Goal: Task Accomplishment & Management: Use online tool/utility

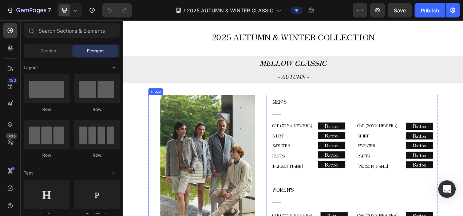
scroll to position [291, 0]
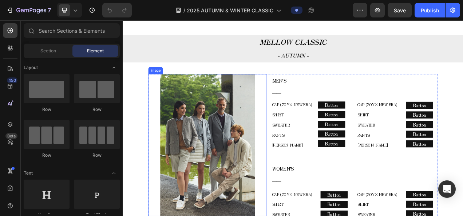
click at [234, 155] on img at bounding box center [232, 180] width 122 height 183
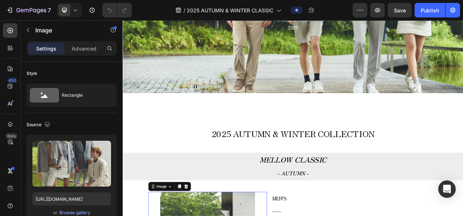
scroll to position [73, 0]
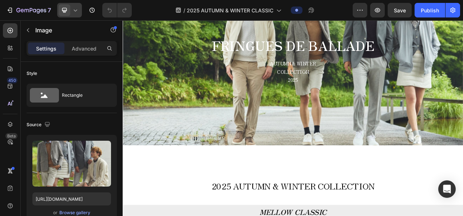
click at [74, 10] on icon at bounding box center [75, 10] width 3 height 2
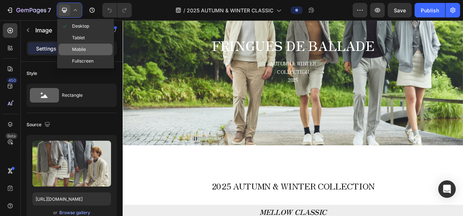
click at [67, 48] on span at bounding box center [65, 50] width 6 height 6
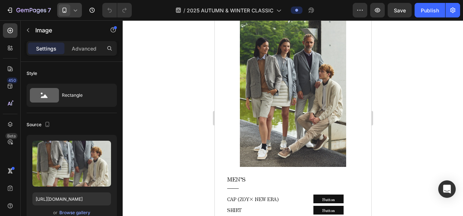
scroll to position [291, 0]
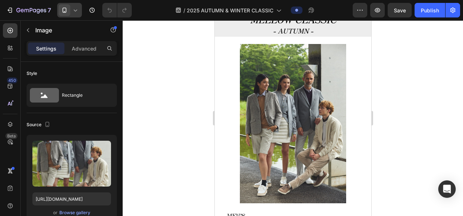
click at [331, 126] on img at bounding box center [293, 124] width 106 height 160
click at [270, 114] on img at bounding box center [293, 124] width 106 height 160
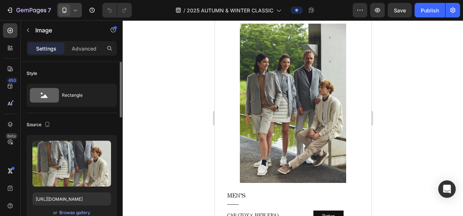
scroll to position [328, 0]
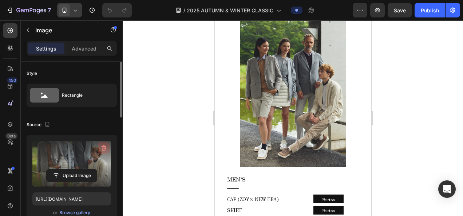
click at [106, 149] on icon "button" at bounding box center [103, 148] width 7 height 7
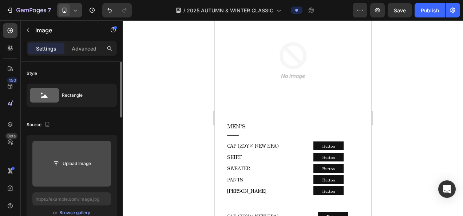
click at [75, 164] on input "file" at bounding box center [72, 164] width 50 height 12
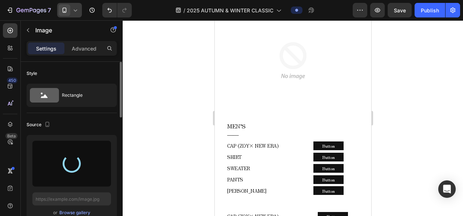
type input "https://cdn.shopify.com/s/files/1/0860/5397/8403/files/gempages_499421484788220…"
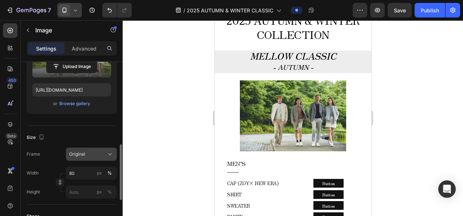
scroll to position [146, 0]
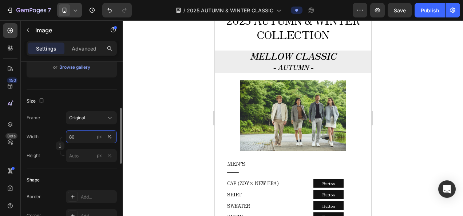
click at [72, 140] on input "80" at bounding box center [91, 136] width 51 height 13
type input "９"
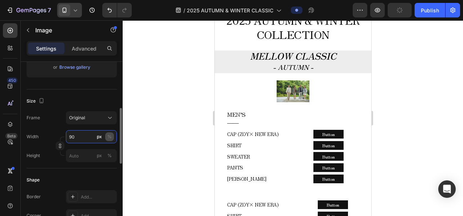
type input "90"
click at [109, 139] on div "%" at bounding box center [109, 137] width 4 height 7
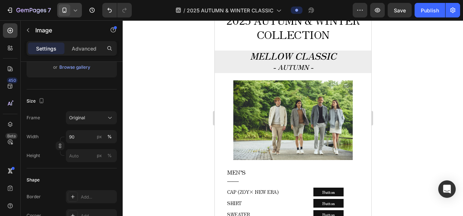
click at [187, 139] on div at bounding box center [293, 118] width 340 height 196
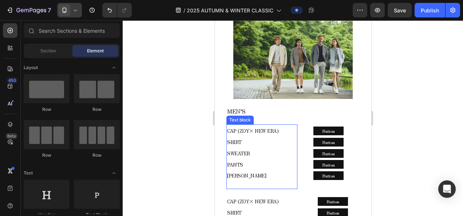
scroll to position [328, 0]
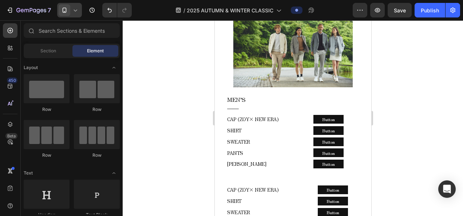
click at [76, 11] on icon at bounding box center [75, 10] width 3 height 2
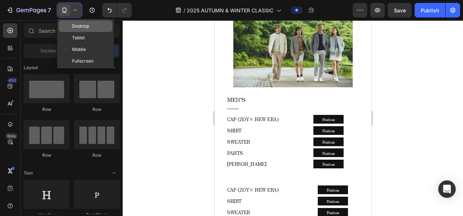
click at [74, 28] on span "Desktop" at bounding box center [80, 26] width 17 height 7
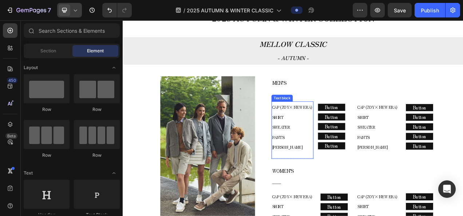
scroll to position [277, 0]
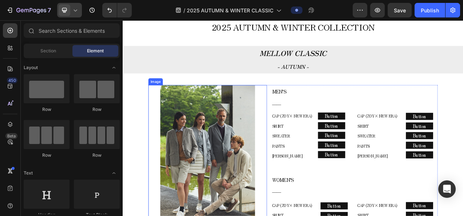
click at [291, 167] on div at bounding box center [231, 194] width 152 height 183
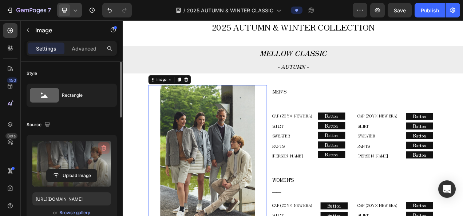
click at [103, 148] on icon "button" at bounding box center [103, 148] width 1 height 2
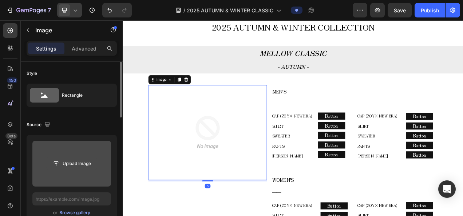
click at [72, 164] on input "file" at bounding box center [72, 164] width 50 height 12
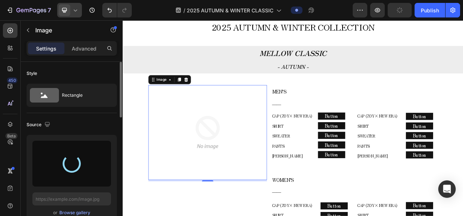
type input "https://cdn.shopify.com/s/files/1/0860/5397/8403/files/gempages_499421484788220…"
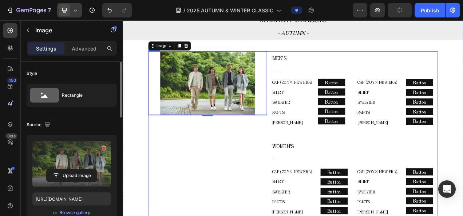
scroll to position [314, 0]
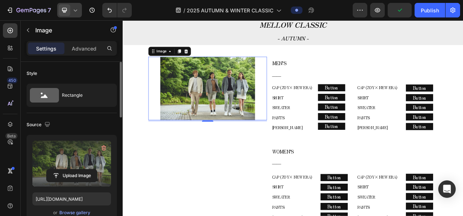
click at [278, 93] on img at bounding box center [232, 107] width 122 height 81
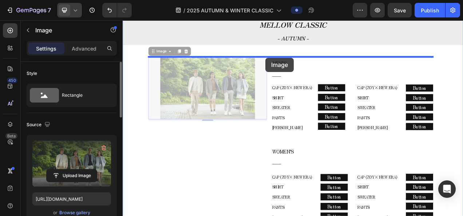
drag, startPoint x: 175, startPoint y: 63, endPoint x: 306, endPoint y: 68, distance: 131.2
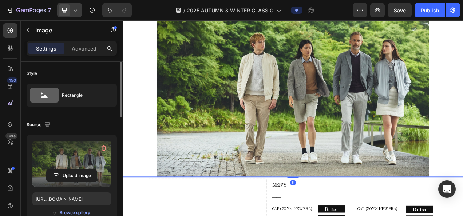
scroll to position [496, 0]
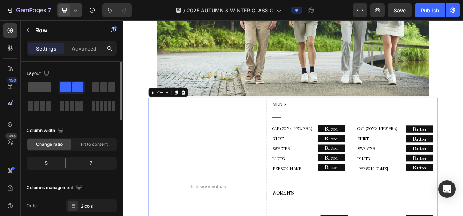
click at [37, 86] on span at bounding box center [39, 87] width 23 height 10
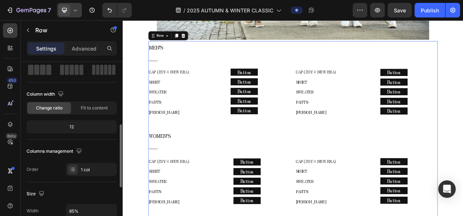
scroll to position [73, 0]
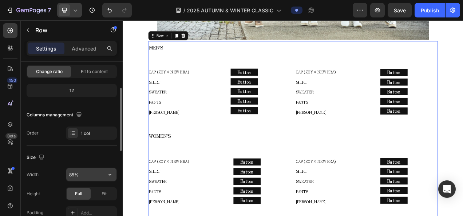
click at [84, 178] on input "85%" at bounding box center [91, 174] width 50 height 13
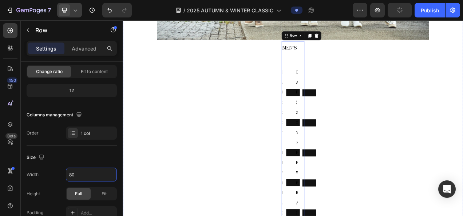
type input "80%"
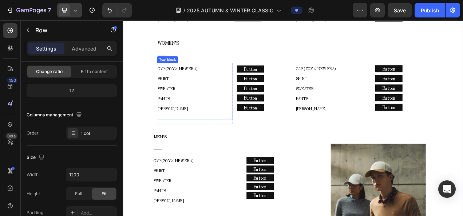
scroll to position [714, 0]
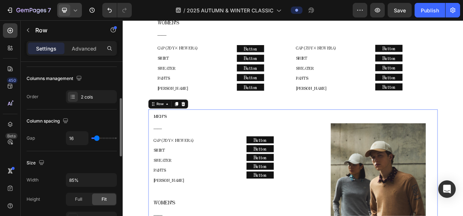
scroll to position [146, 0]
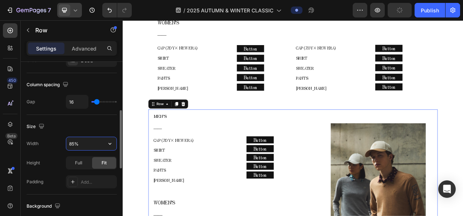
click at [87, 143] on input "85%" at bounding box center [91, 143] width 50 height 13
type input "80%"
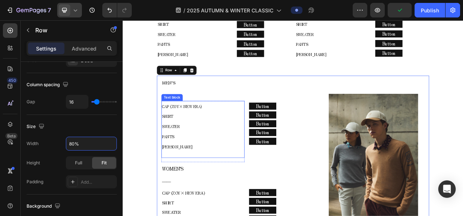
scroll to position [751, 0]
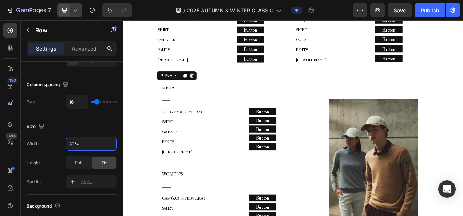
click at [152, 152] on div "2025 AUTUMN & WINTER COLLECTION Text block MELLOW CLASSIC - AUTUMN - Text block…" at bounding box center [341, 167] width 437 height 1240
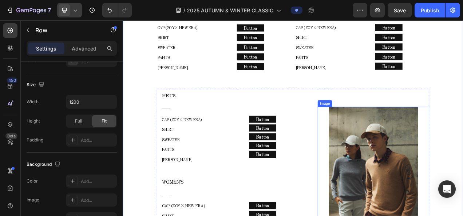
scroll to position [714, 0]
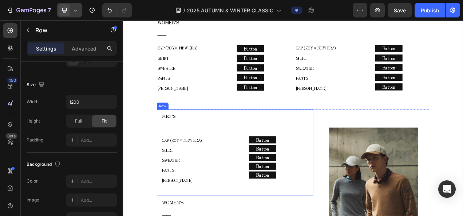
click at [358, 138] on div "MEN’S ―― Text block CAP (ZOY× NEW ERA) SHIRT SWEATER PANTS COLE HAAN Text block…" at bounding box center [266, 190] width 201 height 111
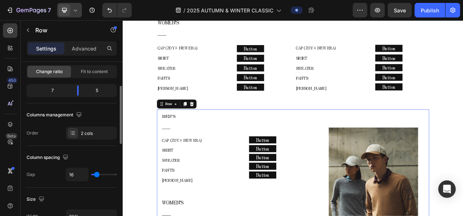
scroll to position [36, 0]
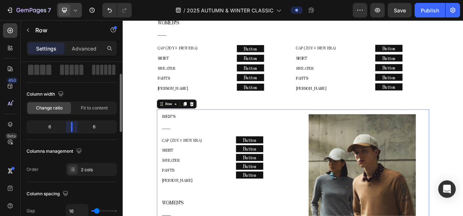
drag, startPoint x: 77, startPoint y: 124, endPoint x: 74, endPoint y: 126, distance: 3.9
click at [74, 0] on body "7 Version history / 2025 AUTUMN & WINTER CLASSIC Preview Save Publish 450 Beta …" at bounding box center [231, 0] width 463 height 0
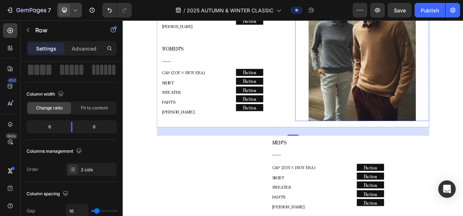
scroll to position [933, 0]
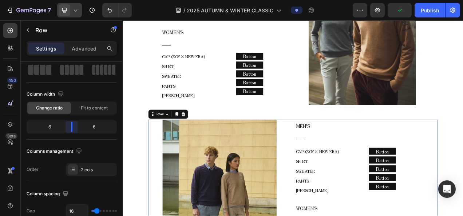
drag, startPoint x: 64, startPoint y: 128, endPoint x: 33, endPoint y: 143, distance: 34.5
click at [72, 0] on body "7 Version history / 2025 AUTUMN & WINTER CLASSIC Preview Publish 450 Beta Secti…" at bounding box center [231, 0] width 463 height 0
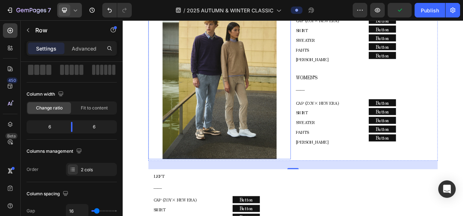
scroll to position [1115, 0]
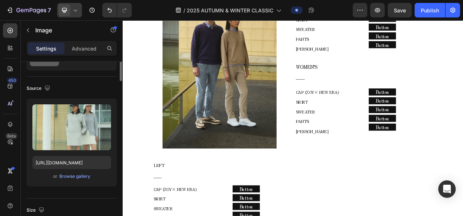
scroll to position [0, 0]
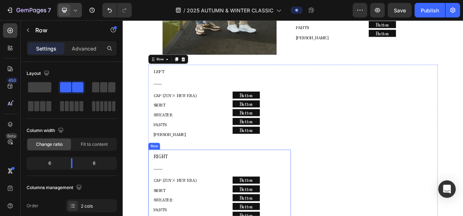
scroll to position [1224, 0]
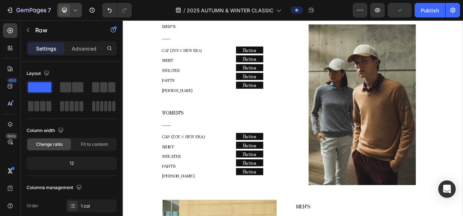
scroll to position [787, 0]
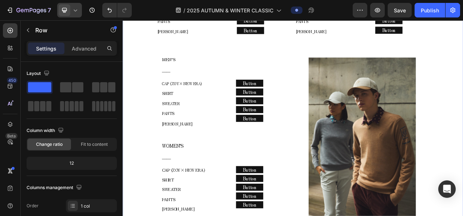
click at [79, 11] on div at bounding box center [69, 10] width 25 height 15
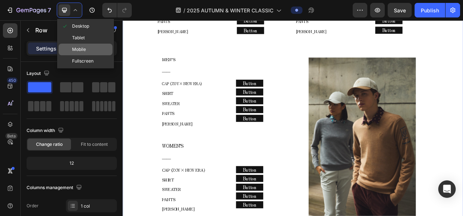
click at [74, 51] on span "Mobile" at bounding box center [79, 49] width 14 height 7
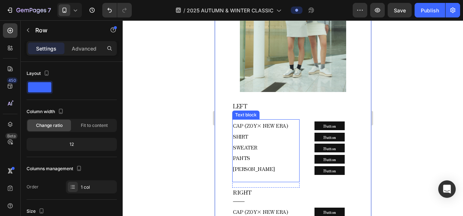
scroll to position [1497, 0]
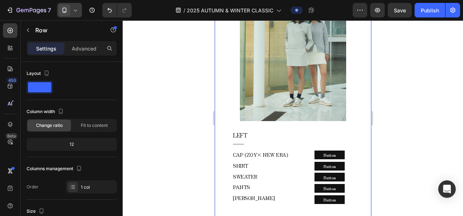
click at [82, 13] on div at bounding box center [69, 10] width 25 height 15
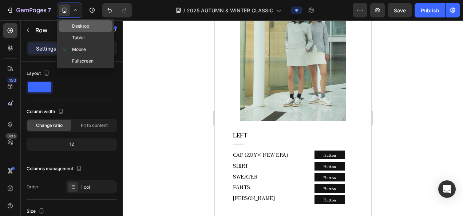
click at [82, 25] on span "Desktop" at bounding box center [80, 26] width 17 height 7
type input "1200"
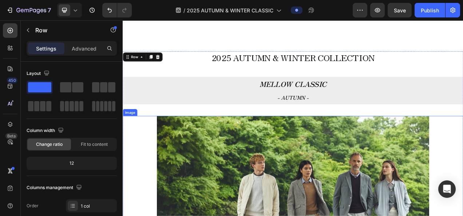
scroll to position [255, 0]
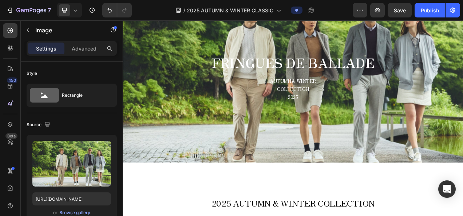
scroll to position [0, 0]
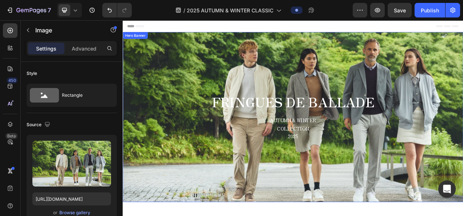
click at [197, 193] on div "Background Image" at bounding box center [341, 144] width 437 height 218
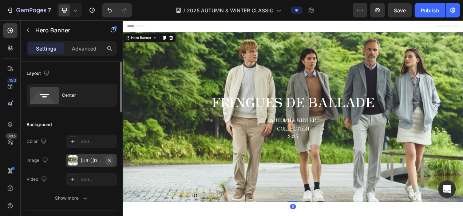
click at [109, 160] on icon "button" at bounding box center [109, 160] width 3 height 3
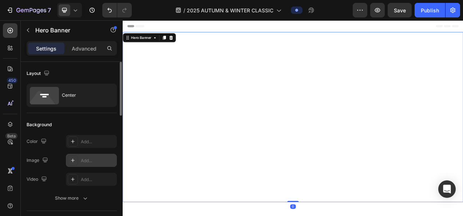
click at [74, 162] on icon at bounding box center [73, 161] width 6 height 6
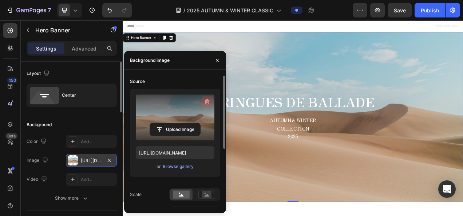
click at [205, 99] on icon "button" at bounding box center [207, 101] width 7 height 7
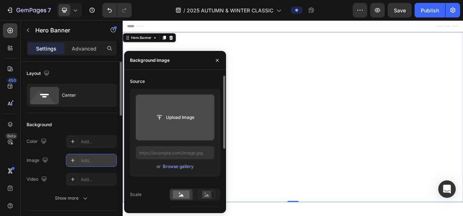
click at [175, 125] on input "file" at bounding box center [175, 118] width 79 height 46
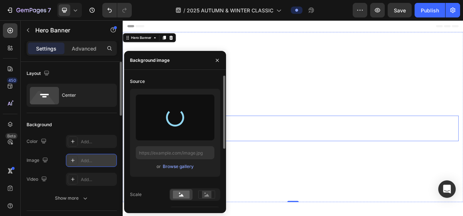
type input "https://cdn.shopify.com/s/files/1/0860/5397/8403/files/gempages_499421484788220…"
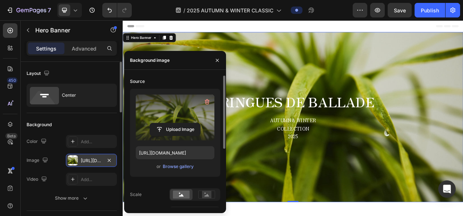
click at [221, 31] on div "Header" at bounding box center [341, 27] width 425 height 15
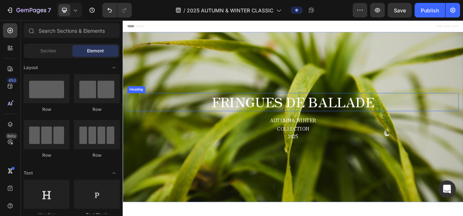
click at [389, 130] on strong "FRINGUES DE BALLADE" at bounding box center [341, 125] width 208 height 24
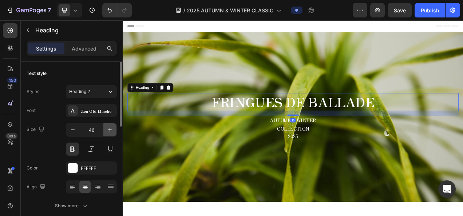
click at [107, 127] on icon "button" at bounding box center [109, 129] width 7 height 7
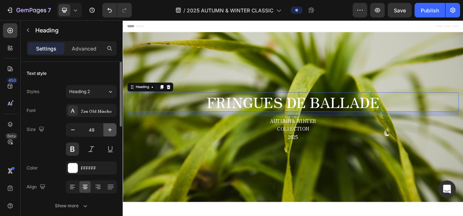
click at [107, 127] on icon "button" at bounding box center [109, 129] width 7 height 7
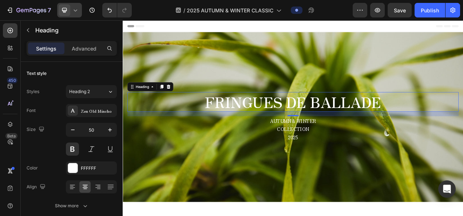
click at [80, 6] on div at bounding box center [69, 10] width 25 height 15
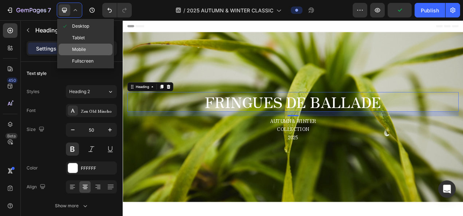
click at [80, 52] on span "Mobile" at bounding box center [79, 49] width 14 height 7
type input "40"
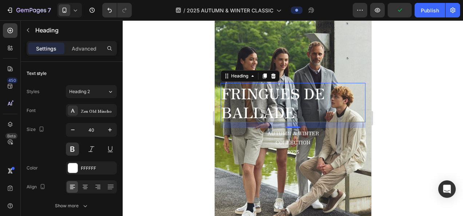
scroll to position [61, 0]
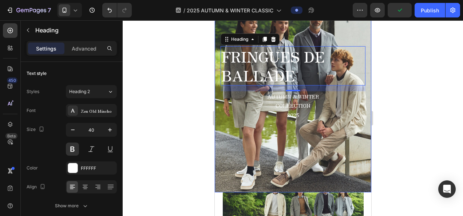
click at [237, 134] on div "Background Image" at bounding box center [292, 83] width 157 height 218
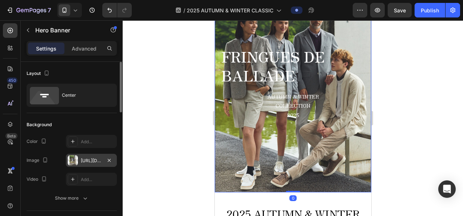
click at [98, 160] on div "https://cdn.shopify.com/s/files/1/0860/5397/8403/files/gempages_499421484788220…" at bounding box center [91, 161] width 21 height 7
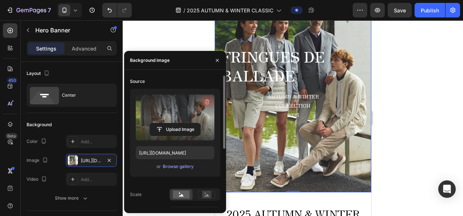
click at [210, 103] on icon "button" at bounding box center [207, 101] width 7 height 7
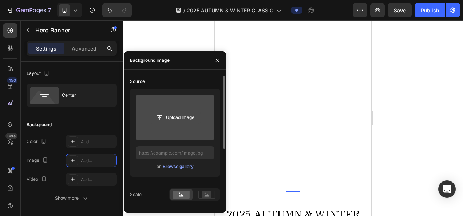
click at [178, 119] on input "file" at bounding box center [175, 117] width 50 height 12
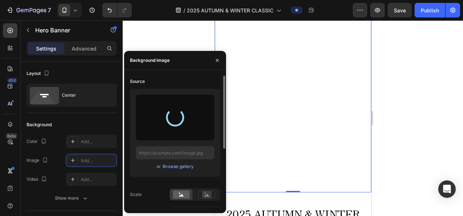
type input "https://cdn.shopify.com/s/files/1/0860/5397/8403/files/gempages_499421484788220…"
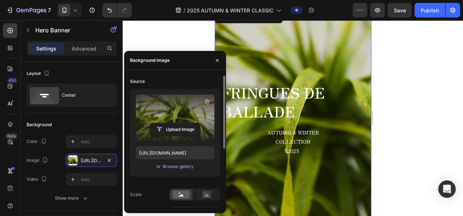
scroll to position [36, 0]
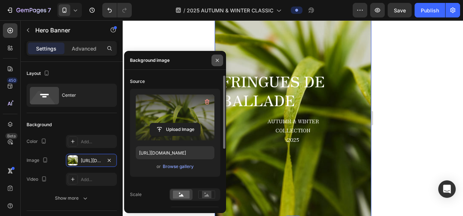
drag, startPoint x: 217, startPoint y: 63, endPoint x: 17, endPoint y: 48, distance: 200.4
click at [217, 63] on icon "button" at bounding box center [217, 61] width 6 height 6
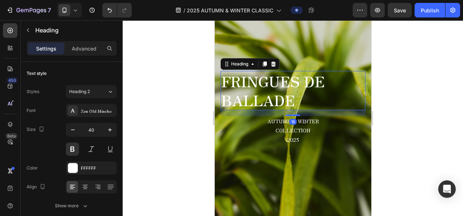
click at [257, 78] on strong "FRINGUES DE BALLADE" at bounding box center [272, 91] width 103 height 40
click at [88, 188] on icon at bounding box center [85, 187] width 7 height 7
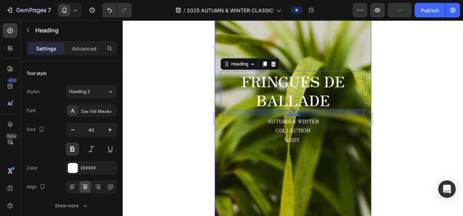
click at [298, 161] on div "Background Image" at bounding box center [292, 108] width 157 height 218
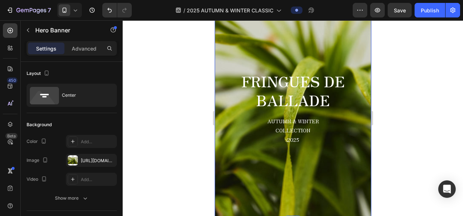
click at [75, 9] on icon at bounding box center [75, 10] width 7 height 7
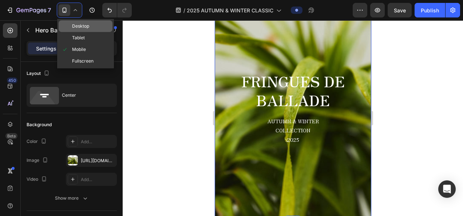
click at [76, 22] on div "Desktop" at bounding box center [86, 26] width 54 height 12
type input "1200"
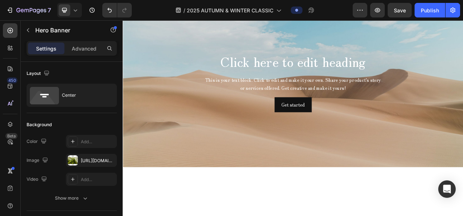
scroll to position [1493, 0]
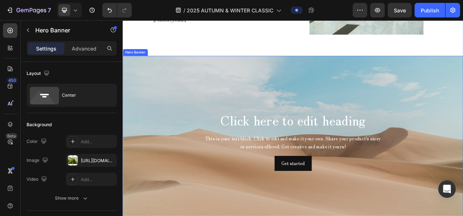
click at [329, 100] on div "Background Image" at bounding box center [341, 175] width 437 height 218
click at [184, 56] on icon at bounding box center [184, 58] width 5 height 5
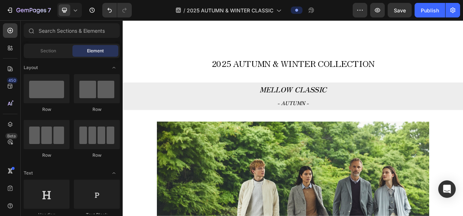
scroll to position [230, 0]
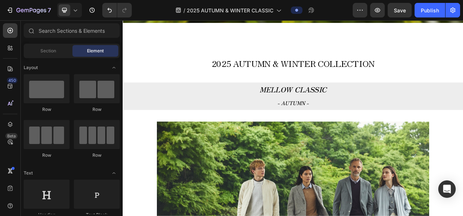
click at [345, 125] on strong "- AUTUMN -" at bounding box center [341, 126] width 40 height 9
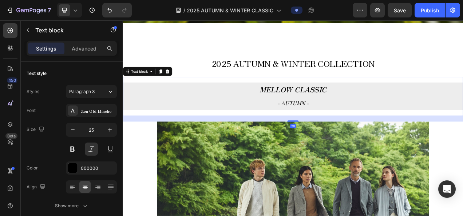
click at [332, 127] on strong "- AUTUMN -" at bounding box center [341, 126] width 40 height 9
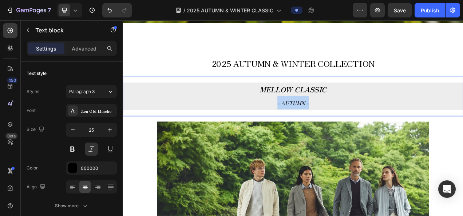
drag, startPoint x: 317, startPoint y: 127, endPoint x: 358, endPoint y: 125, distance: 41.2
click at [358, 125] on p "- AUTUMN -" at bounding box center [341, 125] width 436 height 17
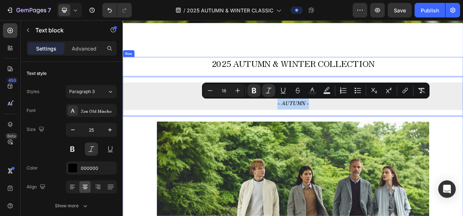
type input "25"
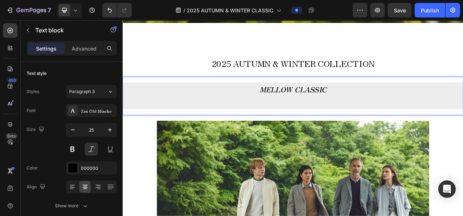
click at [290, 113] on p "MELLOW CLASSIC" at bounding box center [341, 109] width 436 height 16
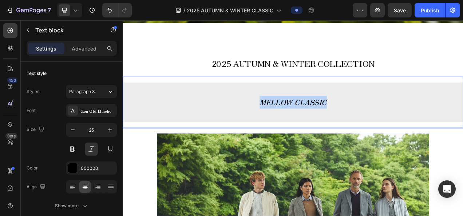
drag, startPoint x: 288, startPoint y: 123, endPoint x: 394, endPoint y: 119, distance: 106.4
click at [394, 119] on p "MELLOW CLASSIC" at bounding box center [341, 125] width 436 height 16
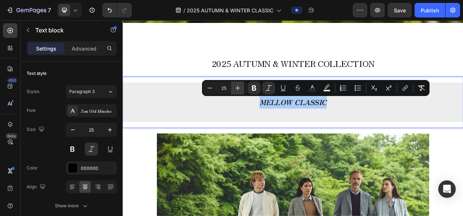
click at [243, 87] on button "Plus" at bounding box center [237, 88] width 13 height 13
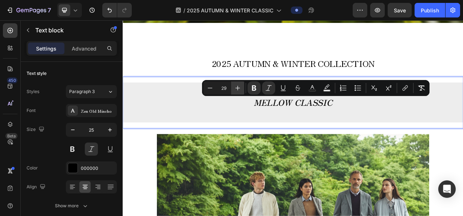
click at [243, 87] on button "Plus" at bounding box center [237, 88] width 13 height 13
type input "30"
click at [82, 12] on div "7 Version history" at bounding box center [69, 10] width 138 height 15
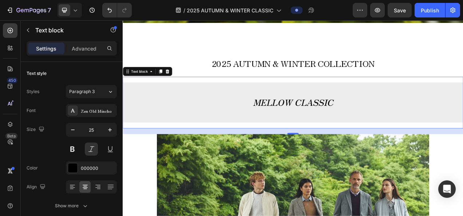
click at [82, 12] on div "7 Version history" at bounding box center [69, 10] width 138 height 15
click at [81, 12] on div at bounding box center [69, 10] width 25 height 15
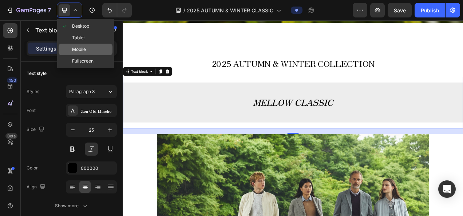
click at [83, 48] on span "Mobile" at bounding box center [79, 49] width 14 height 7
type input "14"
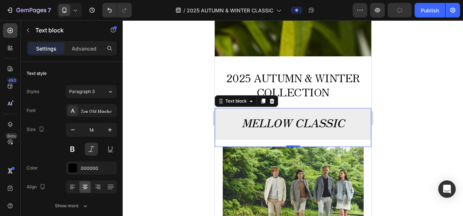
scroll to position [186, 0]
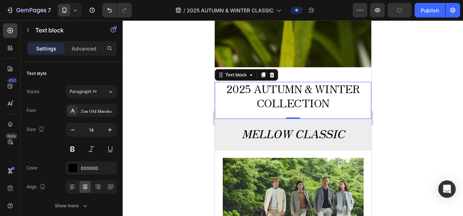
click at [340, 108] on p "2025 AUTUMN & WINTER COLLECTION" at bounding box center [292, 97] width 155 height 28
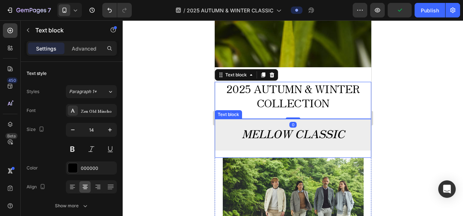
click at [295, 130] on strong "MELLOW CLASSIC" at bounding box center [292, 134] width 103 height 16
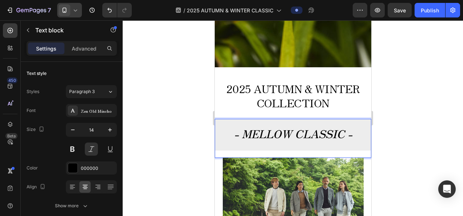
click at [71, 17] on div "7 Version history / 2025 AUTUMN & WINTER CLASSIC Preview Save Publish" at bounding box center [231, 10] width 463 height 21
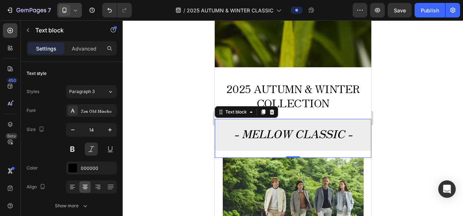
click at [73, 15] on div at bounding box center [69, 10] width 25 height 15
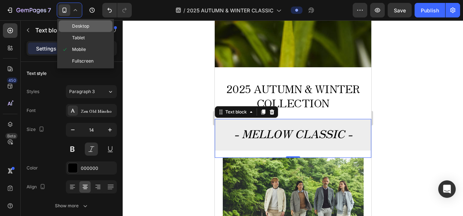
drag, startPoint x: 77, startPoint y: 28, endPoint x: 3, endPoint y: 32, distance: 73.7
click at [77, 28] on span "Desktop" at bounding box center [80, 26] width 17 height 7
type input "25"
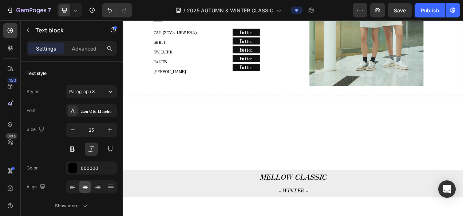
scroll to position [1515, 0]
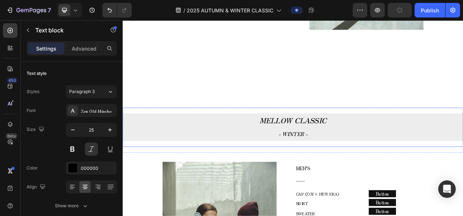
click at [208, 141] on p "MELLOW CLASSIC" at bounding box center [341, 149] width 436 height 16
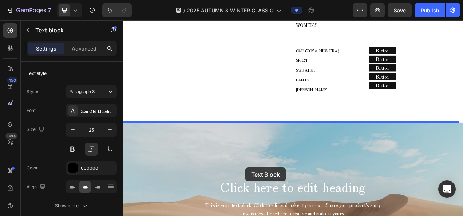
scroll to position [2272, 0]
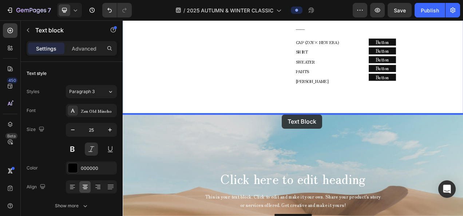
drag, startPoint x: 149, startPoint y: 121, endPoint x: 327, endPoint y: 143, distance: 179.1
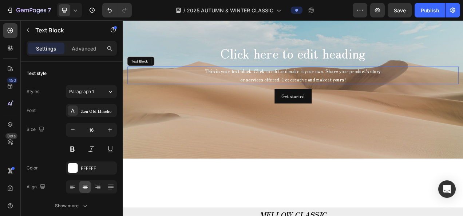
click at [262, 92] on div "This is your text block. Click to edit and make it your own. Share your product…" at bounding box center [341, 91] width 425 height 23
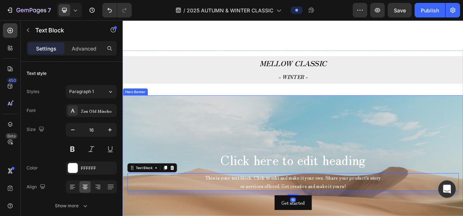
scroll to position [2345, 0]
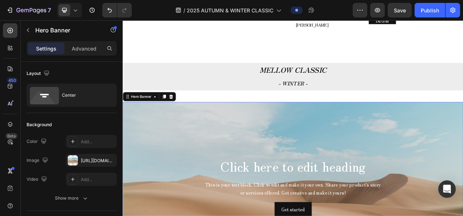
click at [180, 117] on div at bounding box center [184, 118] width 9 height 9
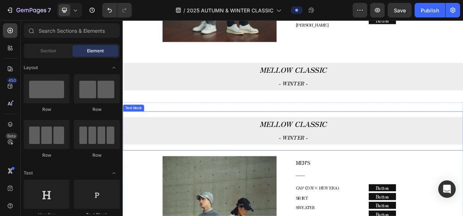
click at [260, 152] on p "MELLOW CLASSIC" at bounding box center [341, 153] width 436 height 16
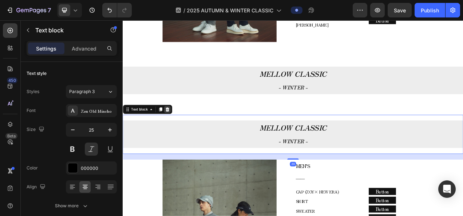
click at [178, 132] on icon at bounding box center [180, 134] width 5 height 5
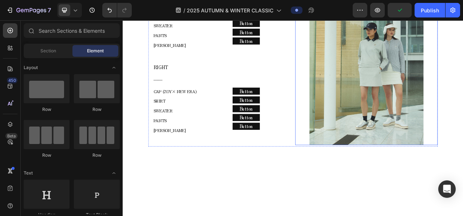
scroll to position [1580, 0]
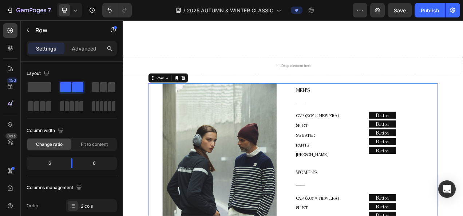
click at [337, 101] on div "Image MEN’S ―― Text block CAP (ZOY× NEW ERA) SHIRT SWEATER PANTS COLE HAAN Text…" at bounding box center [340, 211] width 371 height 221
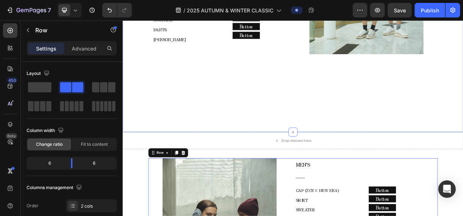
scroll to position [1471, 0]
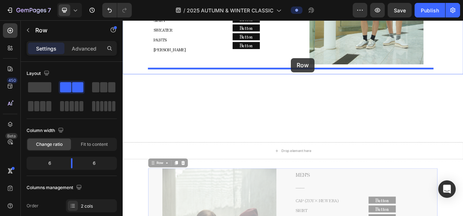
drag, startPoint x: 166, startPoint y: 194, endPoint x: 342, endPoint y: 79, distance: 209.4
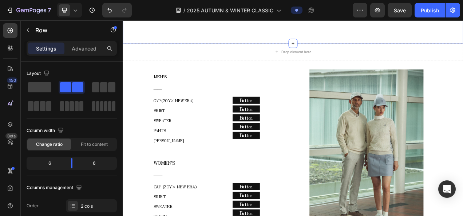
scroll to position [1835, 0]
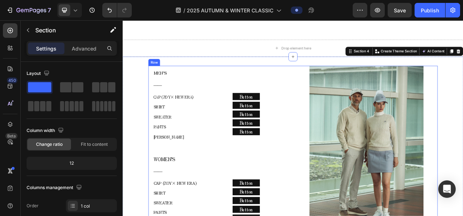
click at [339, 79] on div "MEN’S ―― Text block CAP (ZOY× NEW ERA) SHIRT SWEATER PANTS COLE HAAN Text block…" at bounding box center [340, 189] width 371 height 221
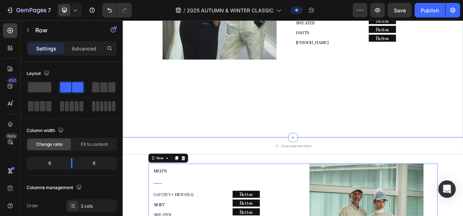
scroll to position [1689, 0]
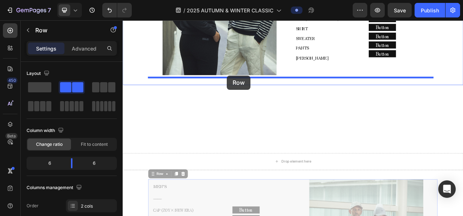
drag, startPoint x: 167, startPoint y: 208, endPoint x: 256, endPoint y: 92, distance: 146.2
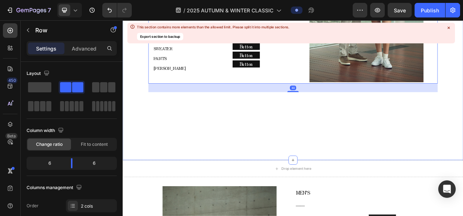
scroll to position [2017, 0]
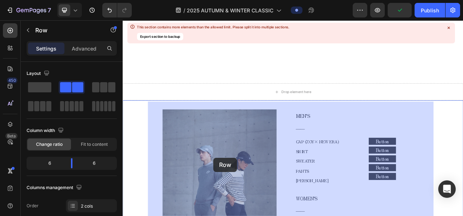
scroll to position [2029, 0]
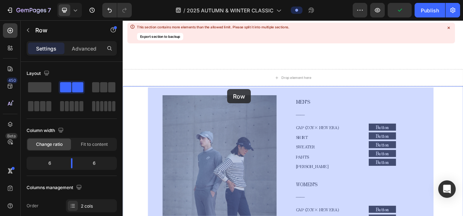
drag, startPoint x: 178, startPoint y: 113, endPoint x: 257, endPoint y: 109, distance: 79.1
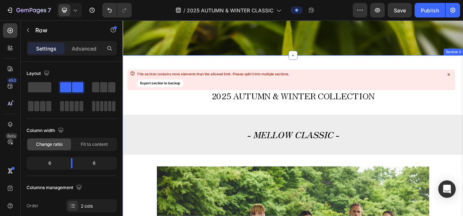
scroll to position [172, 0]
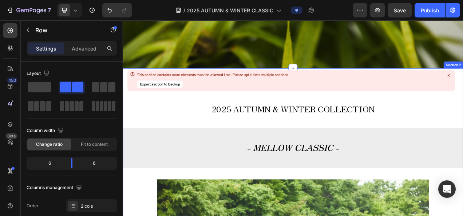
click at [451, 75] on icon at bounding box center [449, 75] width 6 height 6
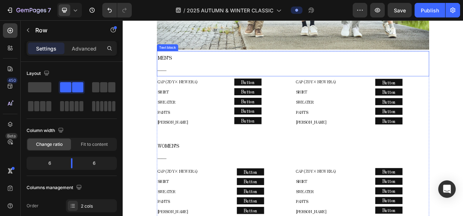
scroll to position [572, 0]
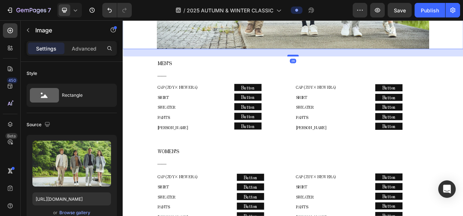
drag, startPoint x: 335, startPoint y: 55, endPoint x: 335, endPoint y: 62, distance: 7.7
click at [335, 64] on div at bounding box center [341, 65] width 15 height 2
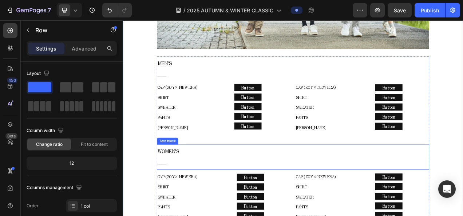
click at [381, 184] on p "WOMEN’S" at bounding box center [341, 188] width 348 height 15
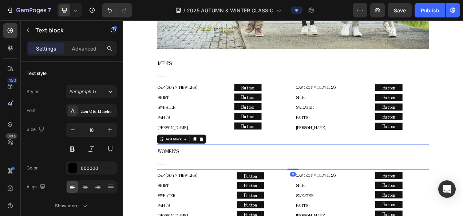
drag, startPoint x: 338, startPoint y: 209, endPoint x: 339, endPoint y: 200, distance: 9.2
click at [339, 200] on div "WOMEN’S ―― Text block 0" at bounding box center [341, 196] width 350 height 32
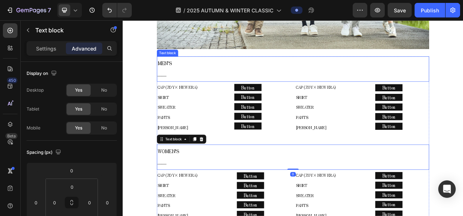
click at [323, 83] on p "――" at bounding box center [341, 90] width 348 height 15
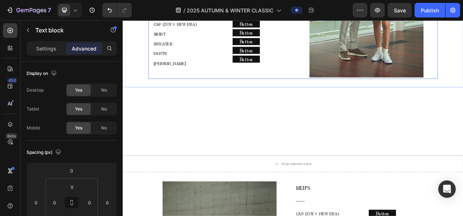
scroll to position [1995, 0]
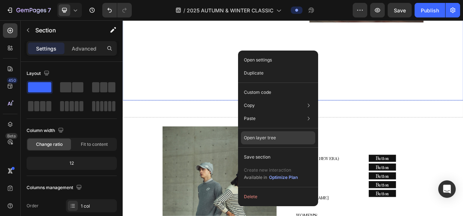
click at [283, 142] on div "Open layer tree" at bounding box center [278, 137] width 74 height 13
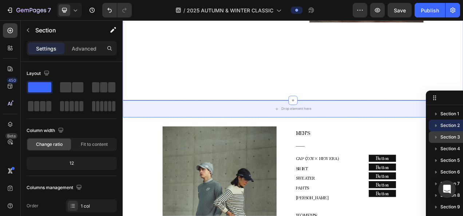
click at [437, 135] on icon "button" at bounding box center [436, 137] width 7 height 7
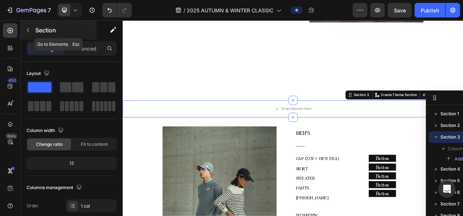
click at [26, 27] on button "button" at bounding box center [28, 30] width 12 height 12
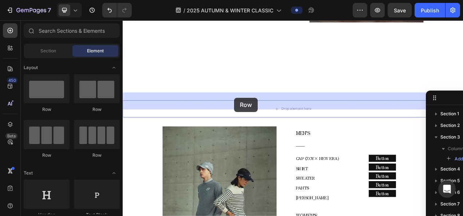
drag, startPoint x: 171, startPoint y: 110, endPoint x: 265, endPoint y: 120, distance: 94.8
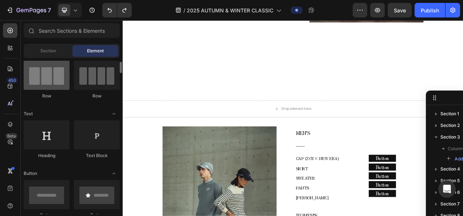
scroll to position [59, 0]
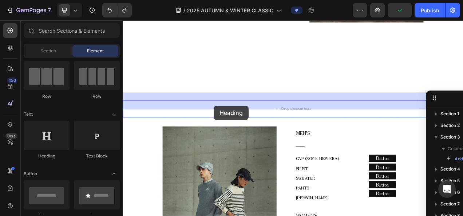
drag, startPoint x: 184, startPoint y: 161, endPoint x: 224, endPoint y: 131, distance: 49.7
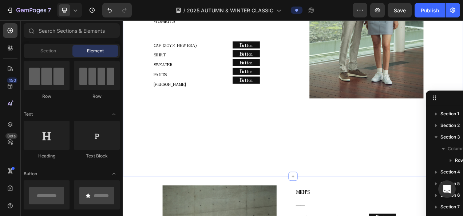
scroll to position [1895, 0]
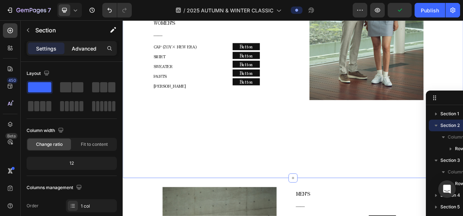
click at [96, 45] on p "Advanced" at bounding box center [84, 49] width 25 height 8
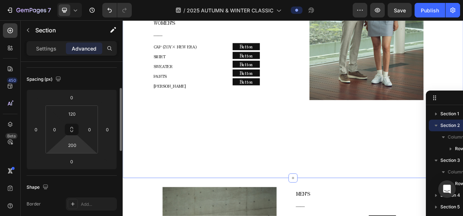
scroll to position [74, 0]
click at [73, 139] on input "200" at bounding box center [72, 144] width 15 height 11
click at [68, 146] on input "200" at bounding box center [72, 144] width 15 height 11
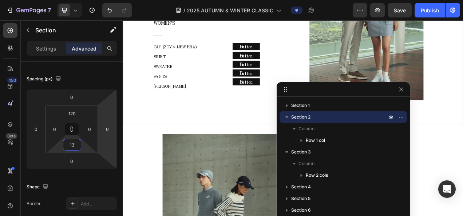
drag, startPoint x: 454, startPoint y: 98, endPoint x: 393, endPoint y: 86, distance: 61.6
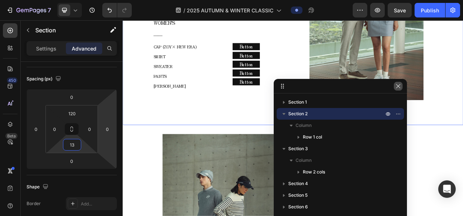
type input "13"
click at [398, 87] on icon "button" at bounding box center [398, 86] width 6 height 6
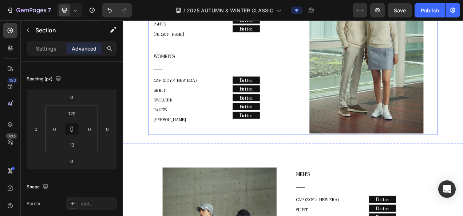
scroll to position [1859, 0]
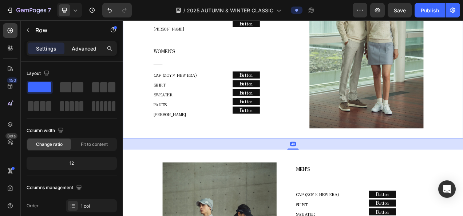
click at [78, 53] on div "Advanced" at bounding box center [84, 49] width 36 height 12
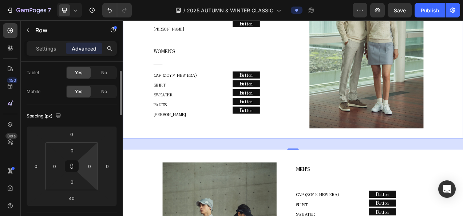
scroll to position [73, 0]
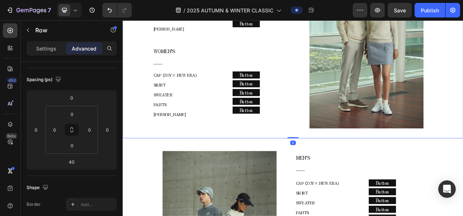
drag, startPoint x: 342, startPoint y: 174, endPoint x: 346, endPoint y: 154, distance: 20.9
type input "0"
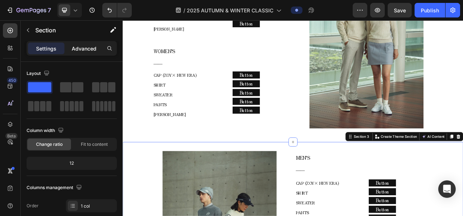
click at [84, 47] on p "Advanced" at bounding box center [84, 49] width 25 height 8
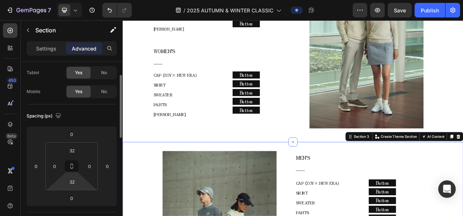
scroll to position [73, 0]
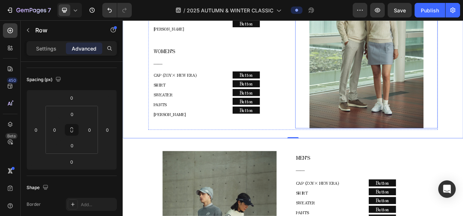
click at [365, 143] on img at bounding box center [435, 49] width 146 height 219
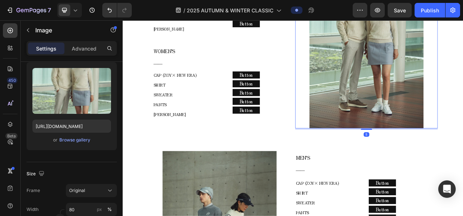
scroll to position [0, 0]
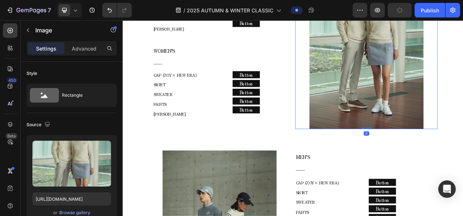
drag, startPoint x: 429, startPoint y: 148, endPoint x: 430, endPoint y: 143, distance: 5.0
click at [430, 143] on div "Image 0" at bounding box center [435, 49] width 183 height 219
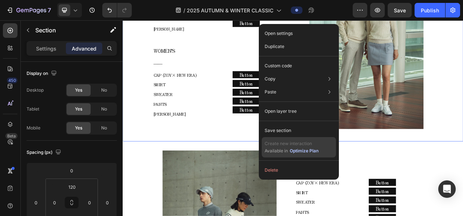
click at [302, 151] on div "Optimize Plan" at bounding box center [304, 151] width 29 height 7
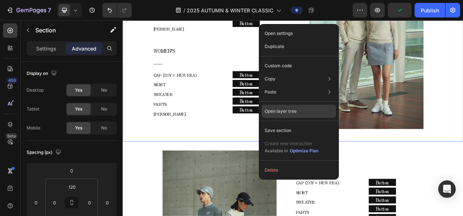
click at [296, 110] on p "Open layer tree" at bounding box center [281, 111] width 32 height 7
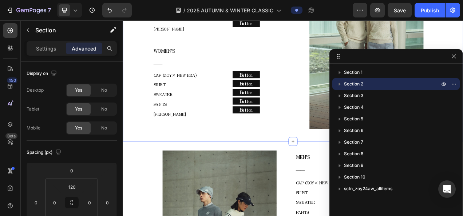
drag, startPoint x: 351, startPoint y: 89, endPoint x: 409, endPoint y: 59, distance: 65.3
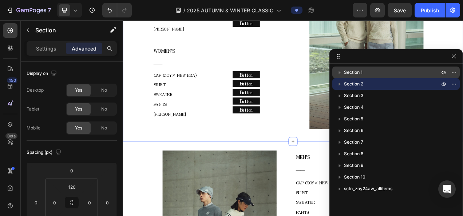
click at [373, 73] on p "Section 1" at bounding box center [392, 72] width 97 height 7
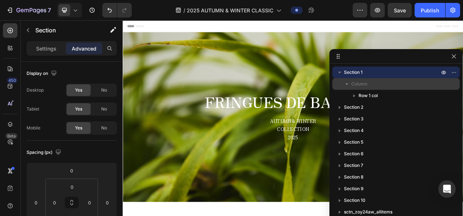
click at [373, 82] on p "Column" at bounding box center [396, 83] width 90 height 7
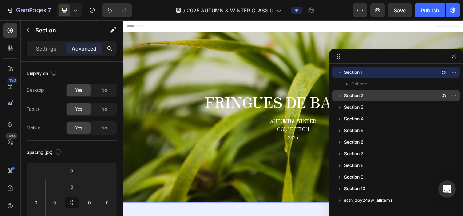
click at [374, 92] on p "Section 2" at bounding box center [392, 95] width 97 height 7
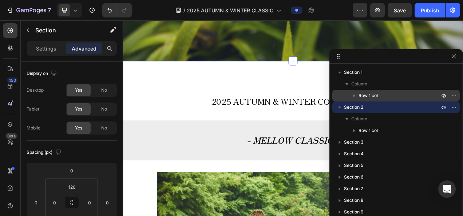
scroll to position [208, 0]
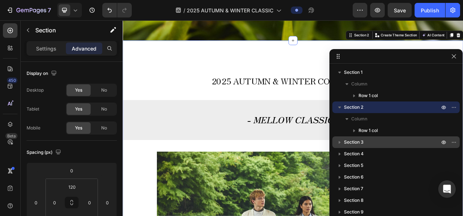
click at [373, 141] on p "Section 3" at bounding box center [392, 142] width 97 height 7
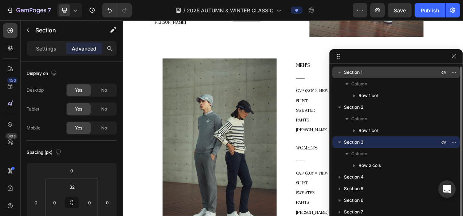
scroll to position [1979, 0]
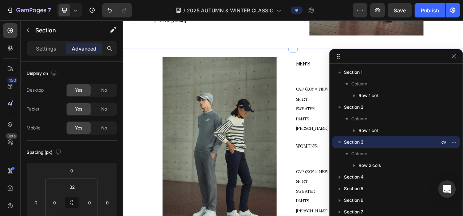
click at [463, 56] on div "Image MEN’S ―― Text block CAP (ZOY× NEW ERA) SHIRT SWEATER PANTS COLE HAAN Text…" at bounding box center [341, 182] width 437 height 253
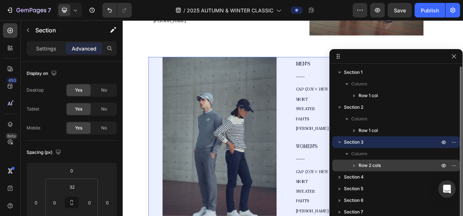
click at [375, 165] on span "Row 2 cols" at bounding box center [370, 165] width 22 height 7
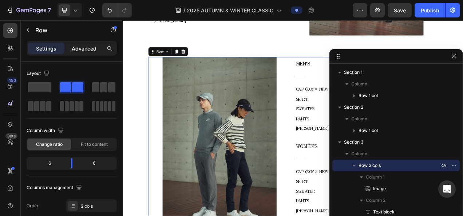
click at [92, 48] on p "Advanced" at bounding box center [84, 49] width 25 height 8
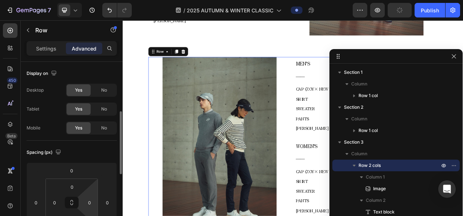
scroll to position [36, 0]
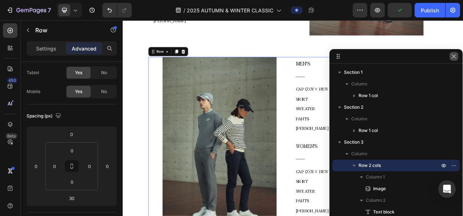
click at [455, 60] on button "button" at bounding box center [454, 56] width 9 height 9
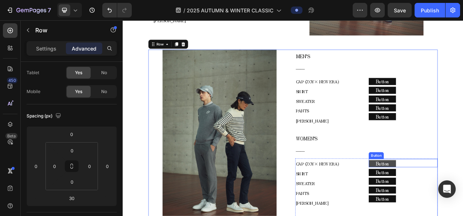
scroll to position [1906, 0]
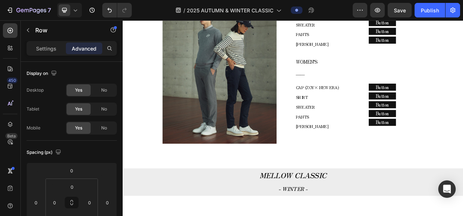
scroll to position [2088, 0]
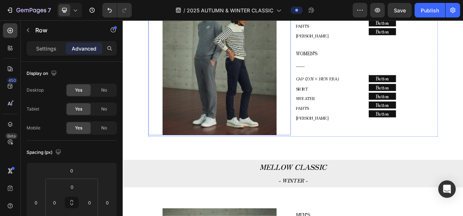
click at [219, 111] on img at bounding box center [247, 58] width 146 height 219
click at [344, 166] on div "CAP (ZOY× NEW ERA) SHIRT SWEATER PANTS COLE HAAN Text block" at bounding box center [388, 126] width 88 height 77
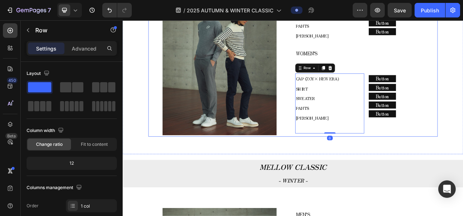
click at [339, 166] on div "Image MEN’S ―― Text block CAP (ZOY× NEW ERA) SHIRT SWEATER PANTS COLE HAAN Text…" at bounding box center [340, 59] width 371 height 221
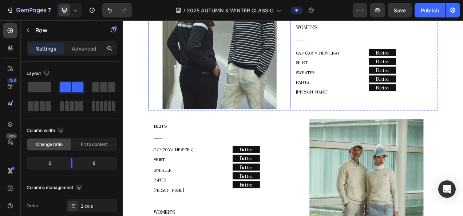
scroll to position [1651, 0]
click at [306, 122] on img at bounding box center [247, 24] width 146 height 219
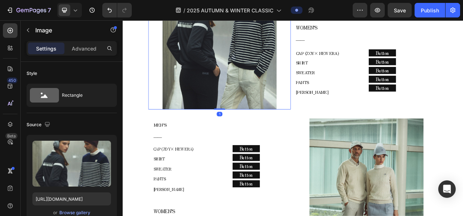
drag, startPoint x: 247, startPoint y: 125, endPoint x: 268, endPoint y: 120, distance: 21.8
click at [247, 120] on div "Image 1" at bounding box center [246, 24] width 183 height 219
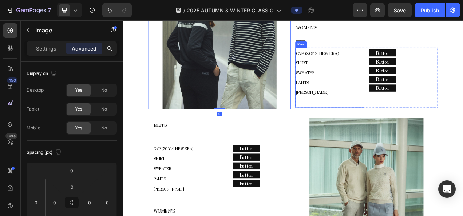
click at [347, 124] on div "CAP (ZOY× NEW ERA) SHIRT SWEATER PANTS COLE HAAN Text block" at bounding box center [388, 93] width 88 height 77
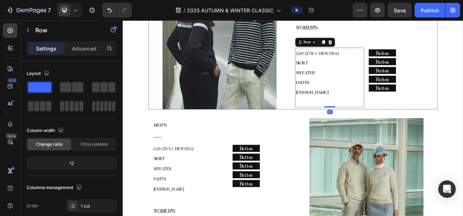
click at [339, 125] on div "Image MEN’S ―― Text block CAP (ZOY× NEW ERA) SHIRT SWEATER PANTS COLE HAAN Text…" at bounding box center [340, 24] width 371 height 219
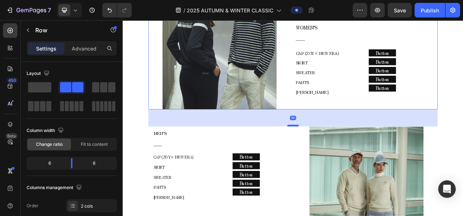
drag, startPoint x: 339, startPoint y: 137, endPoint x: 342, endPoint y: 147, distance: 10.9
click at [342, 154] on div at bounding box center [341, 155] width 15 height 2
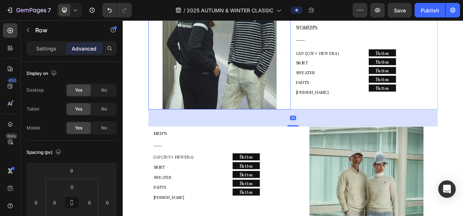
click at [310, 93] on img at bounding box center [247, 24] width 146 height 219
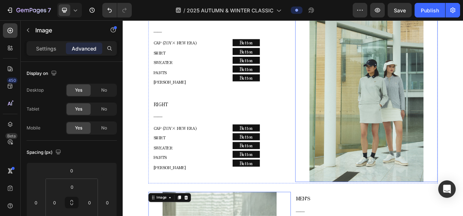
scroll to position [1396, 0]
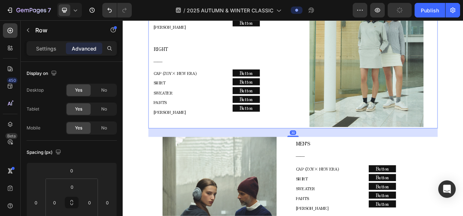
click at [339, 147] on div "LEFT ―― Text block CAP (ZOY× NEW ERA) SHIRT SWEATER PANTS COLE HAAN Text block …" at bounding box center [340, 48] width 371 height 221
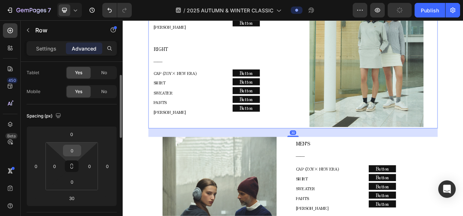
scroll to position [109, 0]
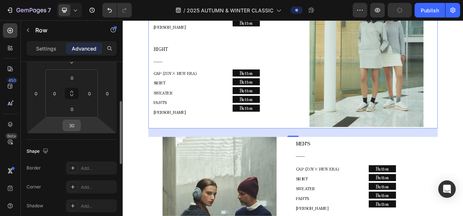
click at [75, 126] on input "30" at bounding box center [71, 125] width 15 height 11
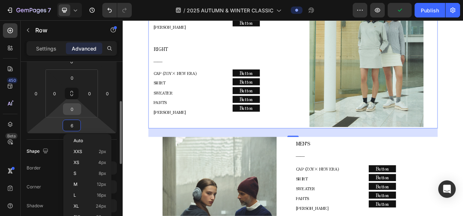
type input "60"
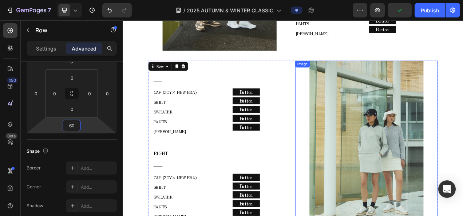
scroll to position [1214, 0]
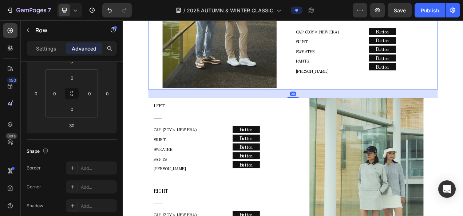
click at [333, 109] on div "30" at bounding box center [340, 114] width 371 height 11
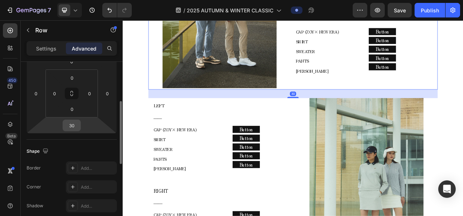
click at [66, 120] on input "30" at bounding box center [71, 125] width 15 height 11
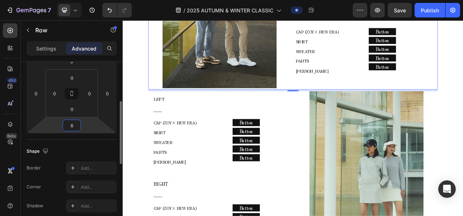
type input "60"
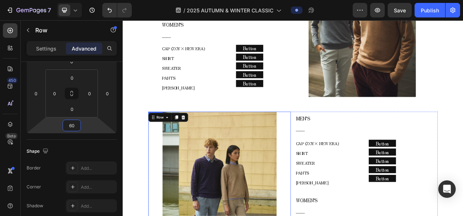
scroll to position [959, 0]
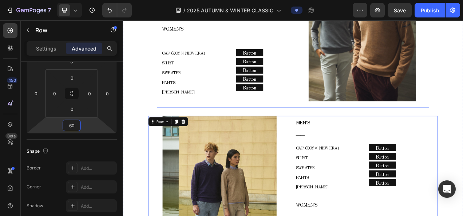
click at [355, 117] on div "Image" at bounding box center [430, 22] width 172 height 221
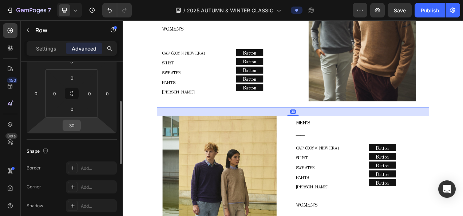
click at [75, 126] on input "30" at bounding box center [71, 125] width 15 height 11
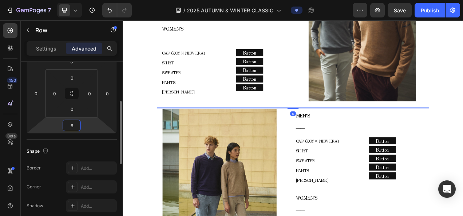
type input "60"
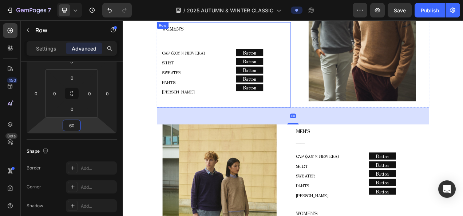
click at [361, 114] on img at bounding box center [430, 21] width 138 height 206
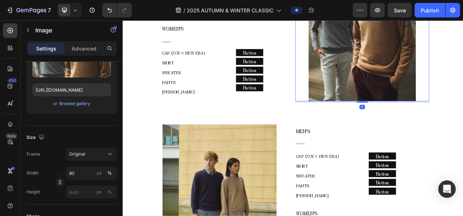
scroll to position [0, 0]
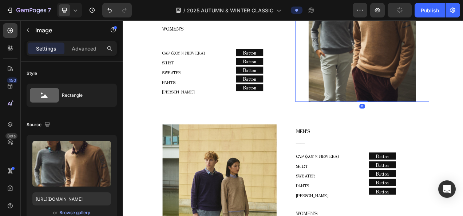
drag, startPoint x: 424, startPoint y: 119, endPoint x: 424, endPoint y: 112, distance: 6.9
click at [424, 112] on div "Image 0" at bounding box center [430, 22] width 172 height 206
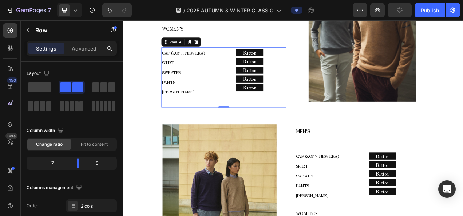
click at [273, 113] on div "Button Button Button Button Button Button Button Button Button Button" at bounding box center [300, 93] width 64 height 77
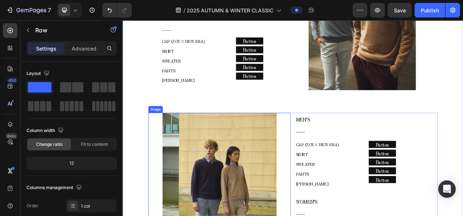
scroll to position [959, 0]
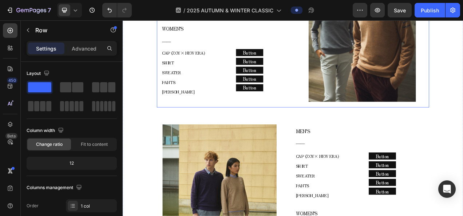
click at [340, 117] on div "MEN’S ―― Text block CAP (ZOY× NEW ERA) SHIRT SWEATER PANTS COLE HAAN Text block…" at bounding box center [341, 22] width 350 height 221
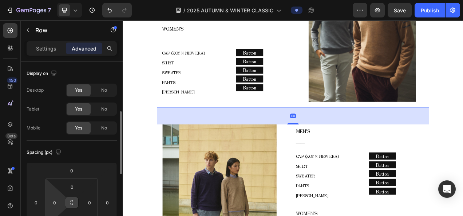
scroll to position [36, 0]
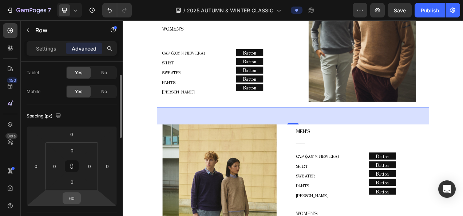
click at [77, 201] on input "60" at bounding box center [71, 198] width 15 height 11
type input "50"
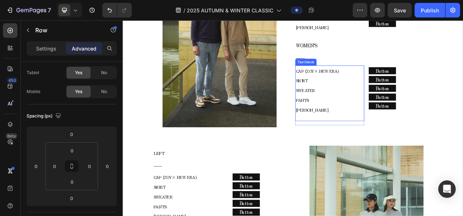
scroll to position [1178, 0]
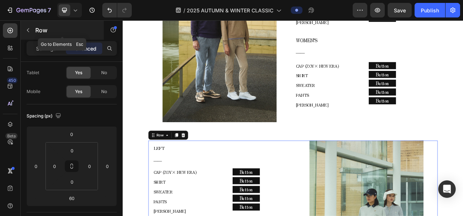
click at [31, 28] on button "button" at bounding box center [28, 30] width 12 height 12
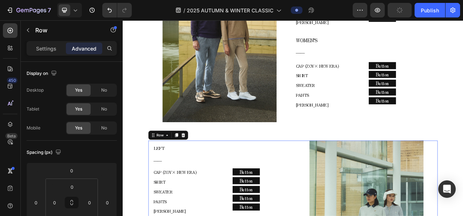
click at [45, 47] on p "Settings" at bounding box center [46, 49] width 20 height 8
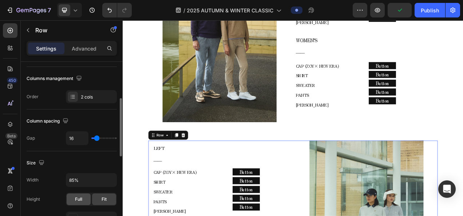
scroll to position [146, 0]
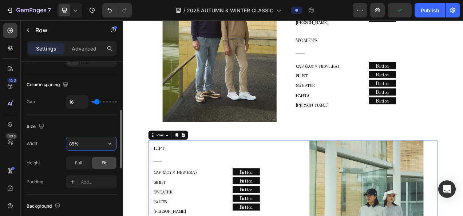
click at [76, 145] on input "85%" at bounding box center [91, 143] width 50 height 13
type input "80%"
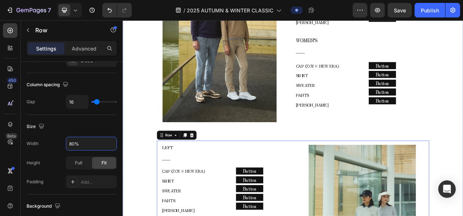
click at [347, 164] on div "2025 AUTUMN & WINTER COLLECTION Text block - MELLOW CLASSIC - Text block Image …" at bounding box center [341, 4] width 437 height 1768
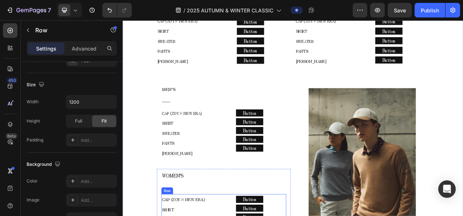
scroll to position [777, 0]
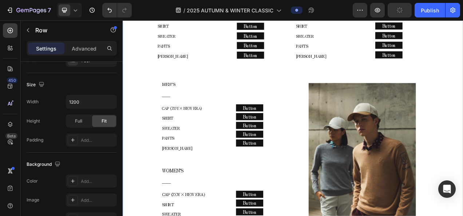
click at [339, 94] on div "MEN’S ―― Text block CAP (ZOY× NEW ERA) SHIRT SWEATER PANTS COLE HAAN Text block…" at bounding box center [341, 204] width 350 height 221
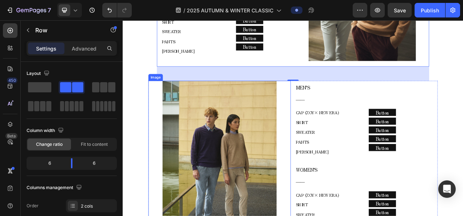
scroll to position [996, 0]
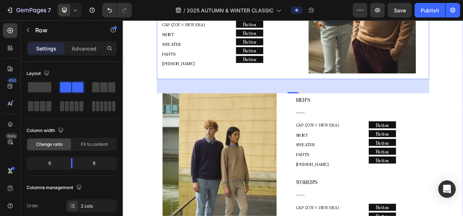
click at [134, 120] on div "2025 AUTUMN & WINTER COLLECTION Text block - MELLOW CLASSIC - Text block Image …" at bounding box center [341, 186] width 437 height 1768
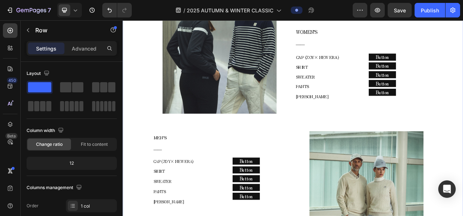
scroll to position [1687, 0]
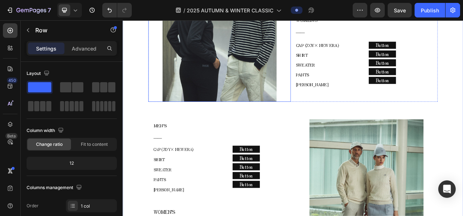
click at [221, 99] on img at bounding box center [247, 15] width 146 height 219
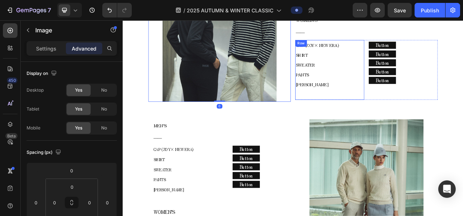
click at [348, 119] on div "CAP (ZOY× NEW ERA) SHIRT SWEATER PANTS COLE HAAN Text block" at bounding box center [388, 84] width 88 height 77
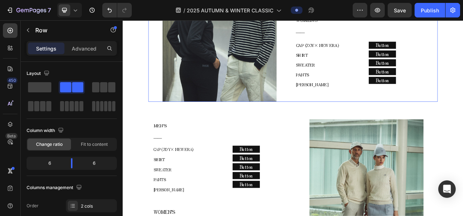
click at [331, 117] on div "Image" at bounding box center [246, 15] width 183 height 219
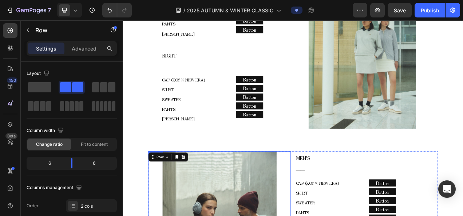
scroll to position [1396, 0]
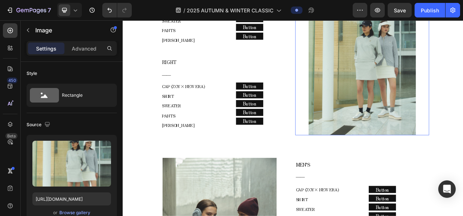
click at [373, 150] on img at bounding box center [430, 65] width 138 height 206
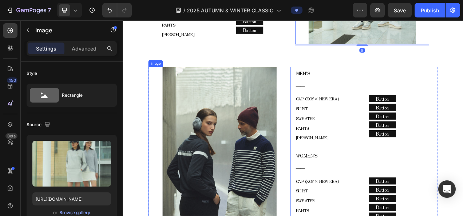
scroll to position [1615, 0]
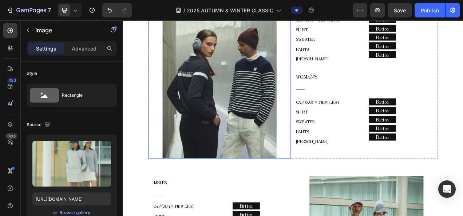
click at [270, 155] on img at bounding box center [247, 88] width 146 height 219
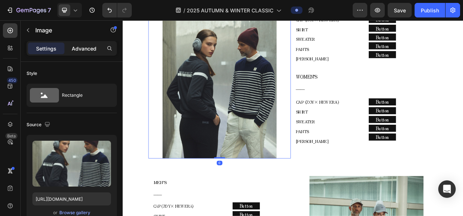
click at [86, 48] on p "Advanced" at bounding box center [84, 49] width 25 height 8
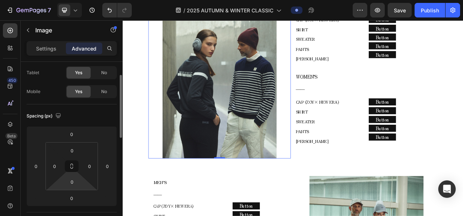
scroll to position [73, 0]
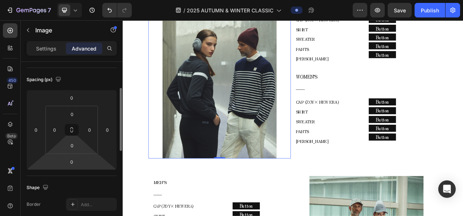
click at [77, 0] on html "7 Version history / 2025 AUTUMN & WINTER CLASSIC Preview Save Publish 450 Beta …" at bounding box center [231, 0] width 463 height 0
type input "5"
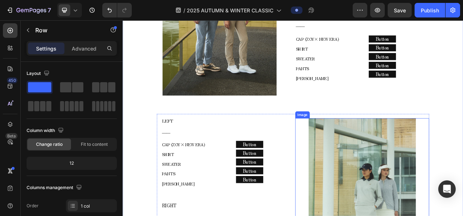
scroll to position [1178, 0]
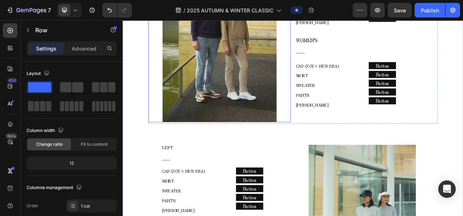
click at [266, 96] on img at bounding box center [247, 41] width 146 height 219
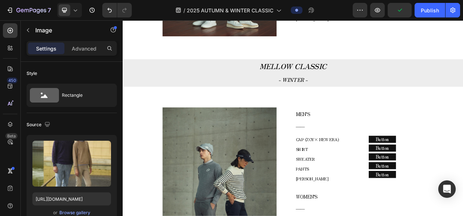
scroll to position [2197, 0]
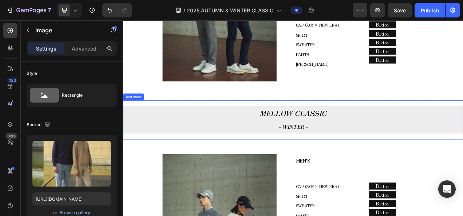
click at [251, 156] on p "- WINTER -" at bounding box center [341, 155] width 436 height 17
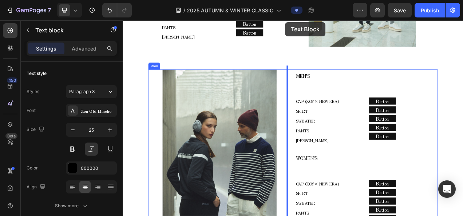
scroll to position [1433, 0]
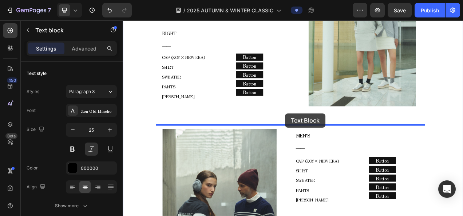
drag, startPoint x: 147, startPoint y: 225, endPoint x: 331, endPoint y: 140, distance: 202.5
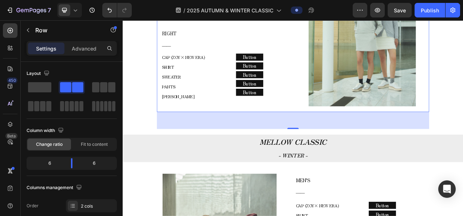
click at [336, 128] on div "LEFT ―― Text block CAP (ZOY× NEW ERA) SHIRT SWEATER PANTS COLE HAAN Text block …" at bounding box center [341, 28] width 350 height 219
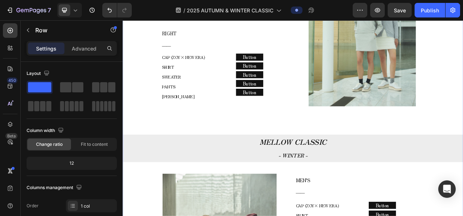
click at [79, 16] on div at bounding box center [69, 10] width 25 height 15
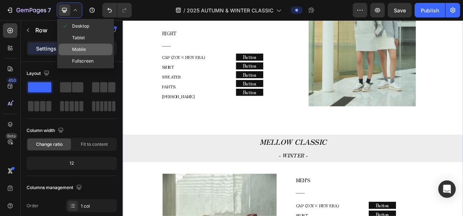
click at [79, 47] on span "Mobile" at bounding box center [79, 49] width 14 height 7
type input "100%"
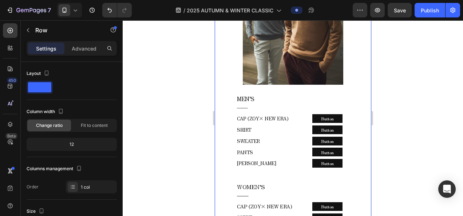
scroll to position [878, 0]
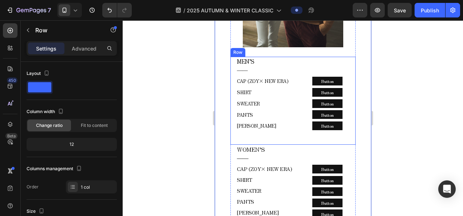
click at [347, 57] on div "MEN’S ―― Text block CAP (ZOY× NEW ERA) SHIRT SWEATER PANTS COLE HAAN Text block…" at bounding box center [292, 101] width 125 height 88
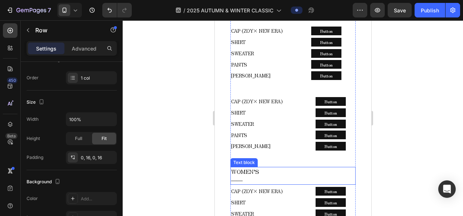
scroll to position [441, 0]
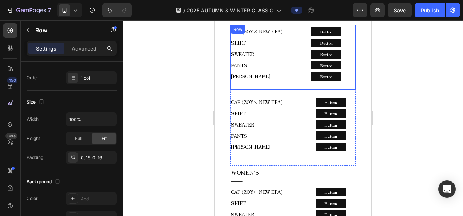
click at [347, 74] on div "CAP (ZOY× NEW ERA) SHIRT SWEATER PANTS COLE HAAN Text block Row Button Button B…" at bounding box center [292, 57] width 125 height 65
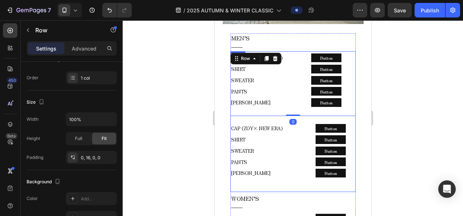
scroll to position [372, 0]
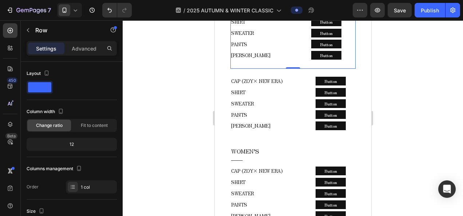
scroll to position [109, 0]
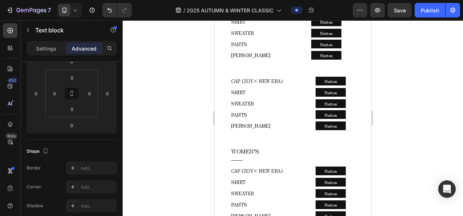
scroll to position [0, 0]
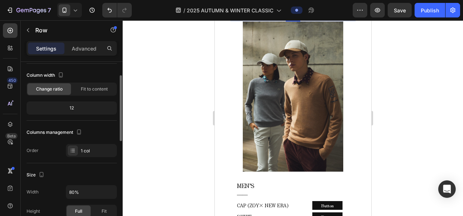
scroll to position [73, 0]
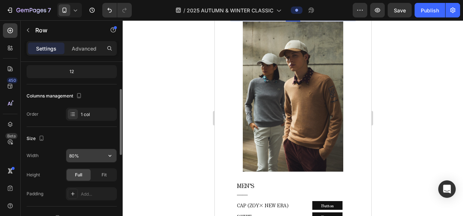
click at [72, 157] on input "80%" at bounding box center [91, 155] width 50 height 13
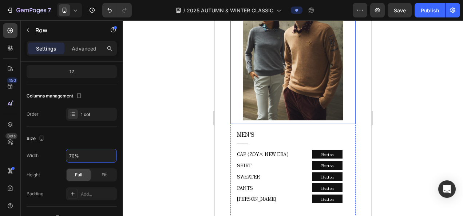
scroll to position [696, 0]
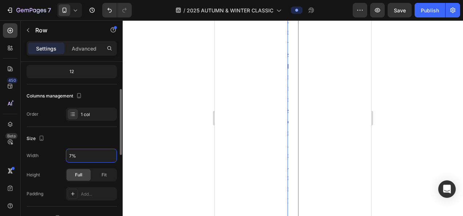
type input "76%"
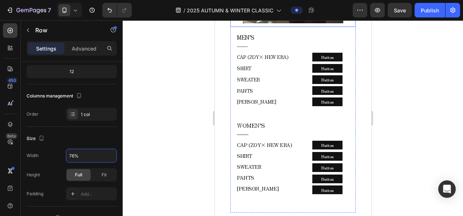
scroll to position [805, 0]
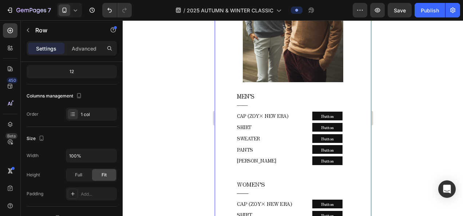
scroll to position [623, 0]
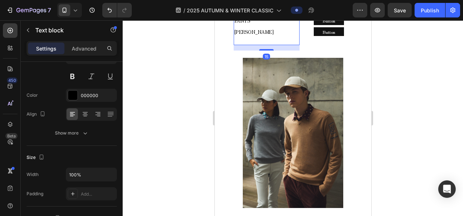
scroll to position [0, 0]
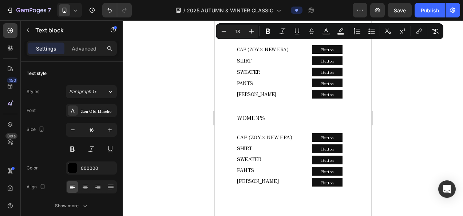
scroll to position [841, 0]
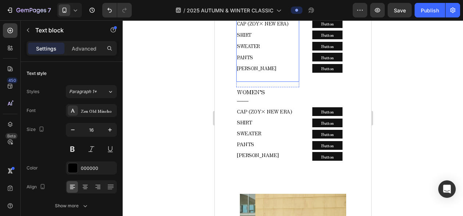
click at [269, 63] on p "CAP (ZOY× NEW ERA) SHIRT SWEATER PANTS" at bounding box center [268, 40] width 62 height 45
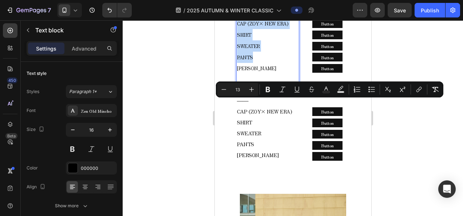
click at [260, 63] on p "CAP (ZOY× NEW ERA) SHIRT SWEATER PANTS" at bounding box center [268, 40] width 62 height 45
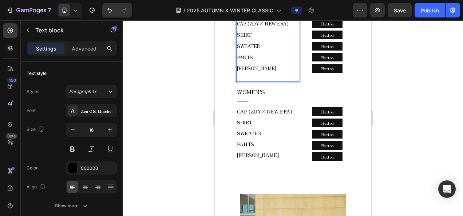
click at [377, 152] on div at bounding box center [293, 118] width 340 height 196
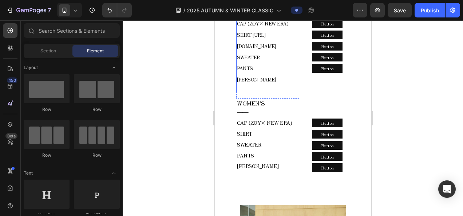
click at [259, 74] on p "CAP (ZOY× NEW ERA) SHIRT https://zoy.co.jp/products/071718836_0030 ⁠⁠⁠⁠⁠⁠⁠ SWEA…" at bounding box center [268, 46] width 62 height 56
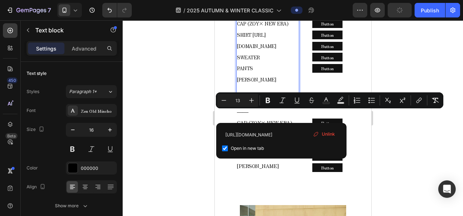
drag, startPoint x: 252, startPoint y: 117, endPoint x: 294, endPoint y: 127, distance: 42.7
click at [294, 74] on p "CAP (ZOY× NEW ERA) SHIRT https://zoy.co.jp/products/071718836_0030 SWEATER PANTS" at bounding box center [268, 46] width 62 height 56
click at [323, 133] on span "Unlink" at bounding box center [328, 134] width 13 height 7
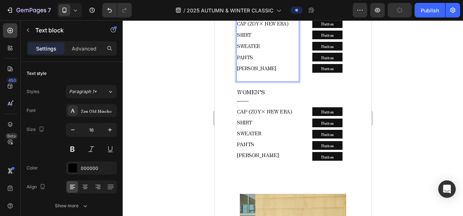
click at [419, 152] on div at bounding box center [293, 118] width 340 height 196
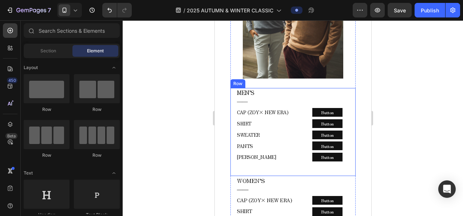
scroll to position [768, 0]
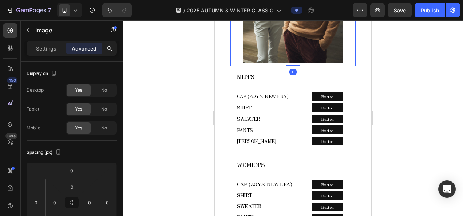
drag, startPoint x: 296, startPoint y: 146, endPoint x: 296, endPoint y: 136, distance: 10.6
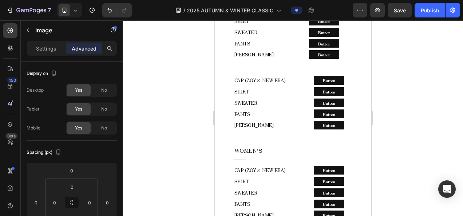
scroll to position [368, 0]
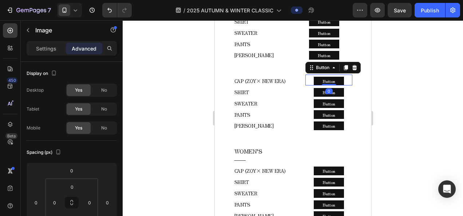
click at [346, 86] on div "Button Button 0" at bounding box center [328, 80] width 47 height 11
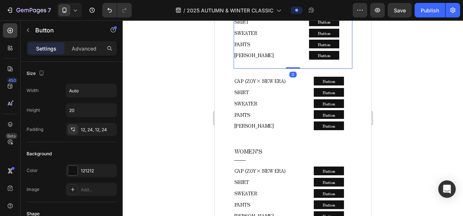
click at [343, 69] on div "CAP (ZOY× NEW ERA) SHIRT SWEATER PANTS COLE HAAN Text block Row Button Button B…" at bounding box center [292, 36] width 119 height 65
click at [329, 15] on button "Button" at bounding box center [324, 10] width 30 height 9
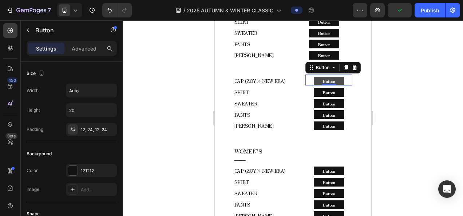
click at [335, 86] on button "Button" at bounding box center [329, 81] width 30 height 9
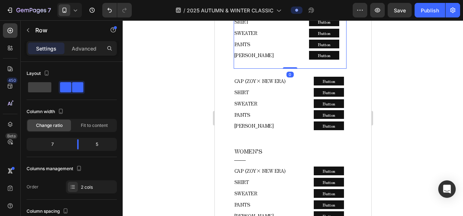
click at [295, 69] on div "CAP (ZOY× NEW ERA) SHIRT SWEATER PANTS COLE HAAN Text block Row Button Button B…" at bounding box center [289, 36] width 113 height 65
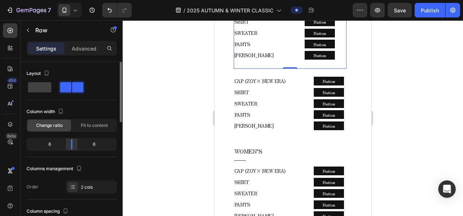
drag, startPoint x: 80, startPoint y: 143, endPoint x: 76, endPoint y: 143, distance: 4.4
click at [76, 143] on div at bounding box center [71, 144] width 13 height 10
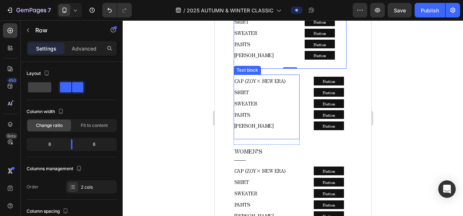
click at [293, 120] on p "CAP (ZOY× NEW ERA) SHIRT SWEATER PANTS" at bounding box center [266, 97] width 64 height 45
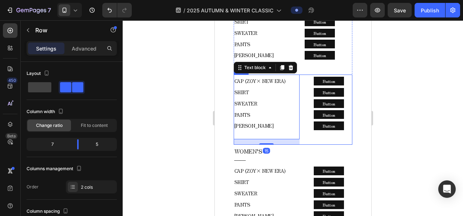
click at [298, 145] on div "CAP (ZOY× NEW ERA) SHIRT SWEATER PANTS COLE HAAN Text block 15 Row Button Butto…" at bounding box center [292, 110] width 119 height 70
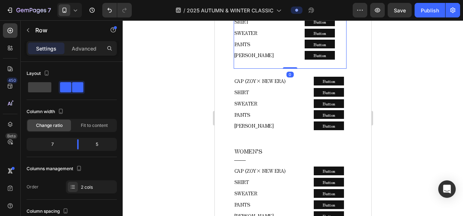
click at [288, 69] on div "CAP (ZOY× NEW ERA) SHIRT SWEATER PANTS COLE HAAN Text block Row Button Button B…" at bounding box center [289, 36] width 113 height 65
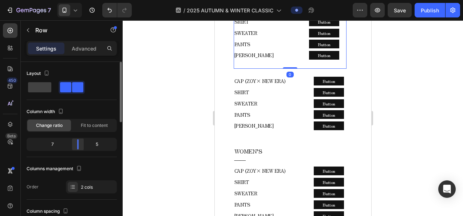
click at [77, 142] on div at bounding box center [77, 144] width 13 height 10
click at [82, 47] on p "Advanced" at bounding box center [84, 49] width 25 height 8
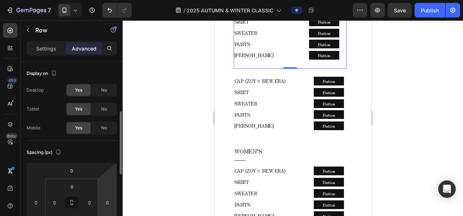
scroll to position [73, 0]
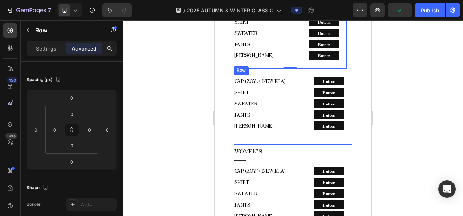
click at [297, 145] on div "CAP (ZOY× NEW ERA) SHIRT SWEATER PANTS COLE HAAN Text block Row Button Button B…" at bounding box center [292, 110] width 119 height 70
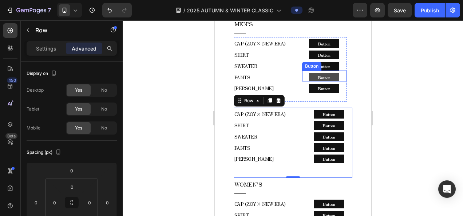
scroll to position [368, 0]
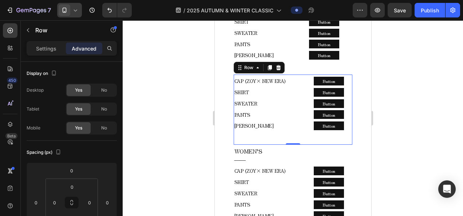
click at [78, 15] on div at bounding box center [69, 10] width 25 height 15
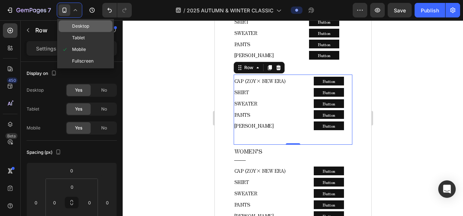
click at [84, 22] on div "Desktop" at bounding box center [86, 26] width 54 height 12
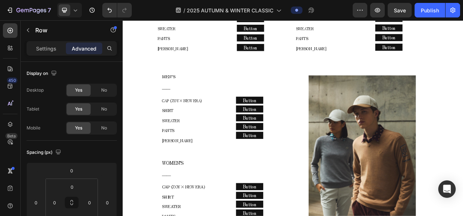
scroll to position [550, 0]
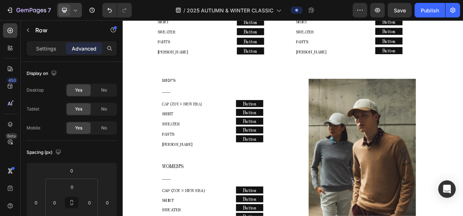
click at [76, 11] on icon at bounding box center [75, 10] width 7 height 7
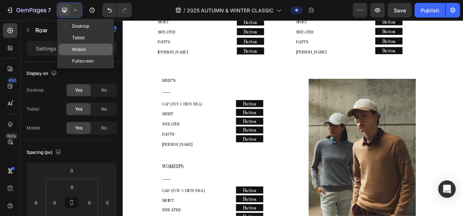
click at [79, 44] on div "Mobile" at bounding box center [86, 50] width 54 height 12
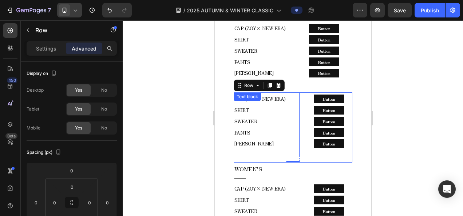
scroll to position [377, 0]
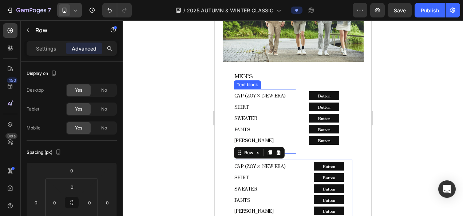
click at [289, 92] on p "CAP (ZOY× NEW ERA) SHIRT SWEATER PANTS" at bounding box center [264, 112] width 61 height 45
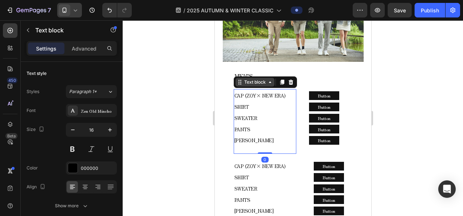
click at [267, 80] on icon at bounding box center [270, 82] width 6 height 6
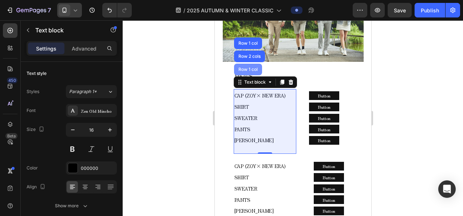
click at [245, 67] on div "Row 1 col" at bounding box center [248, 69] width 22 height 4
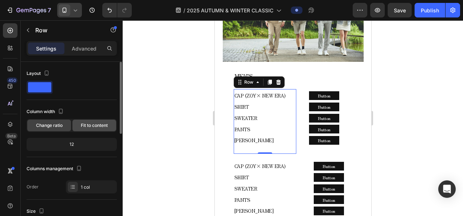
click at [88, 121] on div "Fit to content" at bounding box center [94, 126] width 44 height 12
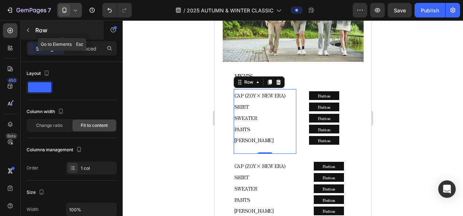
click at [29, 31] on icon "button" at bounding box center [28, 30] width 6 height 6
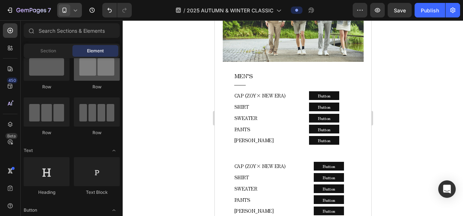
scroll to position [0, 0]
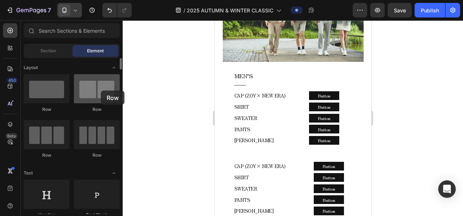
drag, startPoint x: 99, startPoint y: 102, endPoint x: 101, endPoint y: 91, distance: 11.4
click at [101, 91] on div at bounding box center [97, 88] width 46 height 29
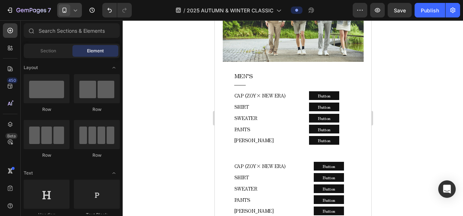
click at [76, 8] on icon at bounding box center [75, 10] width 7 height 7
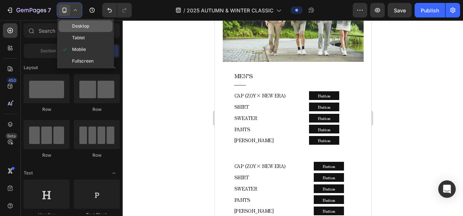
click at [79, 25] on span "Desktop" at bounding box center [80, 26] width 17 height 7
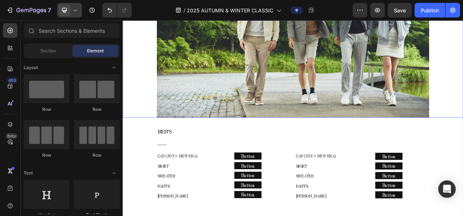
scroll to position [559, 0]
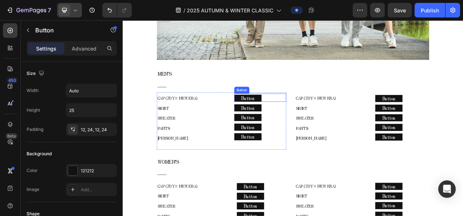
click at [322, 114] on div "Button Button" at bounding box center [299, 119] width 67 height 11
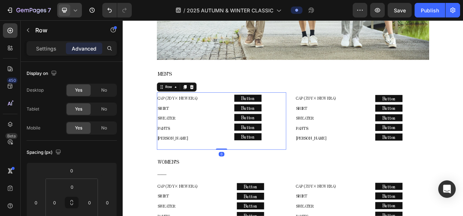
click at [260, 113] on div "CAP (ZOY× NEW ERA) SHIRT SWEATER PANTS COLE HAAN Text block Row Button Button B…" at bounding box center [249, 150] width 166 height 74
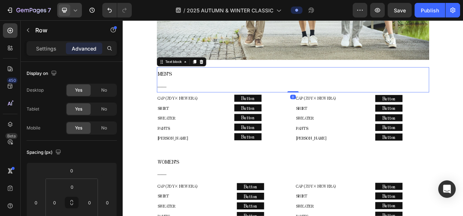
click at [333, 108] on div "MEN’S ―― Text block 0" at bounding box center [341, 96] width 350 height 32
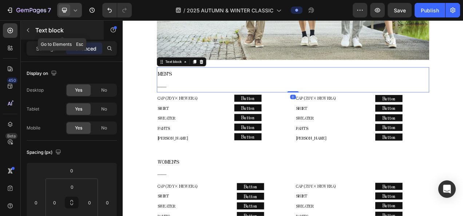
click at [29, 27] on icon "button" at bounding box center [28, 30] width 6 height 6
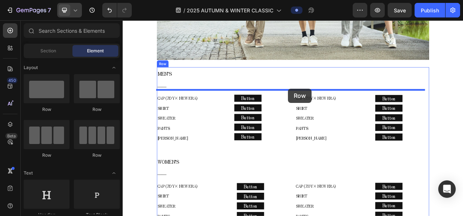
drag, startPoint x: 219, startPoint y: 153, endPoint x: 335, endPoint y: 108, distance: 124.3
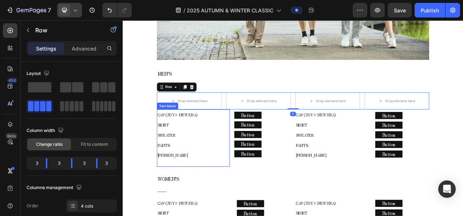
click at [195, 147] on p "CAP (ZOY× NEW ERA) SHIRT SWEATER PANTS" at bounding box center [213, 161] width 92 height 52
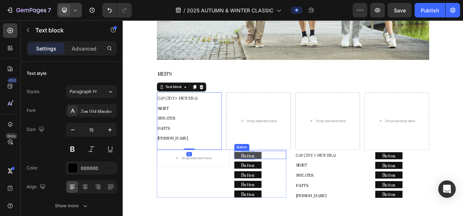
click at [284, 191] on p "Button" at bounding box center [283, 194] width 17 height 11
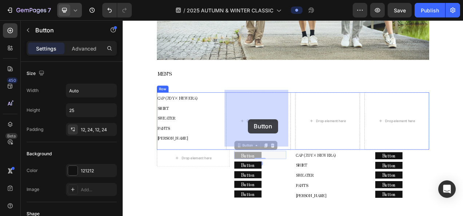
drag, startPoint x: 280, startPoint y: 180, endPoint x: 283, endPoint y: 147, distance: 32.6
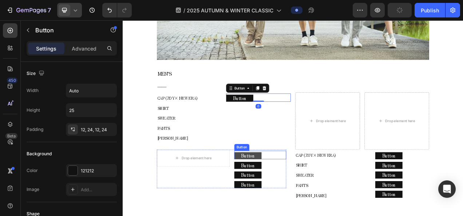
click at [290, 190] on button "Button" at bounding box center [283, 194] width 35 height 9
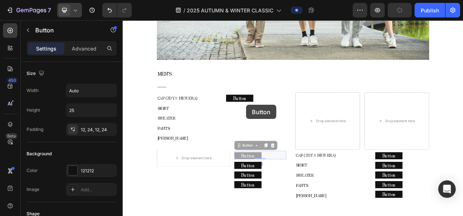
drag, startPoint x: 290, startPoint y: 178, endPoint x: 281, endPoint y: 129, distance: 49.5
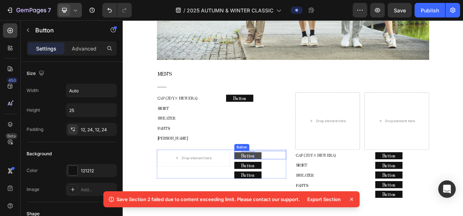
click at [283, 189] on p "Button" at bounding box center [283, 194] width 17 height 11
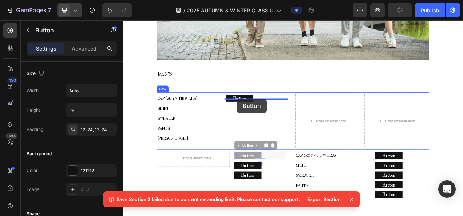
drag, startPoint x: 283, startPoint y: 180, endPoint x: 269, endPoint y: 121, distance: 60.0
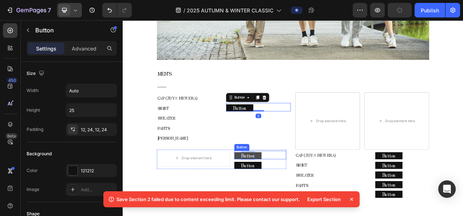
click at [288, 190] on p "Button" at bounding box center [283, 194] width 17 height 11
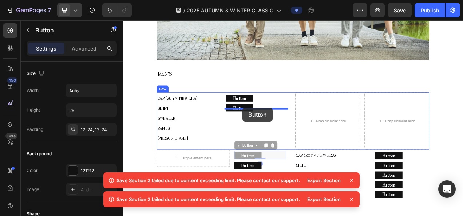
drag, startPoint x: 283, startPoint y: 176, endPoint x: 276, endPoint y: 133, distance: 44.1
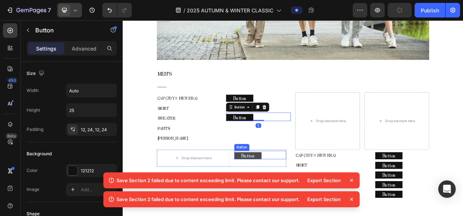
click at [290, 191] on button "Button" at bounding box center [283, 194] width 35 height 9
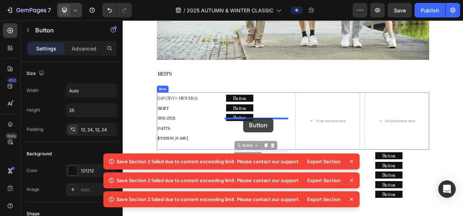
drag, startPoint x: 286, startPoint y: 177, endPoint x: 277, endPoint y: 146, distance: 32.5
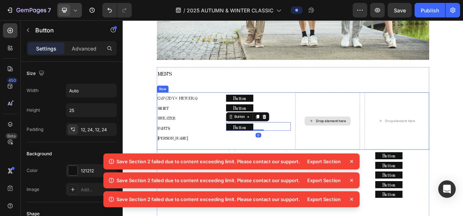
scroll to position [595, 0]
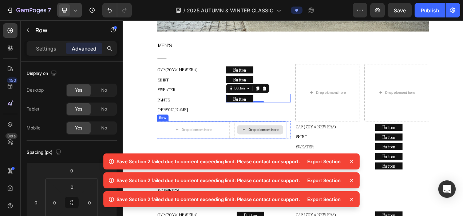
click at [319, 164] on div "Drop element here" at bounding box center [299, 161] width 67 height 22
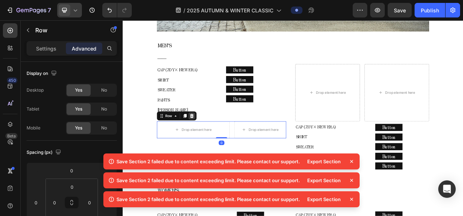
click at [210, 141] on div at bounding box center [211, 143] width 9 height 9
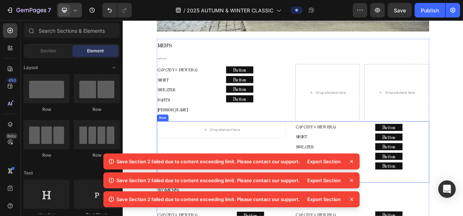
click at [284, 165] on div "Drop element here" at bounding box center [249, 161] width 166 height 22
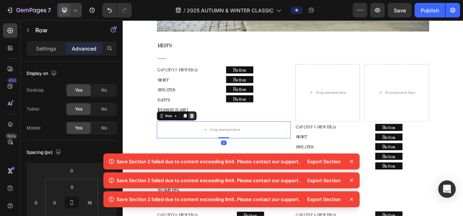
click at [209, 141] on icon at bounding box center [211, 143] width 5 height 5
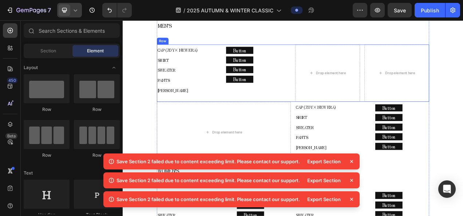
scroll to position [631, 0]
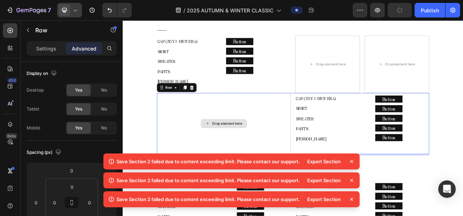
click at [314, 141] on div "Drop element here" at bounding box center [252, 153] width 172 height 79
click at [212, 104] on icon at bounding box center [211, 106] width 5 height 5
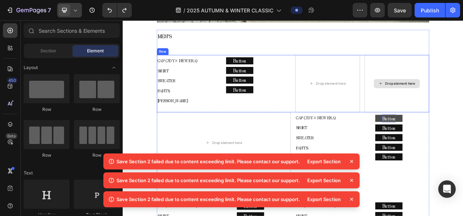
scroll to position [595, 0]
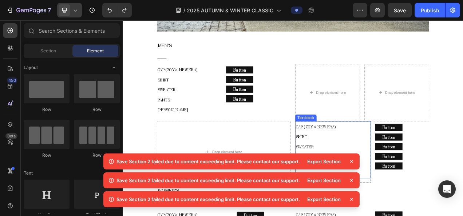
click at [409, 159] on p "CAP (ZOY× NEW ERA) SHIRT SWEATER PANTS" at bounding box center [392, 177] width 95 height 52
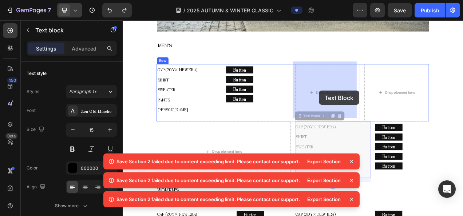
drag, startPoint x: 370, startPoint y: 143, endPoint x: 375, endPoint y: 111, distance: 32.7
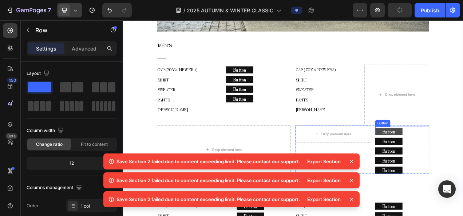
click at [463, 159] on button "Button" at bounding box center [464, 163] width 35 height 9
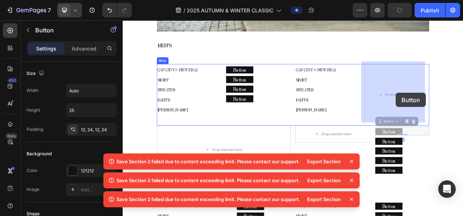
drag, startPoint x: 472, startPoint y: 144, endPoint x: 474, endPoint y: 112, distance: 31.7
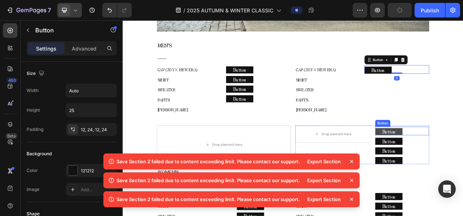
click at [463, 159] on button "Button" at bounding box center [464, 163] width 35 height 9
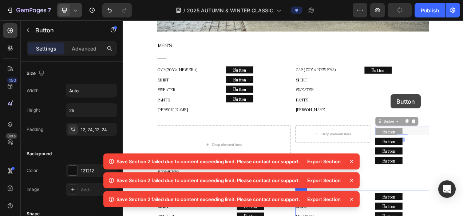
drag, startPoint x: 465, startPoint y: 145, endPoint x: 466, endPoint y: 122, distance: 22.6
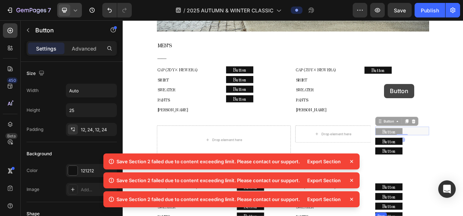
drag, startPoint x: 471, startPoint y: 147, endPoint x: 458, endPoint y: 102, distance: 47.4
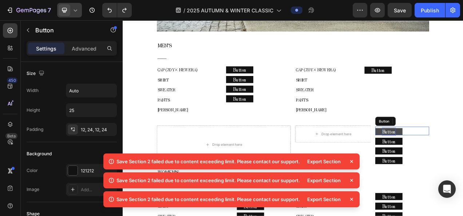
click at [458, 158] on p "Button" at bounding box center [464, 163] width 17 height 11
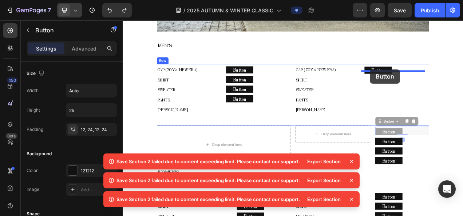
drag, startPoint x: 452, startPoint y: 147, endPoint x: 440, endPoint y: 84, distance: 64.5
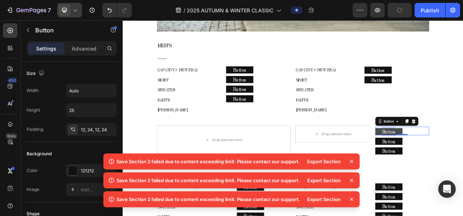
click at [463, 158] on p "Button" at bounding box center [464, 163] width 17 height 11
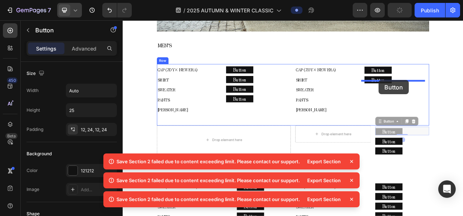
drag, startPoint x: 455, startPoint y: 147, endPoint x: 451, endPoint y: 97, distance: 50.0
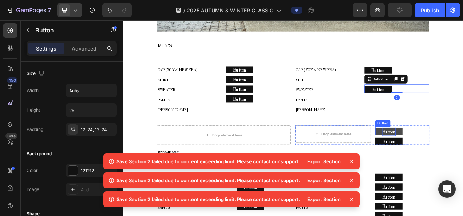
click at [463, 158] on p "Button" at bounding box center [464, 163] width 17 height 11
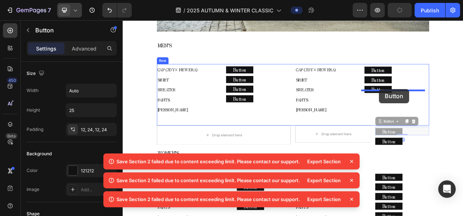
drag, startPoint x: 456, startPoint y: 147, endPoint x: 452, endPoint y: 108, distance: 39.5
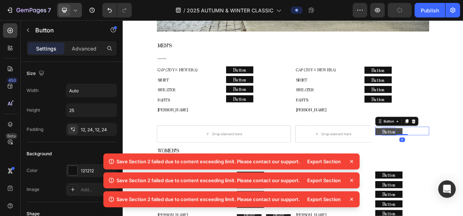
click at [463, 158] on p "Button" at bounding box center [464, 163] width 17 height 11
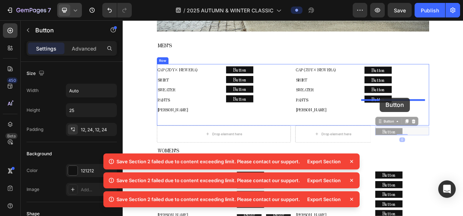
drag, startPoint x: 455, startPoint y: 147, endPoint x: 453, endPoint y: 119, distance: 27.8
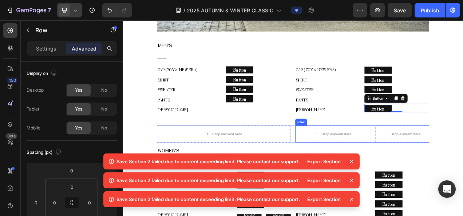
click at [437, 155] on div "Drop element here Row Drop element here Row" at bounding box center [430, 166] width 172 height 22
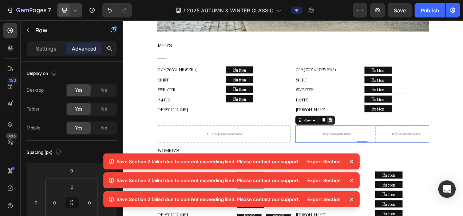
click at [387, 146] on icon at bounding box center [389, 148] width 5 height 5
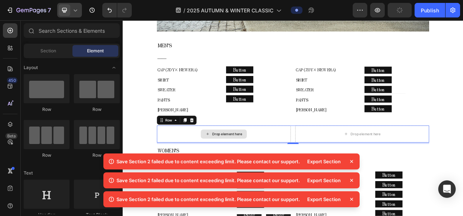
click at [307, 155] on div "Drop element here" at bounding box center [252, 166] width 172 height 22
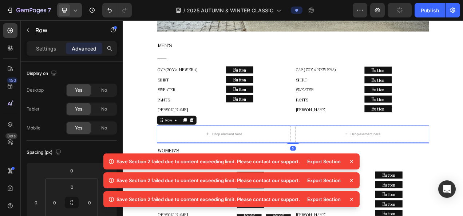
click at [211, 146] on icon at bounding box center [211, 148] width 5 height 5
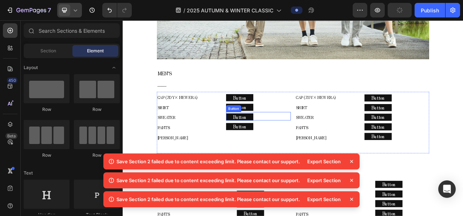
scroll to position [559, 0]
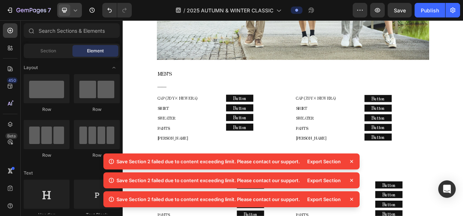
click at [73, 12] on icon at bounding box center [75, 10] width 7 height 7
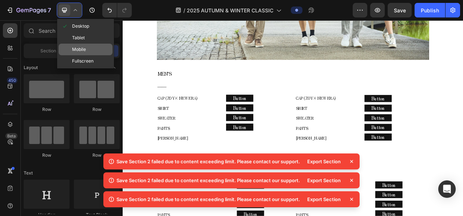
click at [76, 49] on span "Mobile" at bounding box center [79, 49] width 14 height 7
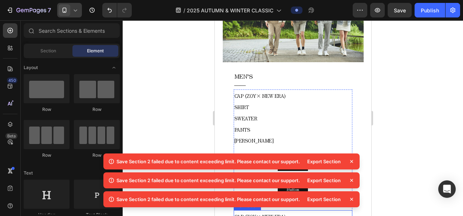
scroll to position [392, 0]
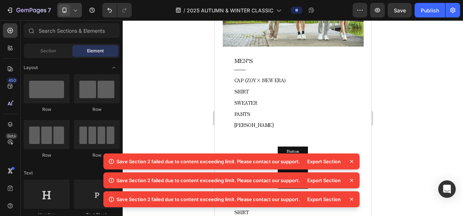
click at [347, 159] on div "Export Section" at bounding box center [329, 162] width 52 height 10
click at [350, 161] on icon at bounding box center [351, 161] width 7 height 7
click at [349, 161] on icon at bounding box center [351, 161] width 7 height 7
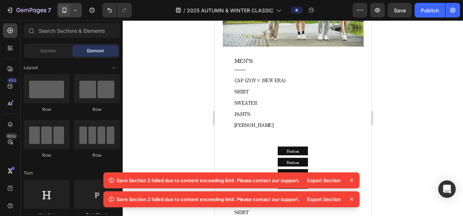
click at [353, 178] on icon at bounding box center [351, 180] width 7 height 7
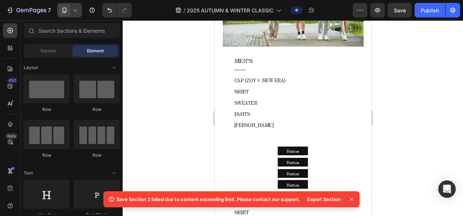
click at [352, 199] on icon at bounding box center [351, 199] width 3 height 3
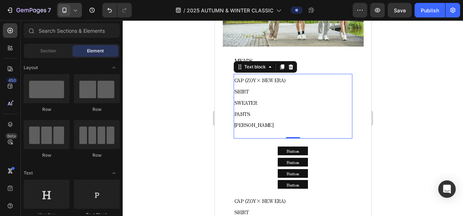
click at [294, 75] on p "CAP (ZOY× NEW ERA) SHIRT SWEATER PANTS" at bounding box center [293, 97] width 118 height 45
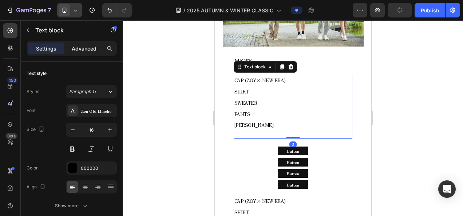
click at [86, 45] on p "Advanced" at bounding box center [84, 49] width 25 height 8
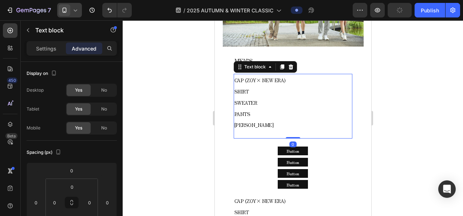
drag, startPoint x: 48, startPoint y: 47, endPoint x: 208, endPoint y: 62, distance: 160.2
click at [52, 49] on p "Settings" at bounding box center [46, 49] width 20 height 8
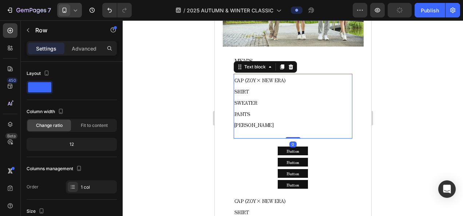
click at [296, 75] on p "CAP (ZOY× NEW ERA) SHIRT SWEATER PANTS" at bounding box center [293, 97] width 118 height 45
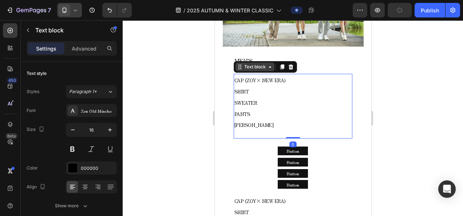
click at [268, 65] on icon at bounding box center [270, 67] width 6 height 6
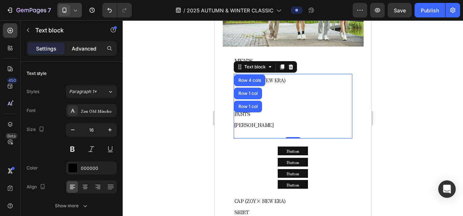
click at [76, 51] on p "Advanced" at bounding box center [84, 49] width 25 height 8
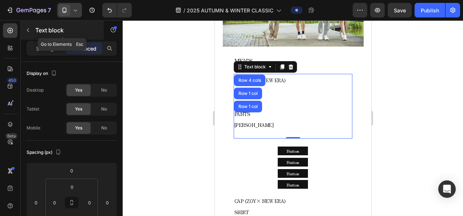
click at [34, 39] on div "Text block" at bounding box center [62, 30] width 83 height 19
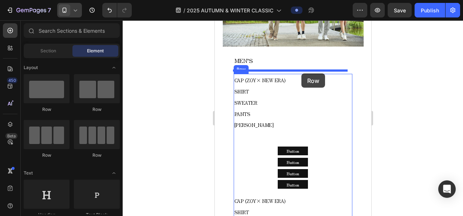
drag, startPoint x: 305, startPoint y: 115, endPoint x: 301, endPoint y: 74, distance: 41.3
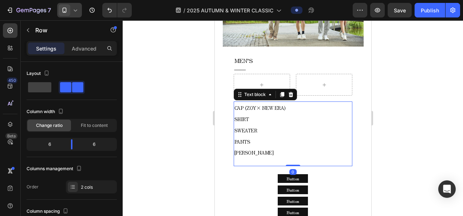
click at [259, 122] on p "CAP (ZOY× NEW ERA) SHIRT SWEATER PANTS" at bounding box center [293, 124] width 118 height 45
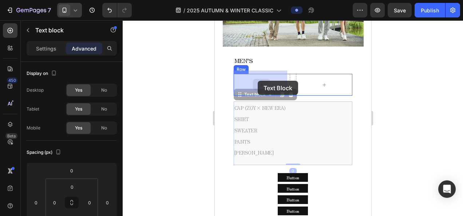
drag, startPoint x: 257, startPoint y: 92, endPoint x: 257, endPoint y: 81, distance: 11.3
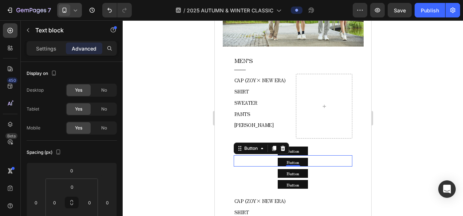
click at [294, 155] on div "Button Button 0" at bounding box center [292, 160] width 119 height 11
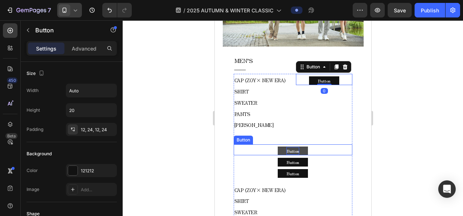
click at [296, 147] on p "Button" at bounding box center [292, 151] width 13 height 8
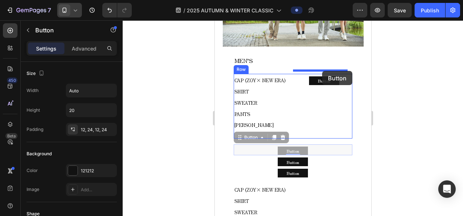
drag, startPoint x: 259, startPoint y: 135, endPoint x: 322, endPoint y: 71, distance: 89.4
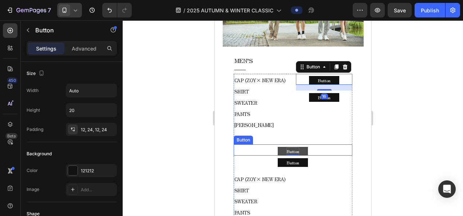
click at [295, 147] on p "Button" at bounding box center [292, 151] width 13 height 8
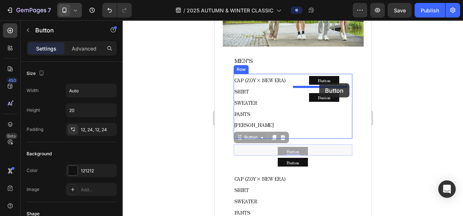
drag, startPoint x: 253, startPoint y: 134, endPoint x: 319, endPoint y: 83, distance: 82.9
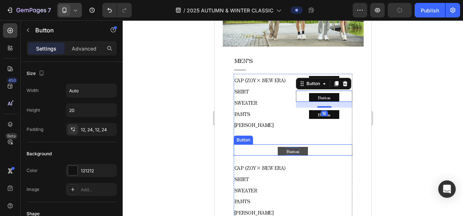
click at [292, 149] on p "Button" at bounding box center [292, 151] width 13 height 8
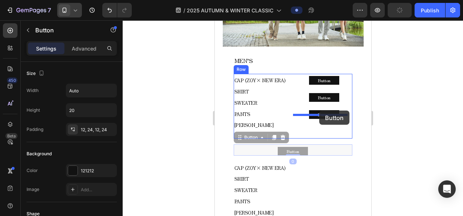
drag, startPoint x: 254, startPoint y: 132, endPoint x: 319, endPoint y: 111, distance: 68.2
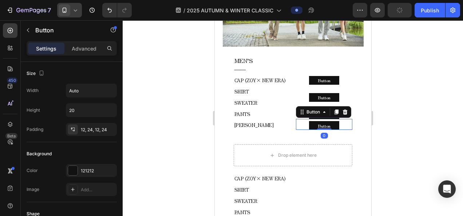
click at [394, 112] on div at bounding box center [293, 118] width 340 height 196
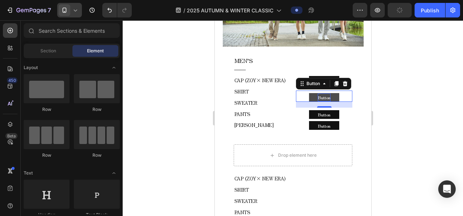
click at [322, 94] on p "Button" at bounding box center [324, 98] width 13 height 8
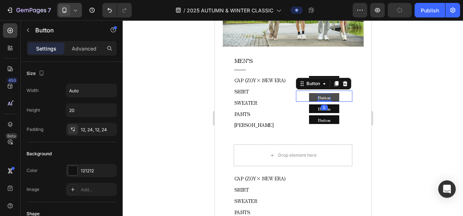
drag, startPoint x: 319, startPoint y: 103, endPoint x: 324, endPoint y: 91, distance: 12.9
click at [322, 93] on div "Button Button 0" at bounding box center [324, 96] width 56 height 11
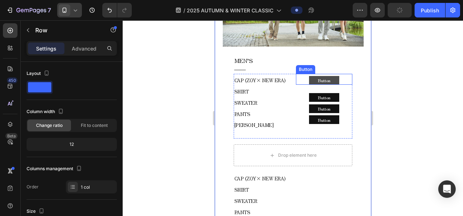
click at [329, 76] on button "Button" at bounding box center [324, 80] width 30 height 9
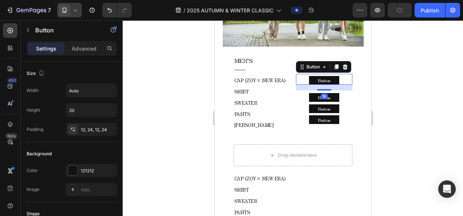
click at [326, 85] on div "16" at bounding box center [324, 88] width 56 height 6
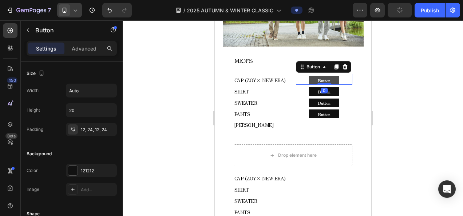
drag, startPoint x: 326, startPoint y: 87, endPoint x: 328, endPoint y: 79, distance: 8.7
click at [328, 79] on div "Button Button 0" at bounding box center [324, 79] width 56 height 11
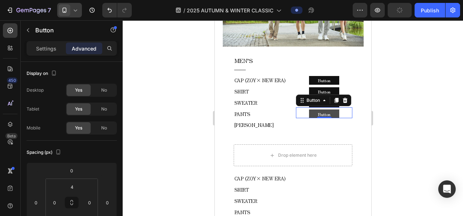
click at [335, 113] on button "Button" at bounding box center [324, 114] width 30 height 9
click at [333, 98] on icon at bounding box center [336, 101] width 6 height 6
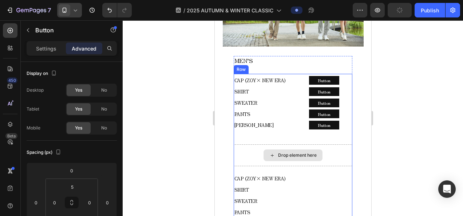
click at [273, 150] on div "Drop element here" at bounding box center [292, 156] width 59 height 12
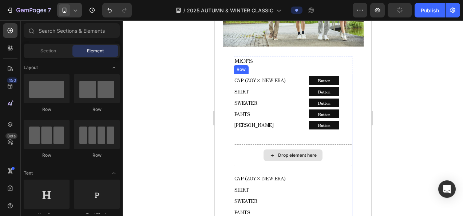
click at [267, 145] on div "Drop element here" at bounding box center [292, 156] width 119 height 22
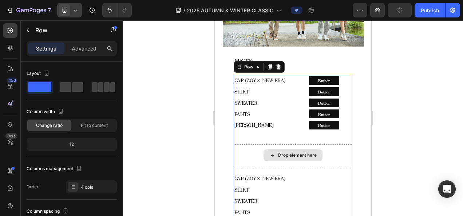
click at [267, 145] on div "Drop element here" at bounding box center [292, 156] width 119 height 22
click at [246, 145] on div "Drop element here" at bounding box center [292, 156] width 119 height 22
click at [198, 150] on div at bounding box center [293, 118] width 340 height 196
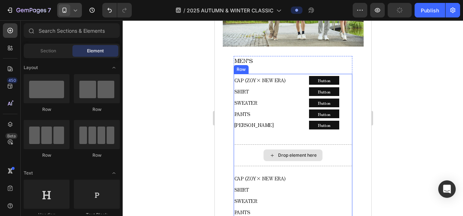
click at [306, 160] on div "Drop element here" at bounding box center [292, 156] width 119 height 22
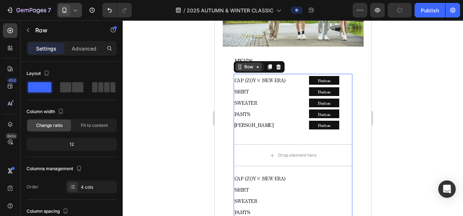
click at [246, 64] on div "Row" at bounding box center [249, 67] width 12 height 7
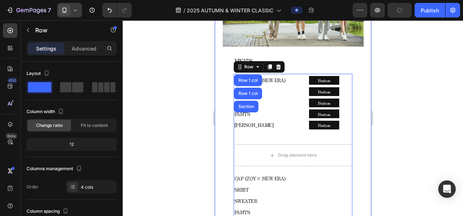
click at [185, 99] on div at bounding box center [293, 118] width 340 height 196
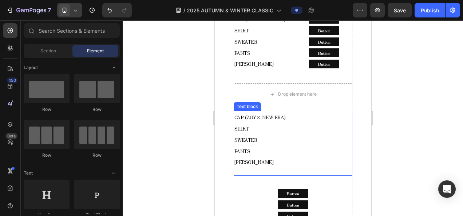
scroll to position [465, 0]
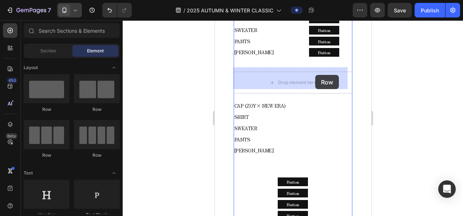
drag, startPoint x: 319, startPoint y: 121, endPoint x: 315, endPoint y: 75, distance: 45.7
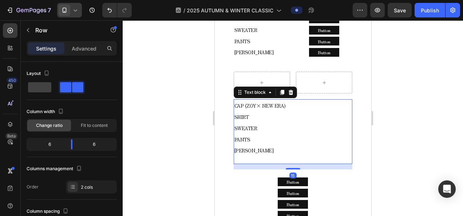
click at [258, 112] on p "CAP (ZOY× NEW ERA) SHIRT SWEATER PANTS" at bounding box center [293, 122] width 118 height 45
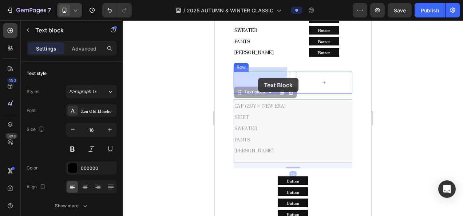
drag, startPoint x: 256, startPoint y: 92, endPoint x: 258, endPoint y: 78, distance: 13.9
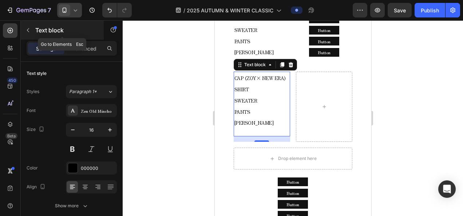
click at [31, 30] on icon "button" at bounding box center [28, 30] width 6 height 6
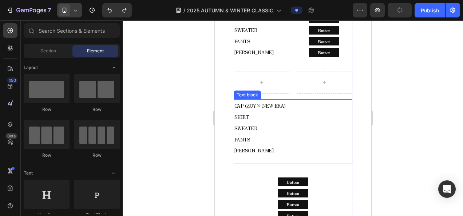
scroll to position [501, 0]
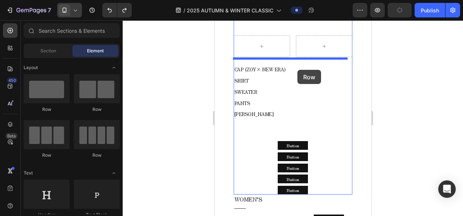
drag, startPoint x: 297, startPoint y: 113, endPoint x: 297, endPoint y: 70, distance: 43.7
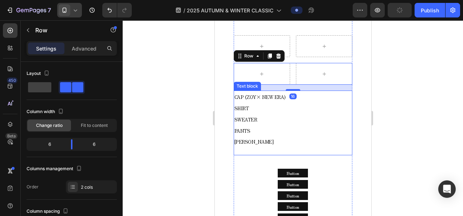
click at [248, 116] on span "SWEATER" at bounding box center [245, 119] width 23 height 7
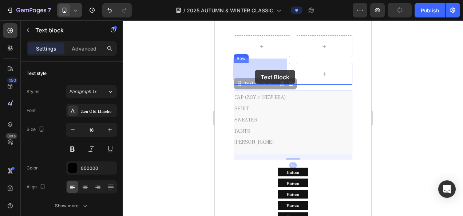
drag, startPoint x: 252, startPoint y: 80, endPoint x: 255, endPoint y: 70, distance: 10.5
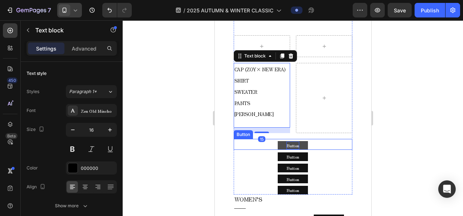
click at [295, 142] on p "Button" at bounding box center [292, 146] width 13 height 8
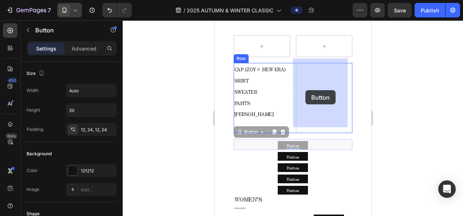
drag, startPoint x: 258, startPoint y: 125, endPoint x: 308, endPoint y: 88, distance: 62.8
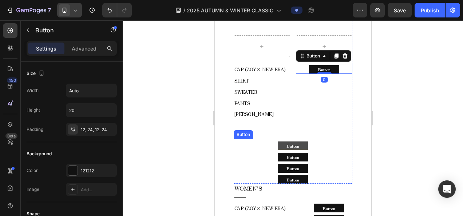
click at [297, 142] on button "Button" at bounding box center [292, 146] width 30 height 9
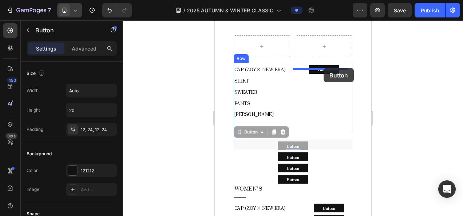
drag, startPoint x: 247, startPoint y: 126, endPoint x: 323, endPoint y: 68, distance: 96.1
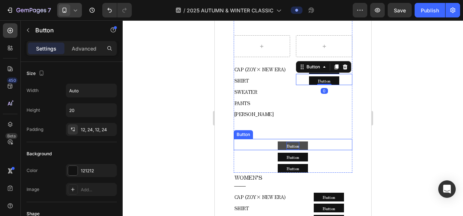
click at [286, 142] on p "Button" at bounding box center [292, 146] width 13 height 8
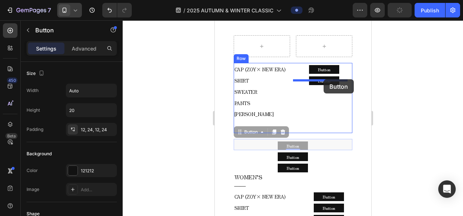
drag, startPoint x: 256, startPoint y: 122, endPoint x: 323, endPoint y: 79, distance: 80.0
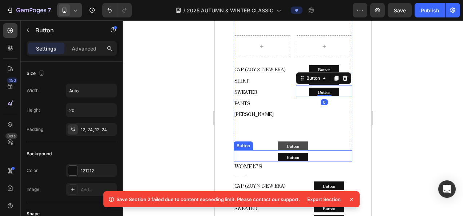
click at [278, 142] on button "Button" at bounding box center [292, 146] width 30 height 9
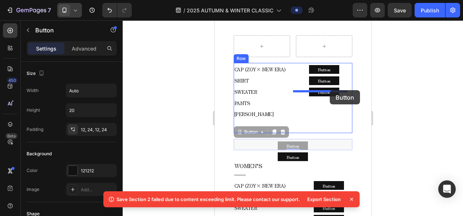
drag, startPoint x: 256, startPoint y: 128, endPoint x: 330, endPoint y: 90, distance: 82.2
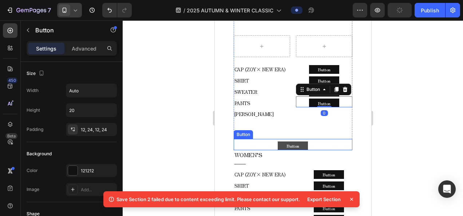
click at [299, 142] on button "Button" at bounding box center [292, 146] width 30 height 9
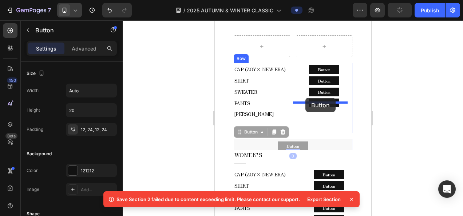
drag, startPoint x: 245, startPoint y: 127, endPoint x: 306, endPoint y: 98, distance: 67.6
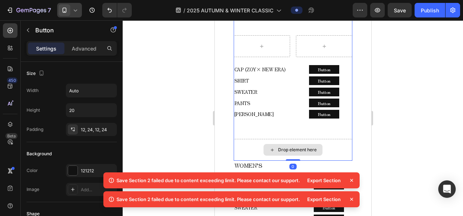
click at [321, 141] on div "Drop element here" at bounding box center [292, 150] width 119 height 22
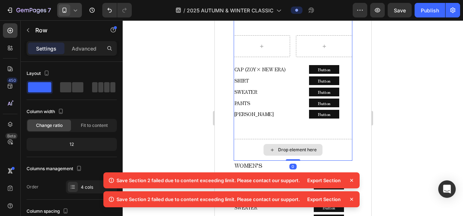
click at [311, 139] on div "Drop element here" at bounding box center [292, 150] width 119 height 22
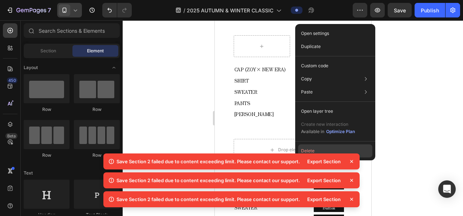
click at [306, 149] on button "Delete" at bounding box center [335, 151] width 74 height 13
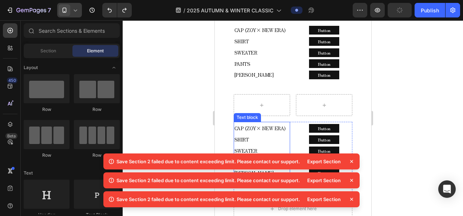
scroll to position [465, 0]
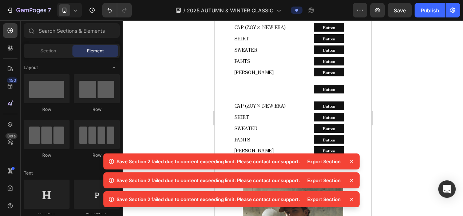
click at [353, 160] on icon at bounding box center [351, 161] width 7 height 7
click at [352, 160] on icon at bounding box center [351, 161] width 7 height 7
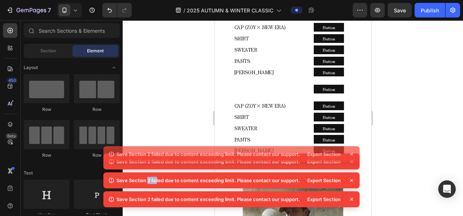
click at [352, 161] on icon at bounding box center [351, 161] width 3 height 3
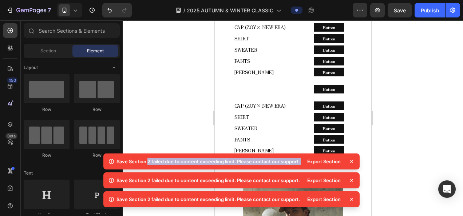
click at [352, 161] on icon at bounding box center [351, 161] width 3 height 3
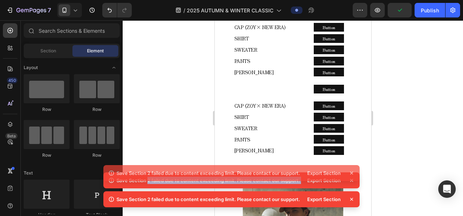
click at [352, 161] on div "Save Section 2 failed due to content exceeding limit. Please contact our suppor…" at bounding box center [231, 182] width 256 height 57
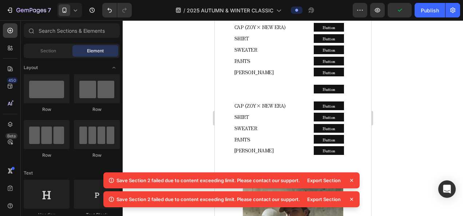
drag, startPoint x: 352, startPoint y: 161, endPoint x: 352, endPoint y: 181, distance: 20.4
click at [352, 178] on icon at bounding box center [351, 180] width 7 height 7
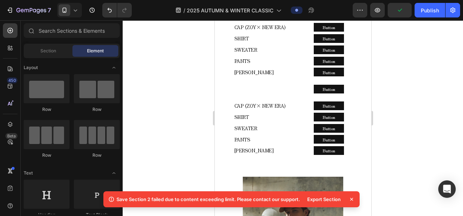
click at [352, 198] on icon at bounding box center [351, 199] width 7 height 7
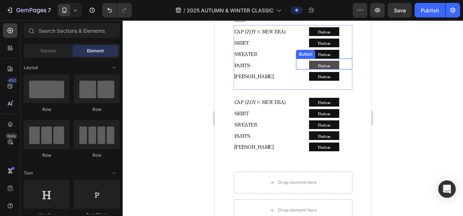
scroll to position [383, 0]
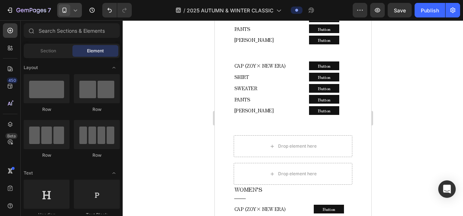
click at [71, 11] on div at bounding box center [69, 10] width 25 height 15
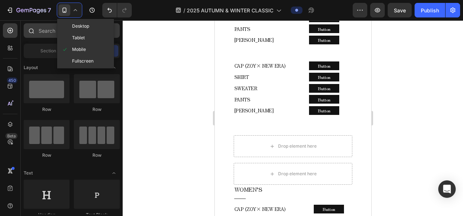
click at [72, 27] on span "Desktop" at bounding box center [80, 26] width 17 height 7
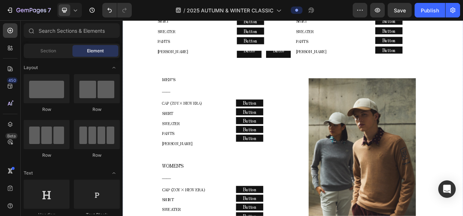
scroll to position [602, 0]
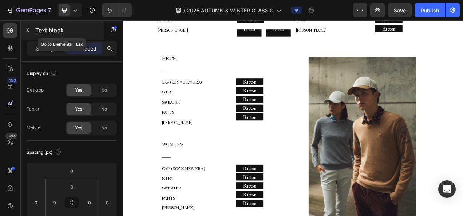
click at [33, 28] on button "button" at bounding box center [28, 30] width 12 height 12
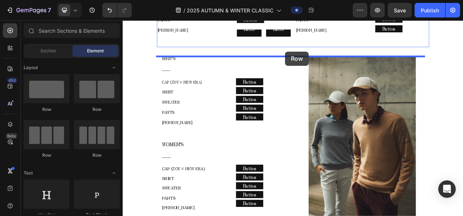
drag, startPoint x: 217, startPoint y: 109, endPoint x: 333, endPoint y: 62, distance: 124.9
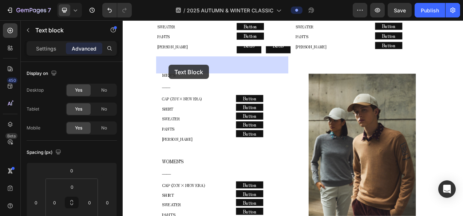
drag, startPoint x: 180, startPoint y: 45, endPoint x: 182, endPoint y: 78, distance: 32.8
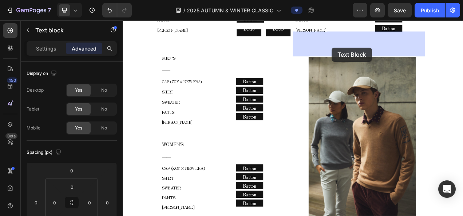
drag, startPoint x: 186, startPoint y: 156, endPoint x: 391, endPoint y: 55, distance: 228.6
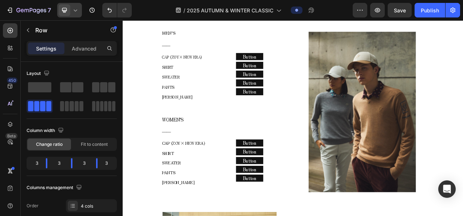
click at [75, 15] on div at bounding box center [69, 10] width 25 height 15
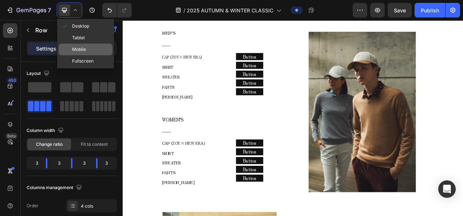
click at [75, 44] on div "Mobile" at bounding box center [86, 50] width 54 height 12
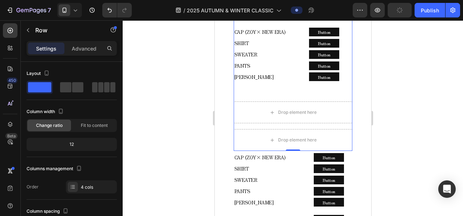
scroll to position [368, 0]
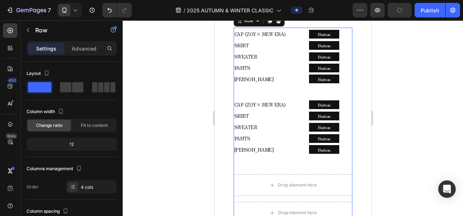
click at [74, 3] on div "7 Version history / [DATE] AUTUMN & WINTER CLASSIC Preview Publish" at bounding box center [231, 10] width 463 height 21
click at [76, 6] on div at bounding box center [69, 10] width 25 height 15
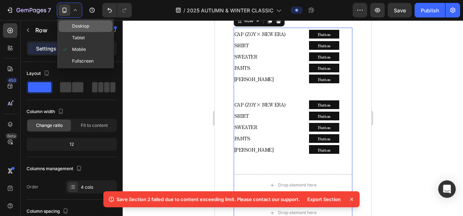
click at [76, 22] on div "Desktop" at bounding box center [86, 26] width 54 height 12
type input "1200"
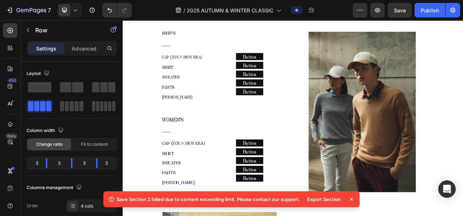
scroll to position [550, 0]
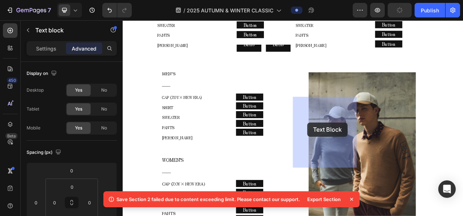
drag, startPoint x: 357, startPoint y: 81, endPoint x: 325, endPoint y: 143, distance: 69.1
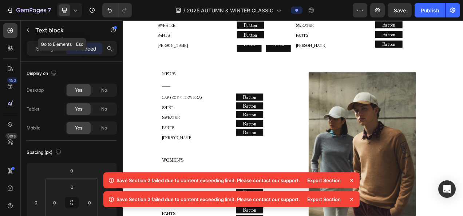
click at [30, 32] on icon "button" at bounding box center [28, 30] width 6 height 6
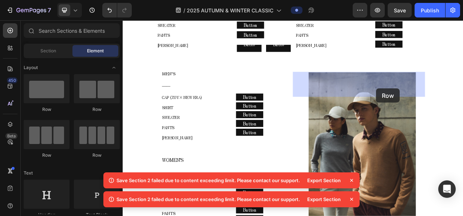
drag, startPoint x: 180, startPoint y: 110, endPoint x: 448, endPoint y: 108, distance: 268.4
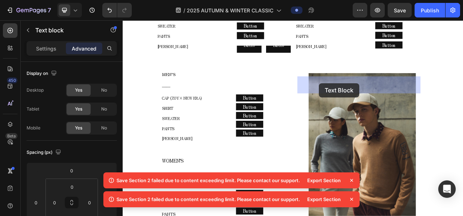
drag, startPoint x: 359, startPoint y: 115, endPoint x: 375, endPoint y: 101, distance: 21.2
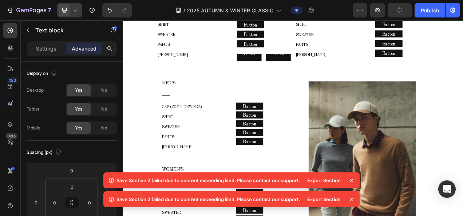
click at [77, 13] on icon at bounding box center [75, 10] width 7 height 7
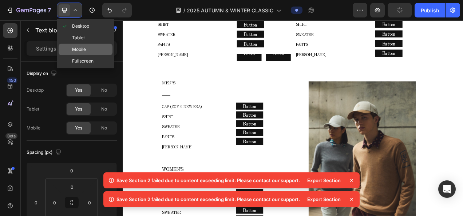
click at [82, 46] on span "Mobile" at bounding box center [79, 49] width 14 height 7
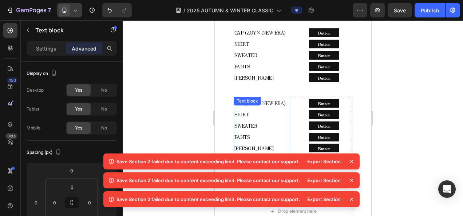
scroll to position [392, 0]
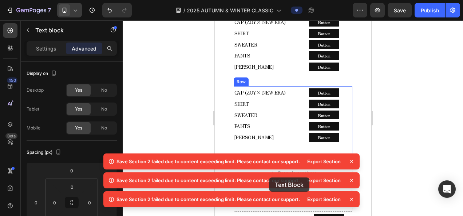
drag, startPoint x: 245, startPoint y: 72, endPoint x: 486, endPoint y: 188, distance: 267.1
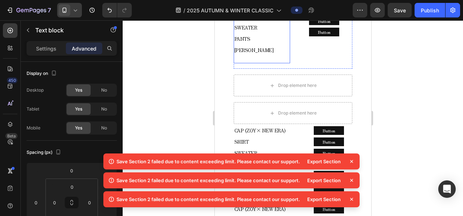
scroll to position [465, 0]
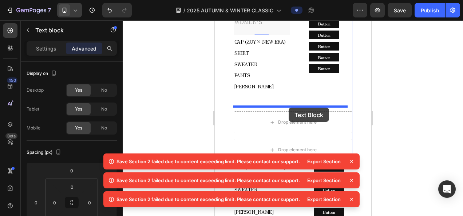
drag, startPoint x: 256, startPoint y: 101, endPoint x: 288, endPoint y: 108, distance: 33.4
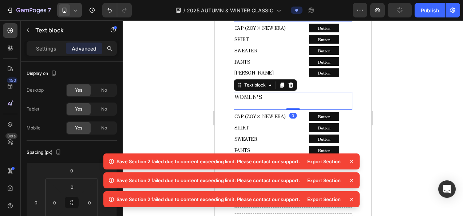
scroll to position [355, 0]
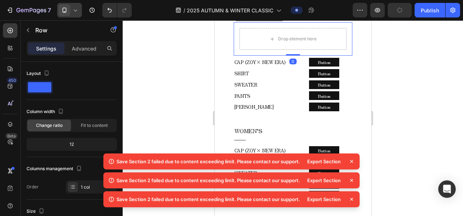
click at [304, 56] on div "Drop element here Row 0" at bounding box center [292, 39] width 119 height 34
click at [274, 20] on div at bounding box center [278, 15] width 9 height 9
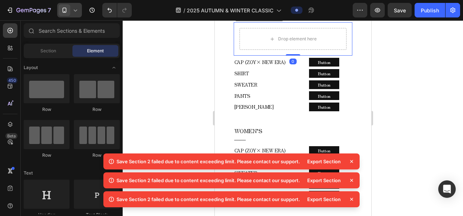
click at [279, 16] on p "――" at bounding box center [293, 12] width 118 height 8
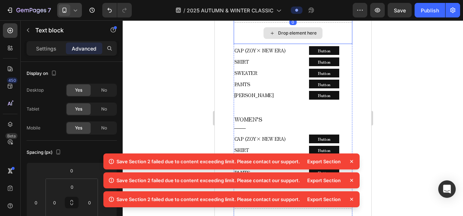
click at [275, 44] on div "Drop element here" at bounding box center [292, 33] width 119 height 22
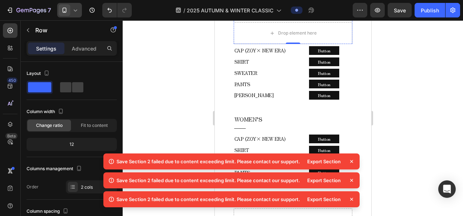
click at [246, 16] on p "――" at bounding box center [293, 12] width 118 height 8
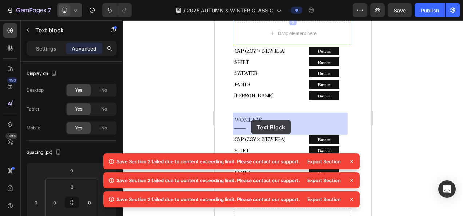
drag, startPoint x: 248, startPoint y: 84, endPoint x: 250, endPoint y: 118, distance: 33.9
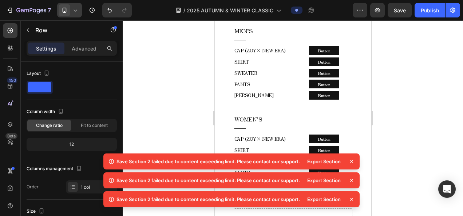
click at [262, 20] on div "Drop element here" at bounding box center [292, 10] width 119 height 22
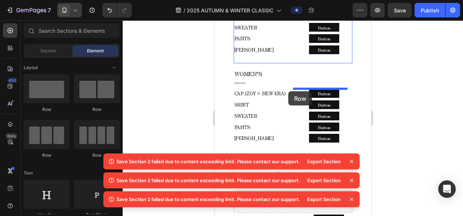
drag, startPoint x: 264, startPoint y: 115, endPoint x: 294, endPoint y: 89, distance: 39.8
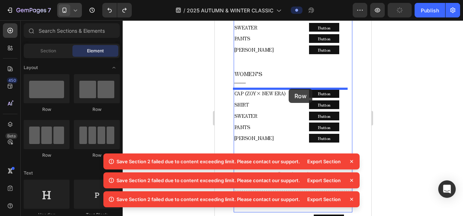
drag, startPoint x: 265, startPoint y: 109, endPoint x: 288, endPoint y: 89, distance: 30.8
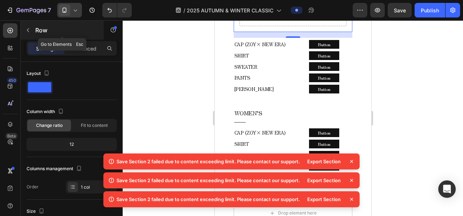
click at [29, 35] on button "button" at bounding box center [28, 30] width 12 height 12
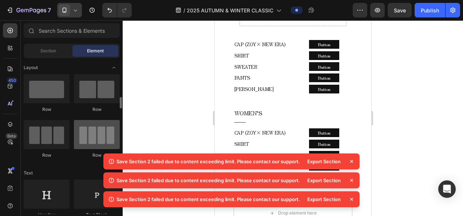
scroll to position [36, 0]
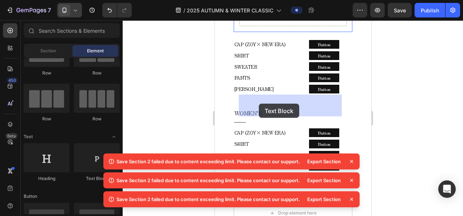
drag, startPoint x: 300, startPoint y: 176, endPoint x: 259, endPoint y: 104, distance: 82.7
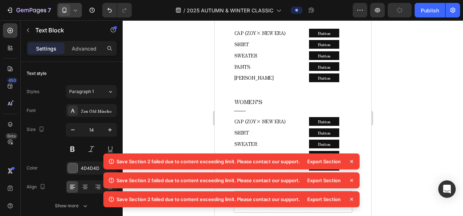
click at [70, 8] on span at bounding box center [65, 10] width 12 height 12
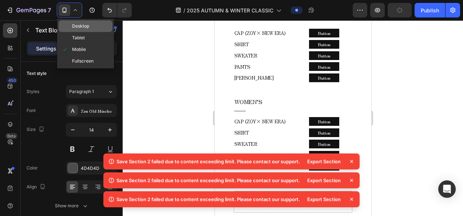
click at [87, 28] on span "Desktop" at bounding box center [80, 26] width 17 height 7
type input "16"
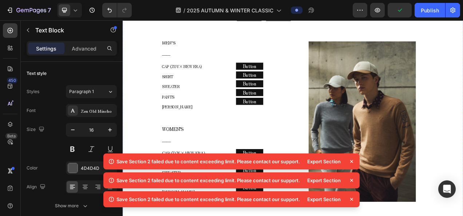
scroll to position [596, 0]
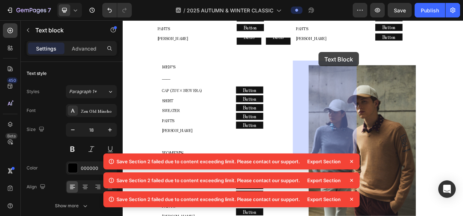
scroll to position [557, 0]
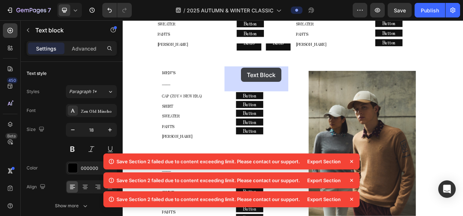
drag, startPoint x: 272, startPoint y: 48, endPoint x: 275, endPoint y: 81, distance: 33.6
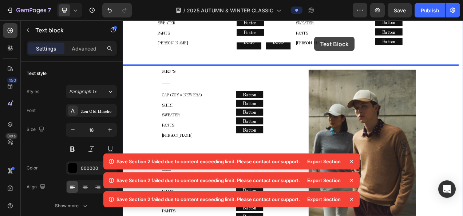
scroll to position [550, 0]
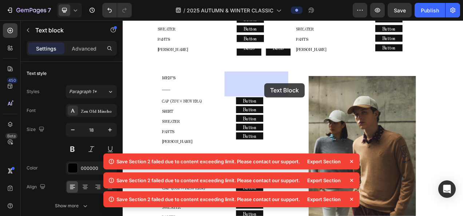
drag, startPoint x: 279, startPoint y: 38, endPoint x: 304, endPoint y: 101, distance: 68.6
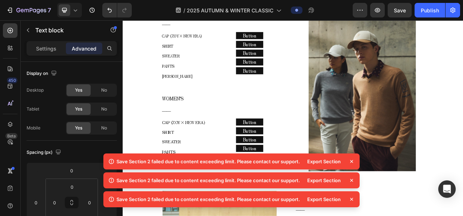
scroll to position [623, 0]
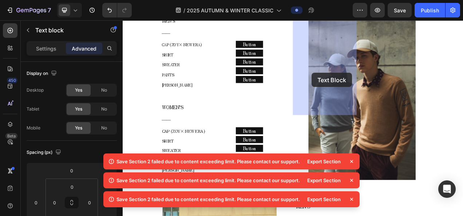
drag, startPoint x: 203, startPoint y: 137, endPoint x: 366, endPoint y: 88, distance: 170.3
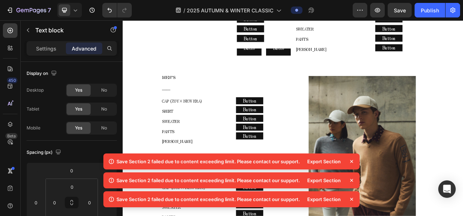
scroll to position [550, 0]
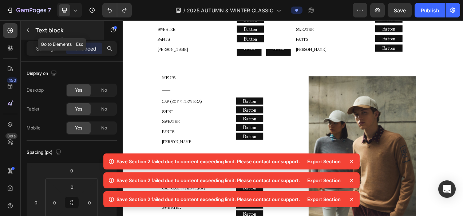
click at [32, 32] on button "button" at bounding box center [28, 30] width 12 height 12
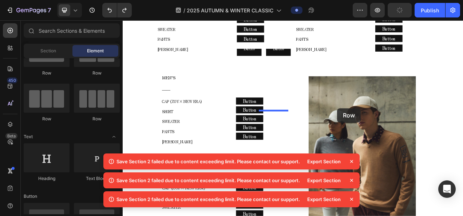
drag, startPoint x: 220, startPoint y: 87, endPoint x: 398, endPoint y: 133, distance: 184.1
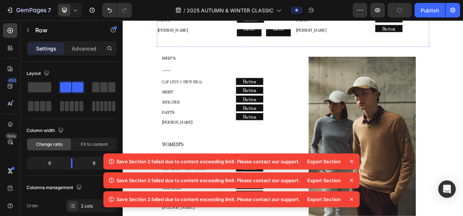
scroll to position [587, 0]
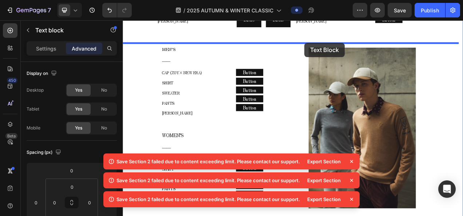
scroll to position [584, 0]
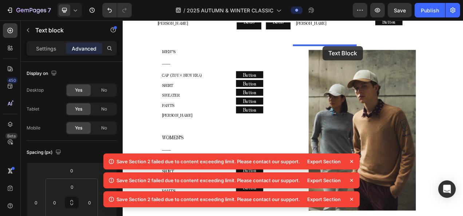
drag, startPoint x: 272, startPoint y: 46, endPoint x: 379, endPoint y: 54, distance: 107.3
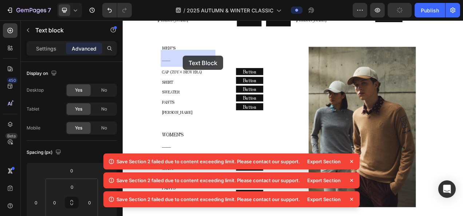
drag, startPoint x: 358, startPoint y: 83, endPoint x: 200, endPoint y: 66, distance: 158.9
type input "0"
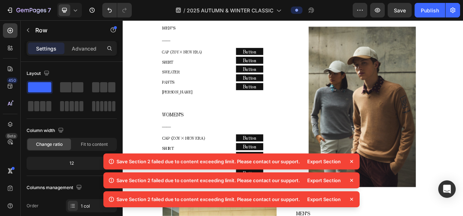
scroll to position [657, 0]
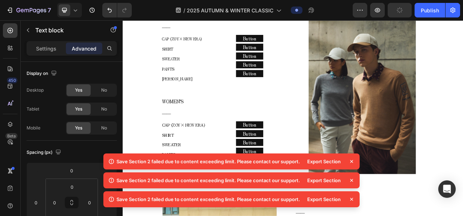
scroll to position [620, 0]
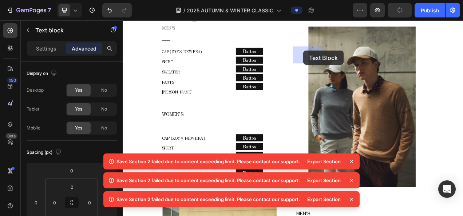
drag, startPoint x: 186, startPoint y: 145, endPoint x: 355, endPoint y: 59, distance: 189.6
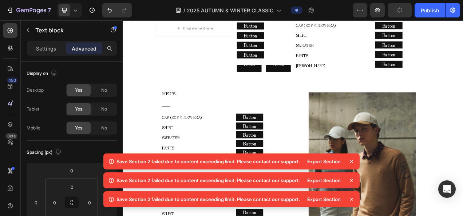
scroll to position [584, 0]
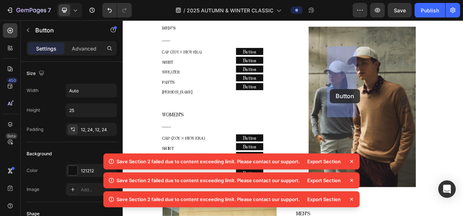
drag, startPoint x: 294, startPoint y: 147, endPoint x: 388, endPoint y: 109, distance: 101.2
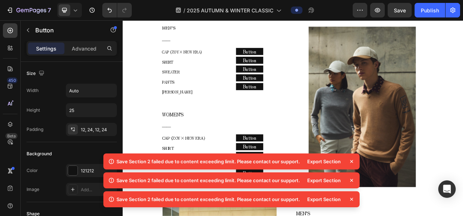
drag, startPoint x: 284, startPoint y: 147, endPoint x: 400, endPoint y: 65, distance: 142.4
drag, startPoint x: 281, startPoint y: 149, endPoint x: 319, endPoint y: 154, distance: 38.6
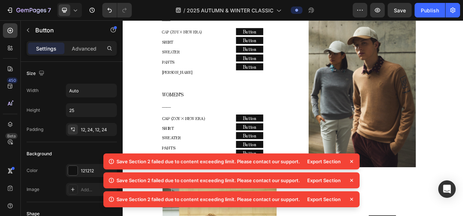
scroll to position [657, 0]
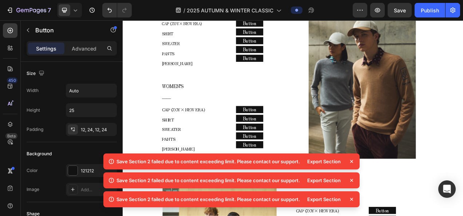
drag, startPoint x: 287, startPoint y: 111, endPoint x: 409, endPoint y: 54, distance: 133.8
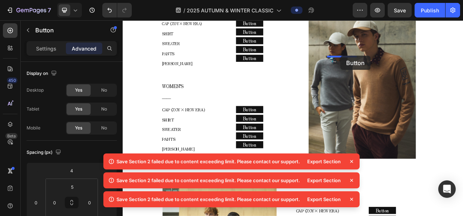
drag, startPoint x: 287, startPoint y: 112, endPoint x: 402, endPoint y: 66, distance: 124.4
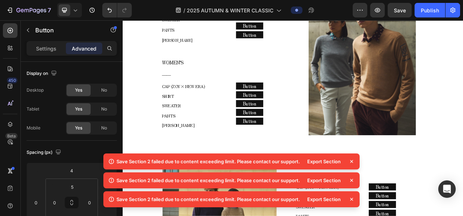
scroll to position [693, 0]
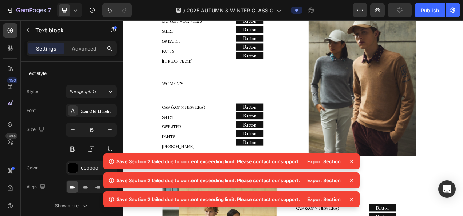
scroll to position [657, 0]
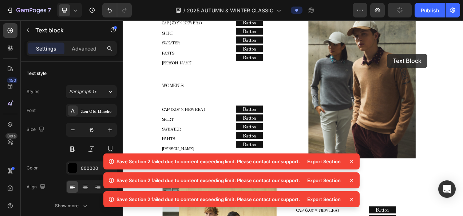
drag, startPoint x: 357, startPoint y: 109, endPoint x: 465, endPoint y: 68, distance: 114.9
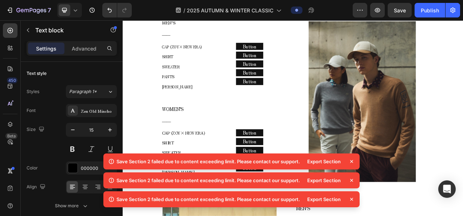
scroll to position [620, 0]
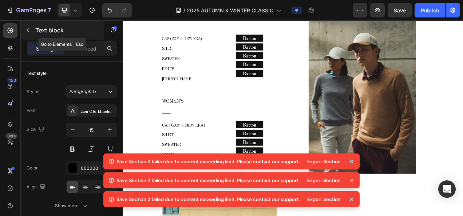
click at [28, 36] on div "Text block" at bounding box center [62, 30] width 83 height 19
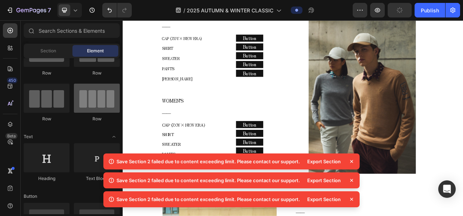
scroll to position [0, 0]
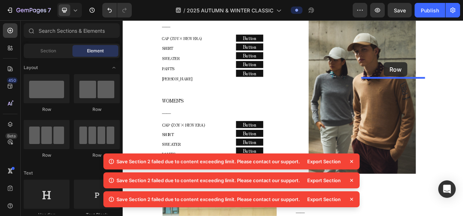
drag, startPoint x: 208, startPoint y: 115, endPoint x: 458, endPoint y: 74, distance: 253.5
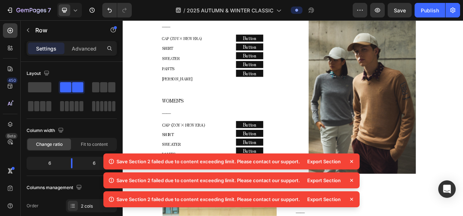
scroll to position [584, 0]
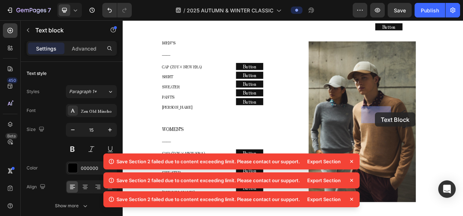
drag, startPoint x: 440, startPoint y: 47, endPoint x: 447, endPoint y: 140, distance: 93.5
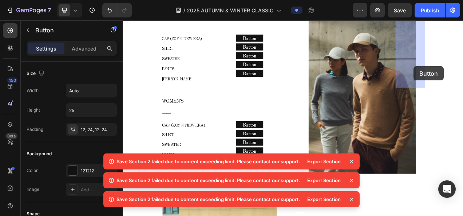
drag, startPoint x: 455, startPoint y: 148, endPoint x: 496, endPoint y: 79, distance: 79.9
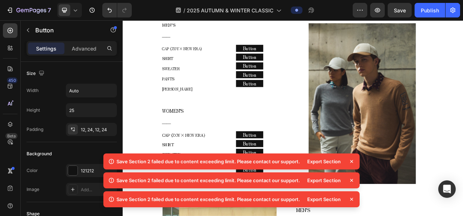
scroll to position [584, 0]
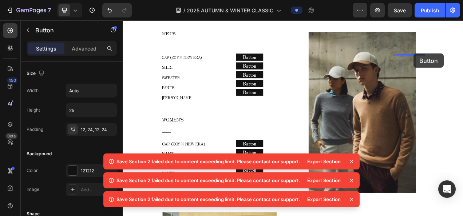
drag, startPoint x: 469, startPoint y: 185, endPoint x: 496, endPoint y: 63, distance: 124.9
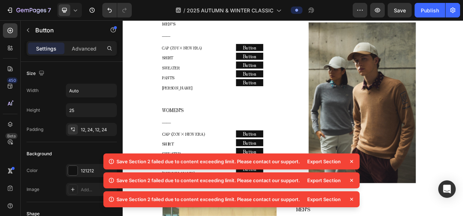
drag, startPoint x: 456, startPoint y: 183, endPoint x: 489, endPoint y: 74, distance: 114.3
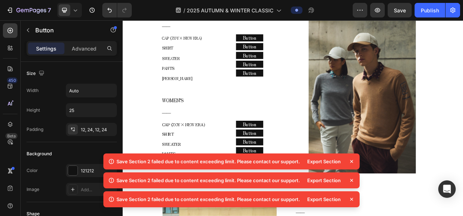
drag, startPoint x: 459, startPoint y: 183, endPoint x: 496, endPoint y: 88, distance: 101.6
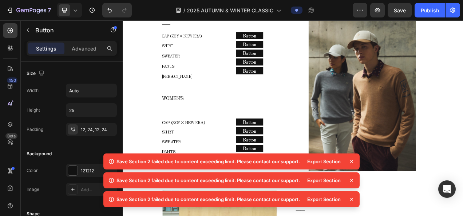
drag, startPoint x: 478, startPoint y: 198, endPoint x: 466, endPoint y: 190, distance: 14.1
drag, startPoint x: 463, startPoint y: 182, endPoint x: 497, endPoint y: 98, distance: 90.5
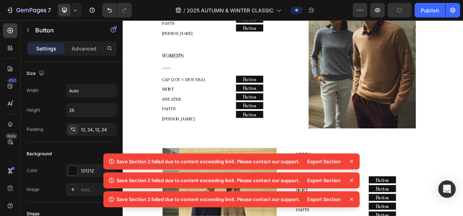
scroll to position [657, 0]
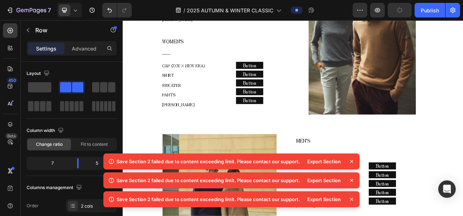
click at [123, 20] on div at bounding box center [123, 20] width 0 height 0
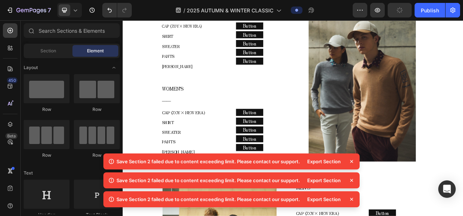
scroll to position [584, 0]
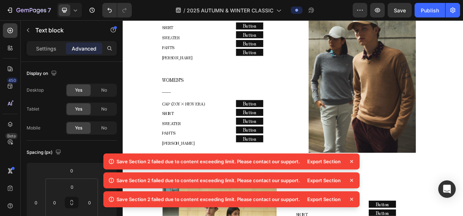
click at [74, 9] on icon at bounding box center [75, 10] width 7 height 7
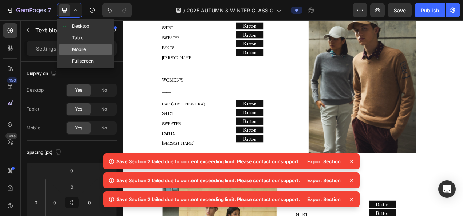
click at [82, 48] on span "Mobile" at bounding box center [79, 49] width 14 height 7
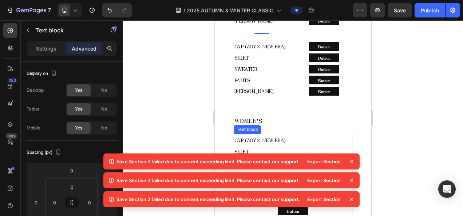
scroll to position [434, 0]
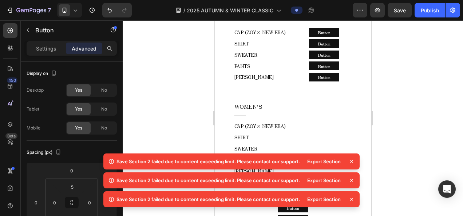
click at [344, 11] on div "Button Button 0" at bounding box center [324, 5] width 56 height 11
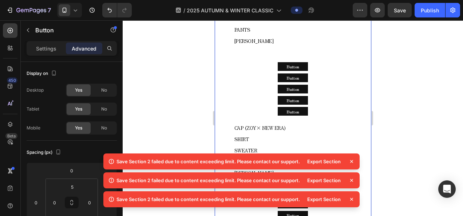
scroll to position [580, 0]
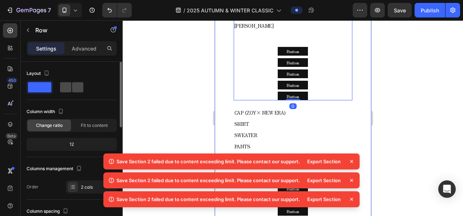
click at [66, 86] on span at bounding box center [65, 87] width 11 height 10
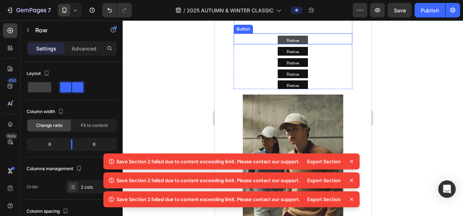
scroll to position [689, 0]
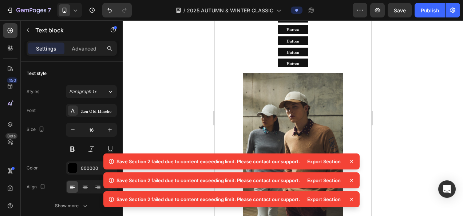
scroll to position [653, 0]
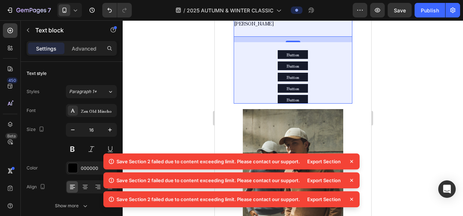
drag, startPoint x: 250, startPoint y: 51, endPoint x: 377, endPoint y: 95, distance: 134.5
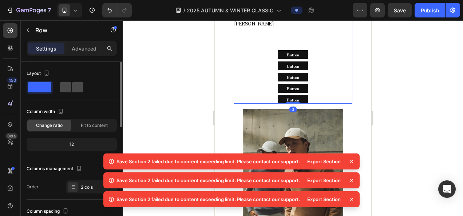
click at [80, 88] on span at bounding box center [77, 87] width 11 height 10
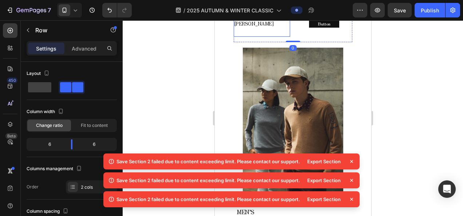
click at [299, 5] on div "Button Button" at bounding box center [324, -1] width 56 height 11
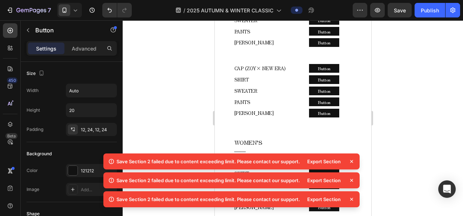
scroll to position [398, 0]
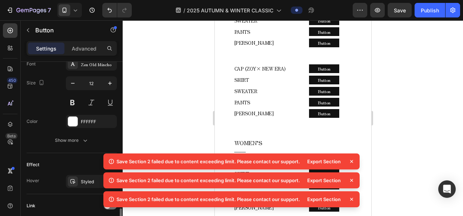
scroll to position [345, 0]
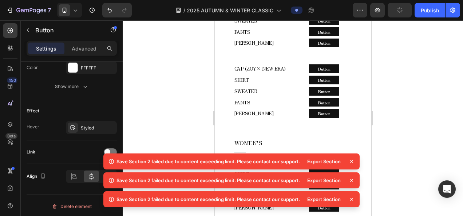
click at [351, 162] on icon at bounding box center [351, 161] width 3 height 3
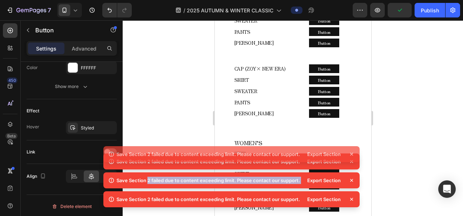
click at [351, 162] on icon at bounding box center [351, 161] width 3 height 3
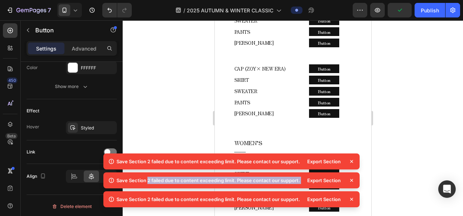
click at [351, 162] on icon at bounding box center [351, 161] width 3 height 3
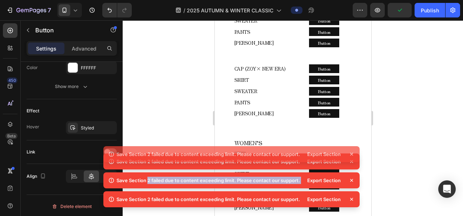
click at [351, 162] on icon at bounding box center [351, 161] width 3 height 3
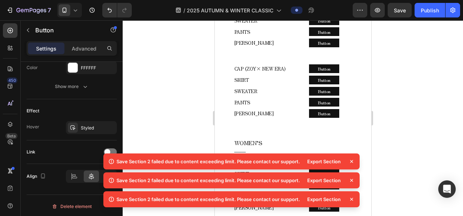
drag, startPoint x: 351, startPoint y: 162, endPoint x: 352, endPoint y: 201, distance: 38.2
click at [352, 201] on icon at bounding box center [351, 199] width 7 height 7
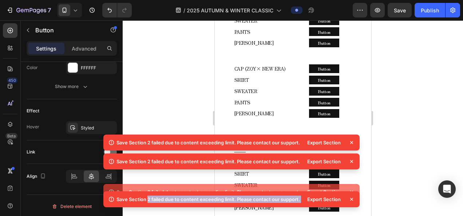
click at [352, 201] on div "Save Section 2 failed due to content exceeding limit. Please contact our suppor…" at bounding box center [231, 173] width 256 height 76
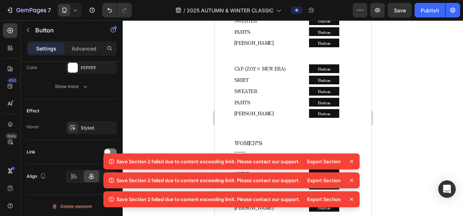
click at [352, 201] on icon at bounding box center [351, 199] width 7 height 7
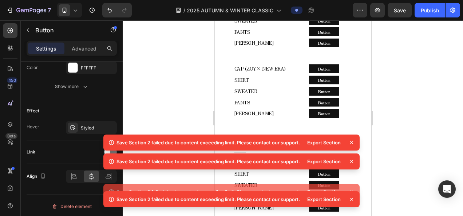
click at [352, 201] on icon at bounding box center [351, 199] width 7 height 7
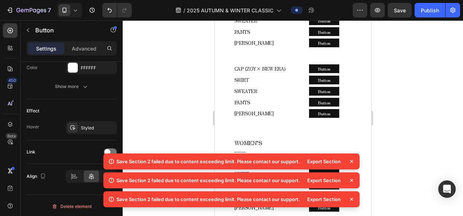
click at [352, 201] on icon at bounding box center [351, 199] width 7 height 7
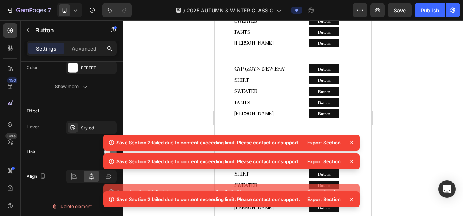
click at [352, 201] on icon at bounding box center [351, 199] width 7 height 7
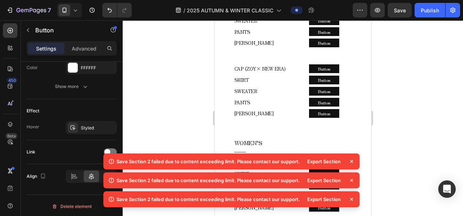
click at [352, 201] on icon at bounding box center [351, 199] width 7 height 7
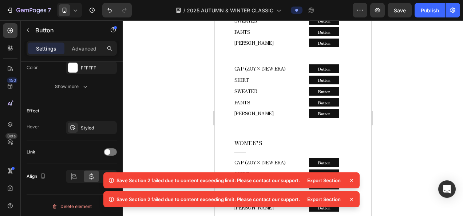
click at [352, 201] on icon at bounding box center [351, 199] width 7 height 7
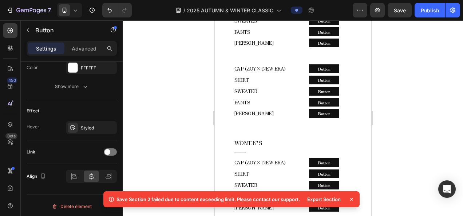
click at [352, 201] on icon at bounding box center [351, 199] width 7 height 7
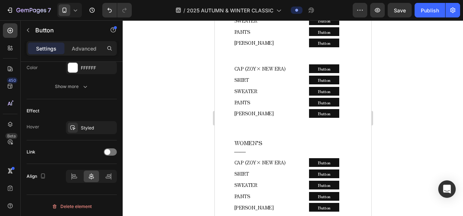
click at [400, 141] on div at bounding box center [293, 118] width 340 height 196
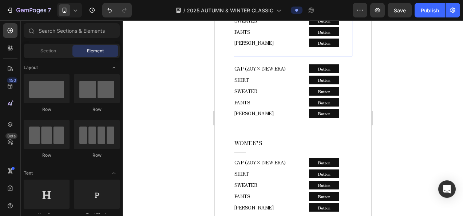
click at [290, 56] on div "CAP (ZOY× NEW ERA) SHIRT SWEATER PANTS COLE HAAN Text block Button Button Butto…" at bounding box center [292, 24] width 119 height 65
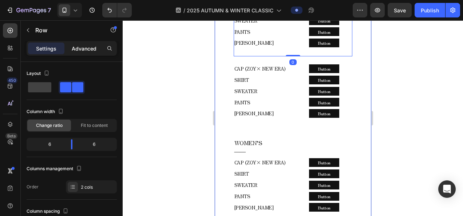
click at [86, 53] on div "Advanced" at bounding box center [84, 49] width 36 height 12
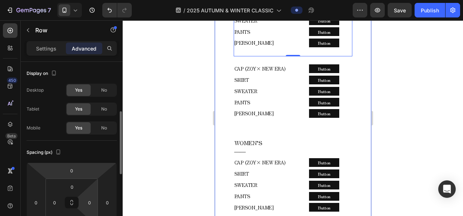
scroll to position [36, 0]
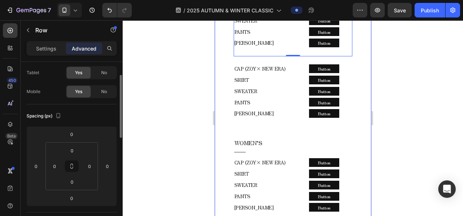
click at [54, 51] on p "Settings" at bounding box center [46, 49] width 20 height 8
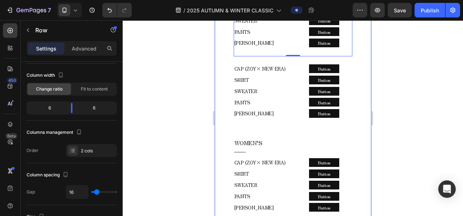
click at [180, 85] on div at bounding box center [293, 118] width 340 height 196
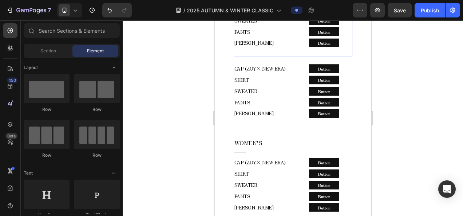
click at [290, 56] on div "CAP (ZOY× NEW ERA) SHIRT SWEATER PANTS COLE HAAN Text block Button Button Butto…" at bounding box center [292, 24] width 119 height 65
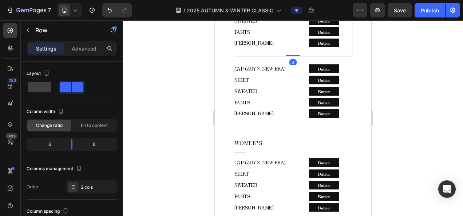
click at [187, 138] on div at bounding box center [293, 118] width 340 height 196
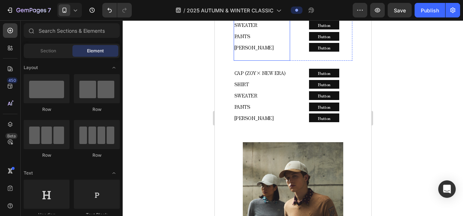
scroll to position [543, 0]
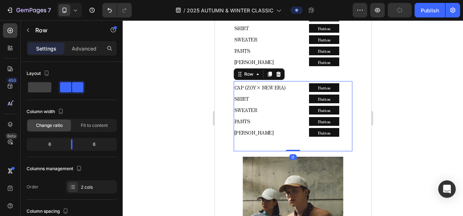
click at [290, 151] on div "CAP (ZOY× NEW ERA) SHIRT SWEATER PANTS COLE HAAN Text block Button Button Butto…" at bounding box center [292, 116] width 119 height 70
click at [275, 77] on icon at bounding box center [278, 74] width 6 height 6
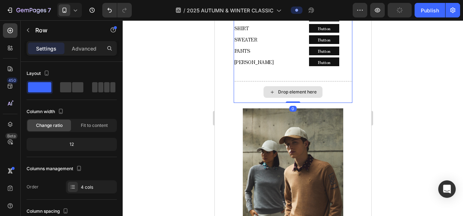
click at [285, 103] on div "Drop element here" at bounding box center [292, 92] width 119 height 22
click at [265, 103] on div "Drop element here" at bounding box center [292, 92] width 119 height 22
click at [272, 56] on p "CAP (ZOY× NEW ERA) SHIRT SWEATER PANTS" at bounding box center [261, 33] width 55 height 45
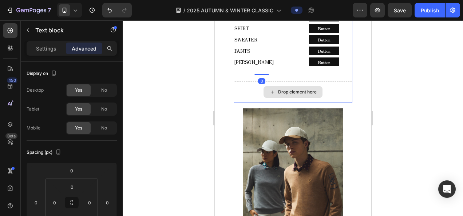
click at [274, 98] on div "Drop element here" at bounding box center [292, 92] width 59 height 12
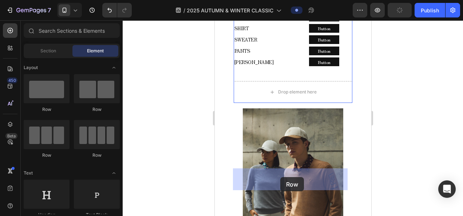
drag, startPoint x: 315, startPoint y: 117, endPoint x: 280, endPoint y: 177, distance: 69.3
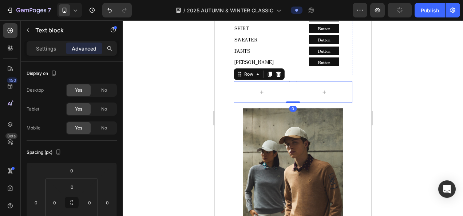
click at [255, 43] on span "SWEATER" at bounding box center [245, 39] width 23 height 7
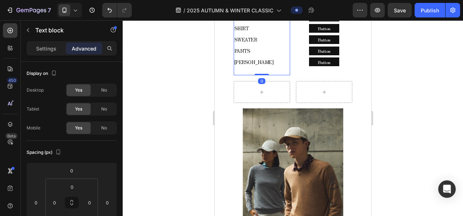
click at [282, 7] on icon at bounding box center [282, 4] width 6 height 6
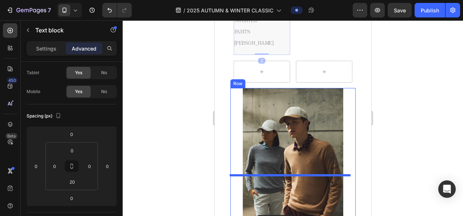
scroll to position [665, 0]
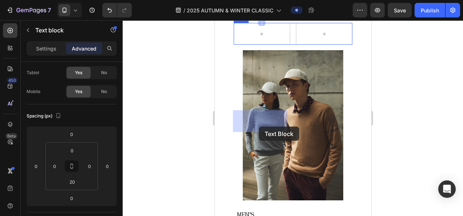
drag, startPoint x: 262, startPoint y: 155, endPoint x: 259, endPoint y: 127, distance: 28.6
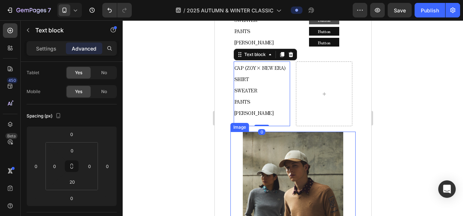
scroll to position [556, 0]
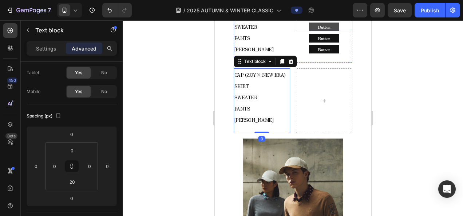
click at [312, 31] on button "Button" at bounding box center [324, 27] width 30 height 9
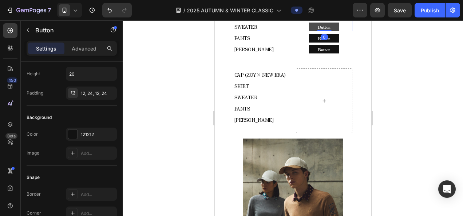
scroll to position [0, 0]
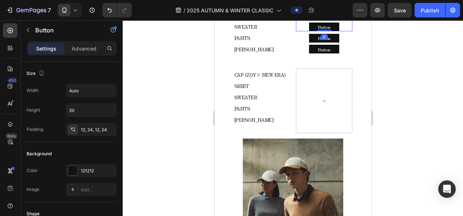
click at [333, 16] on icon at bounding box center [336, 13] width 6 height 6
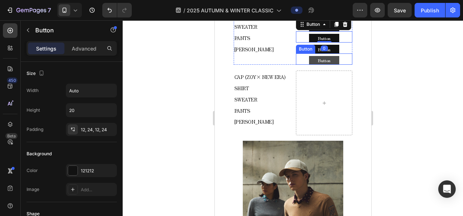
click at [312, 65] on button "Button" at bounding box center [324, 60] width 30 height 9
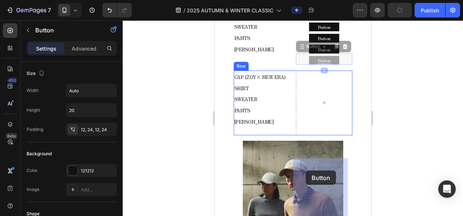
drag, startPoint x: 300, startPoint y: 134, endPoint x: 304, endPoint y: 168, distance: 33.7
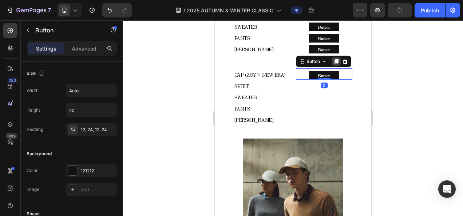
click at [332, 66] on div at bounding box center [336, 61] width 9 height 9
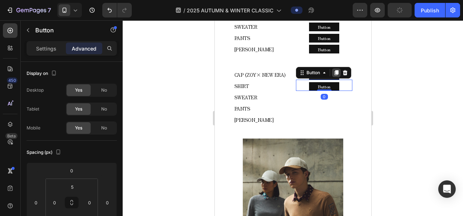
click at [333, 76] on icon at bounding box center [336, 73] width 6 height 6
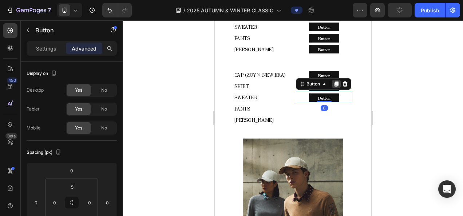
click at [335, 87] on icon at bounding box center [336, 84] width 6 height 6
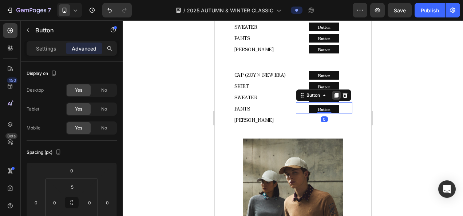
click at [334, 98] on icon at bounding box center [336, 95] width 4 height 5
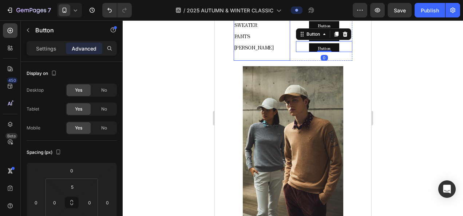
scroll to position [629, 0]
click at [426, 135] on div at bounding box center [293, 118] width 340 height 196
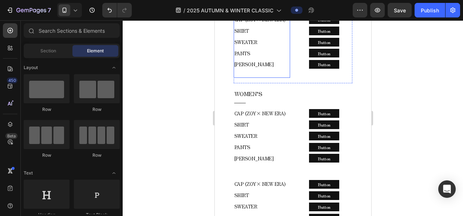
scroll to position [374, 0]
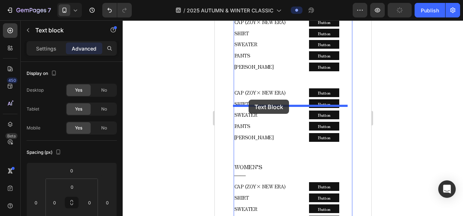
drag, startPoint x: 256, startPoint y: 71, endPoint x: 248, endPoint y: 100, distance: 29.3
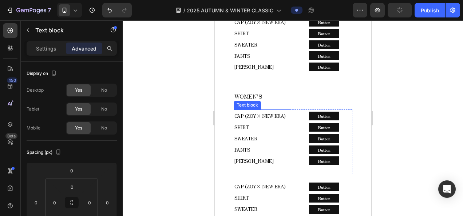
scroll to position [410, 0]
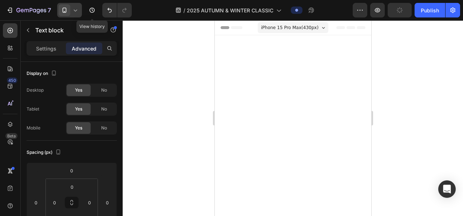
scroll to position [410, 0]
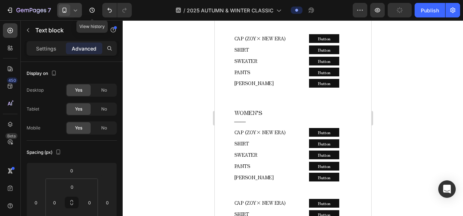
click at [79, 11] on div at bounding box center [69, 10] width 25 height 15
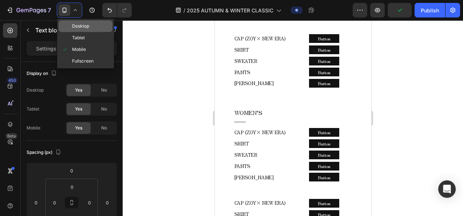
click at [79, 28] on span "Desktop" at bounding box center [80, 26] width 17 height 7
type input "16"
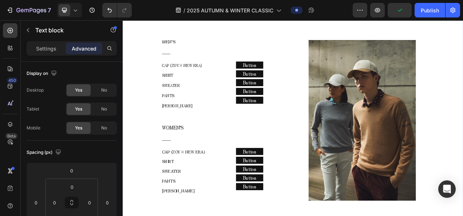
scroll to position [590, 0]
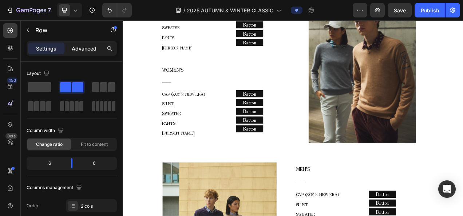
click at [93, 47] on p "Advanced" at bounding box center [84, 49] width 25 height 8
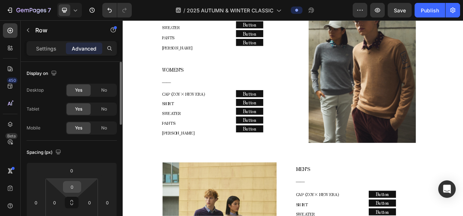
click at [75, 188] on input "0" at bounding box center [72, 187] width 15 height 11
click at [72, 183] on input "100" at bounding box center [72, 187] width 15 height 11
type input "105"
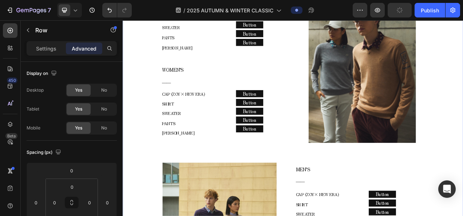
click at [78, 190] on input "0" at bounding box center [72, 187] width 15 height 11
type input "105"
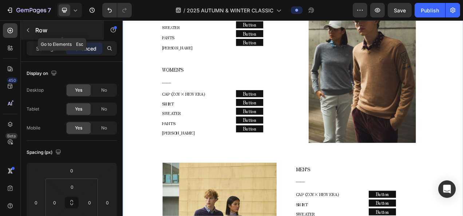
click at [30, 32] on icon "button" at bounding box center [28, 30] width 6 height 6
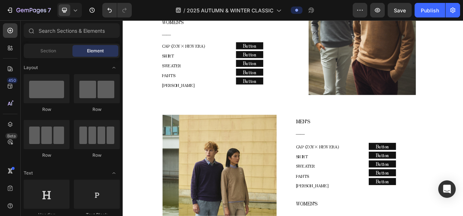
scroll to position [663, 0]
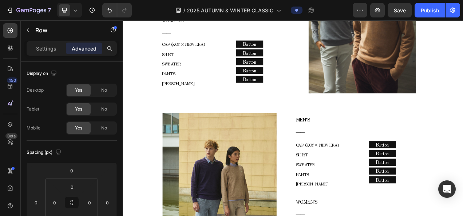
drag, startPoint x: 338, startPoint y: 101, endPoint x: 339, endPoint y: 110, distance: 9.1
type input "25"
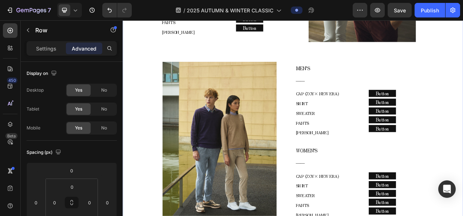
scroll to position [736, 0]
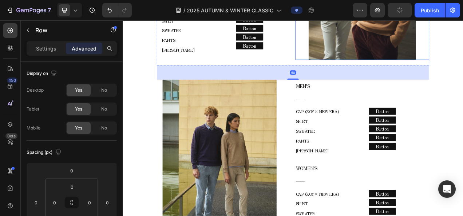
scroll to position [700, 0]
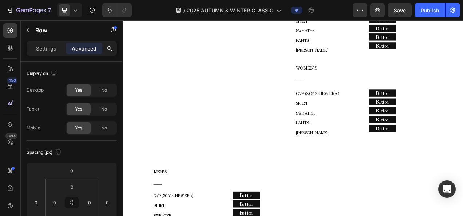
scroll to position [1355, 0]
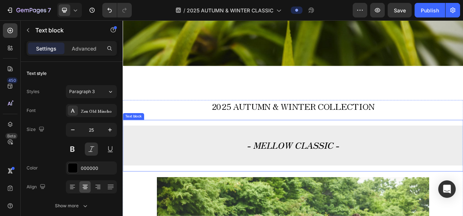
scroll to position [190, 0]
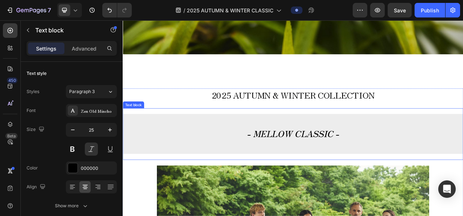
click at [356, 164] on strong "- MELLOW CLASSIC -" at bounding box center [341, 166] width 118 height 16
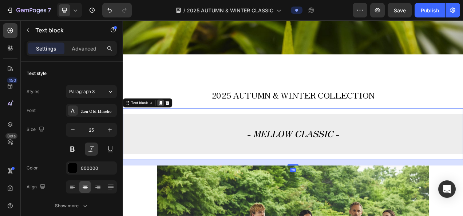
click at [173, 126] on icon at bounding box center [171, 126] width 6 height 6
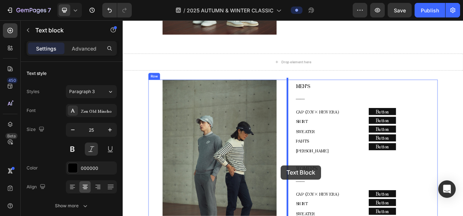
scroll to position [2322, 0]
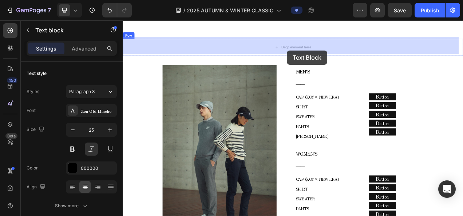
drag, startPoint x: 146, startPoint y: 201, endPoint x: 334, endPoint y: 59, distance: 235.5
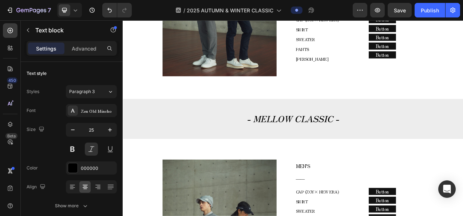
scroll to position [2176, 0]
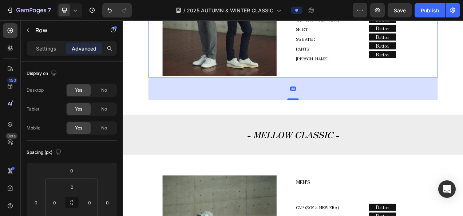
drag, startPoint x: 335, startPoint y: 101, endPoint x: 334, endPoint y: 119, distance: 18.6
click at [334, 121] on div at bounding box center [341, 122] width 15 height 2
type input "80"
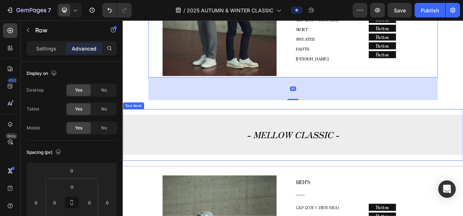
click at [321, 160] on strong "- MELLOW CLASSIC -" at bounding box center [341, 167] width 118 height 16
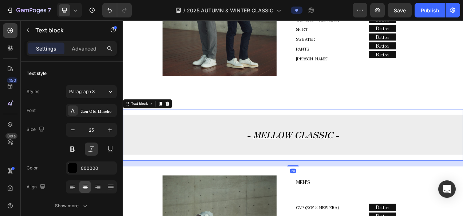
click at [292, 168] on strong "- MELLOW CLASSIC -" at bounding box center [341, 167] width 118 height 16
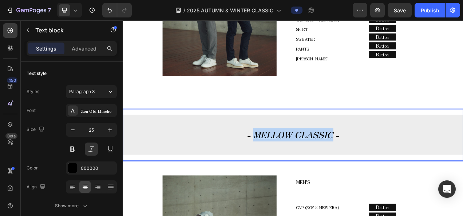
drag, startPoint x: 288, startPoint y: 167, endPoint x: 387, endPoint y: 168, distance: 98.7
click at [387, 168] on strong "- MELLOW CLASSIC -" at bounding box center [341, 167] width 118 height 16
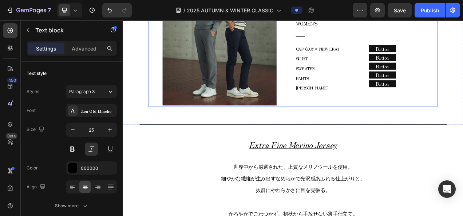
scroll to position [2467, 0]
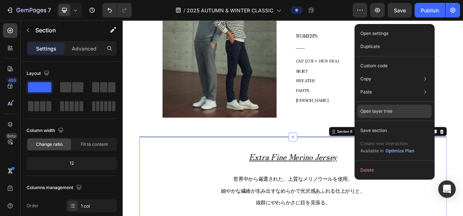
click at [391, 111] on p "Open layer tree" at bounding box center [377, 111] width 32 height 7
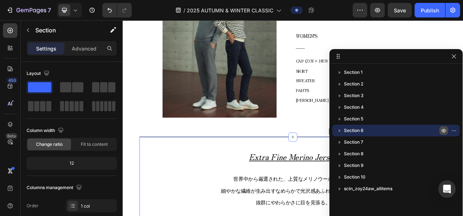
click at [443, 129] on icon "button" at bounding box center [444, 131] width 6 height 6
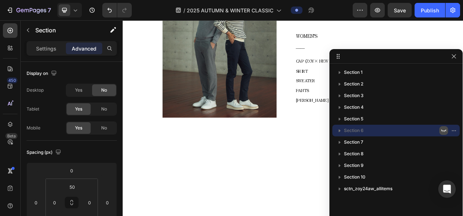
click at [443, 129] on icon "button" at bounding box center [444, 131] width 6 height 6
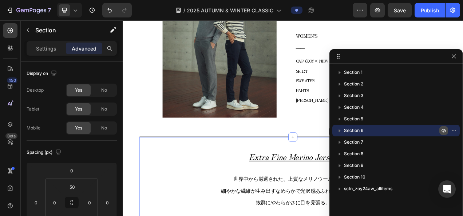
click at [443, 129] on icon "button" at bounding box center [444, 131] width 6 height 6
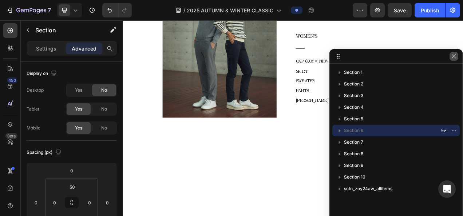
click at [456, 58] on icon "button" at bounding box center [454, 57] width 6 height 6
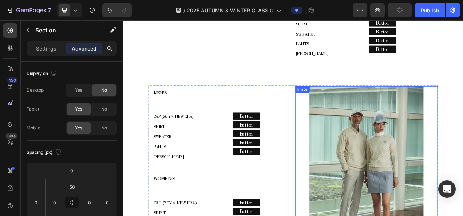
scroll to position [1666, 0]
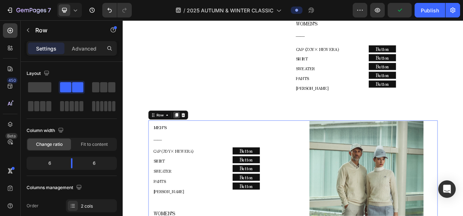
click at [191, 139] on icon at bounding box center [192, 142] width 6 height 6
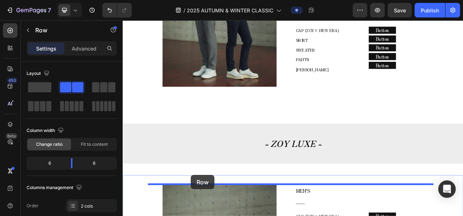
scroll to position [2421, 0]
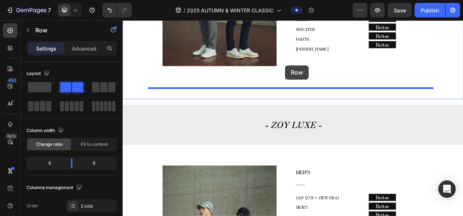
drag, startPoint x: 172, startPoint y: 40, endPoint x: 331, endPoint y: 78, distance: 163.6
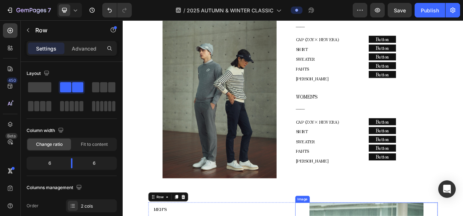
scroll to position [2275, 0]
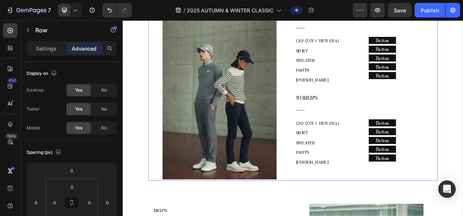
click at [337, 216] on div "Image MEN’S ―― Text block CAP (ZOY× NEW ERA) SHIRT SWEATER PANTS COLE HAAN Text…" at bounding box center [340, 115] width 371 height 221
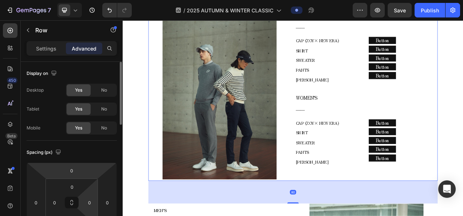
scroll to position [36, 0]
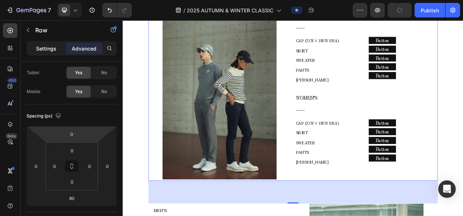
click at [51, 53] on div "Settings" at bounding box center [46, 49] width 36 height 12
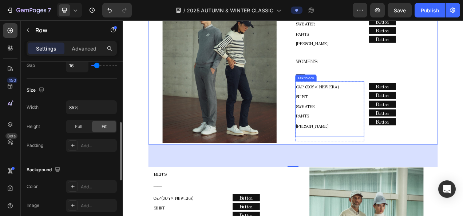
scroll to position [2348, 0]
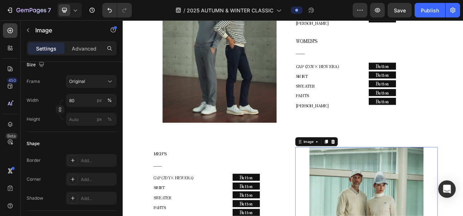
scroll to position [0, 0]
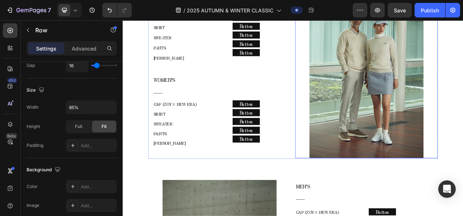
scroll to position [1765, 0]
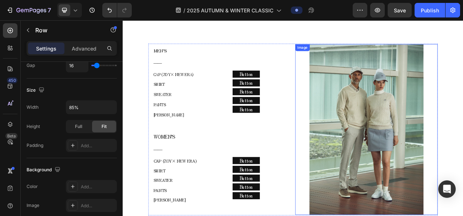
click at [344, 178] on div at bounding box center [435, 160] width 183 height 219
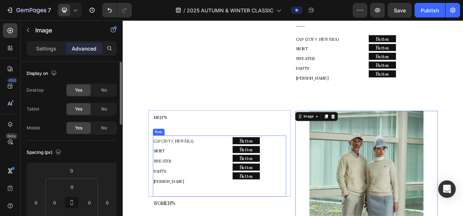
scroll to position [1656, 0]
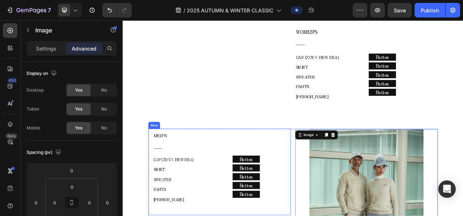
click at [335, 159] on div "MEN’S ―― Text block CAP (ZOY× NEW ERA) SHIRT SWEATER PANTS COLE HAAN Text block…" at bounding box center [246, 214] width 183 height 111
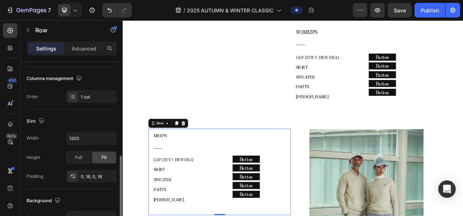
scroll to position [146, 0]
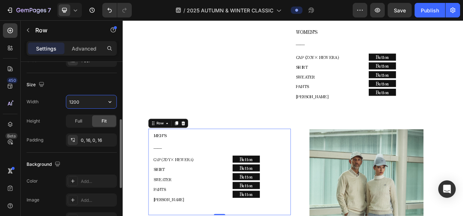
click at [88, 104] on input "1200" at bounding box center [91, 101] width 50 height 13
click at [109, 101] on icon "button" at bounding box center [109, 101] width 7 height 7
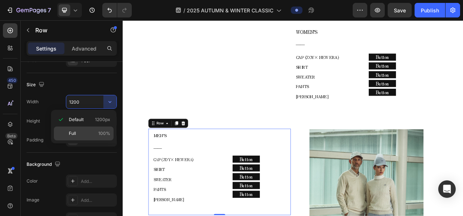
click at [90, 127] on div "Full 100%" at bounding box center [84, 134] width 60 height 14
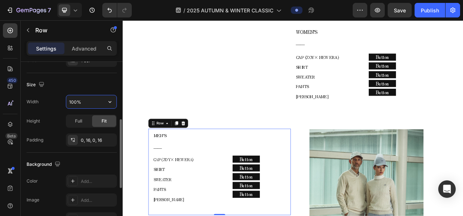
click at [74, 103] on input "100%" at bounding box center [91, 101] width 50 height 13
type input "85%"
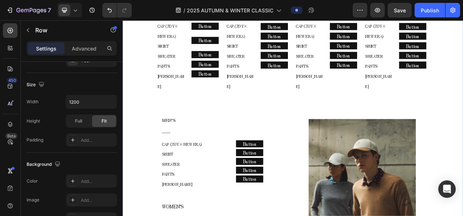
scroll to position [636, 0]
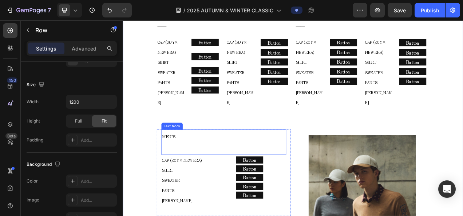
click at [329, 161] on div "MEN’S ――" at bounding box center [252, 177] width 160 height 32
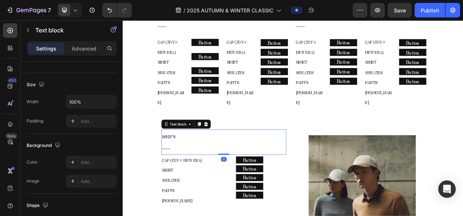
scroll to position [0, 0]
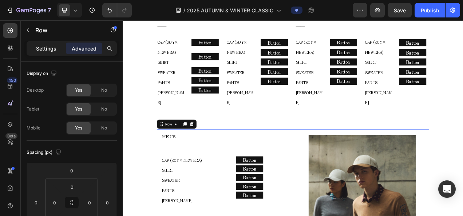
click at [36, 53] on div "Settings" at bounding box center [46, 49] width 36 height 12
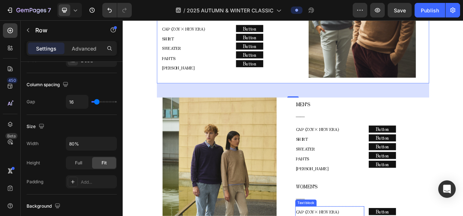
scroll to position [927, 0]
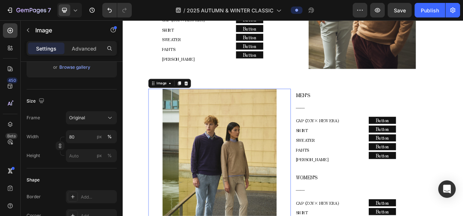
click at [335, 108] on div at bounding box center [246, 217] width 183 height 219
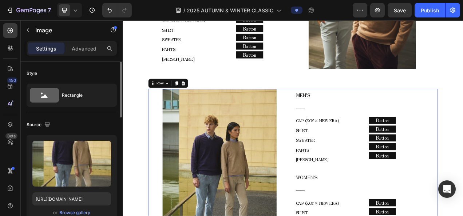
click at [338, 108] on div "Image MEN’S ―― Text block CAP (ZOY× NEW ERA) SHIRT SWEATER PANTS COLE HAAN Text…" at bounding box center [340, 218] width 371 height 221
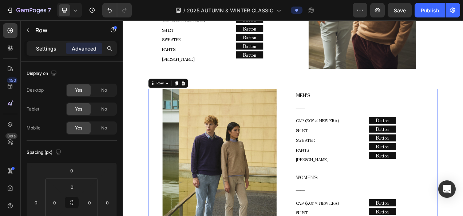
click at [48, 53] on div "Settings" at bounding box center [46, 49] width 36 height 12
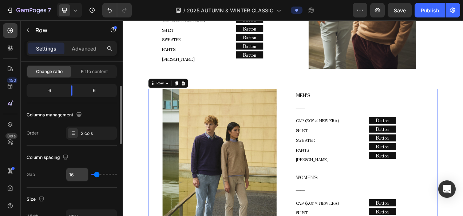
scroll to position [109, 0]
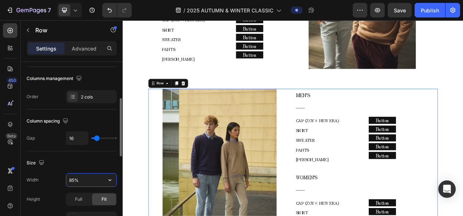
click at [76, 182] on input "85%" at bounding box center [91, 180] width 50 height 13
type input "80%"
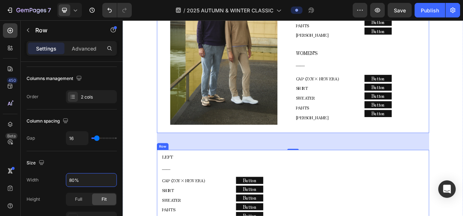
scroll to position [1110, 0]
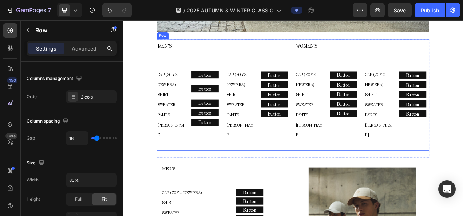
scroll to position [600, 0]
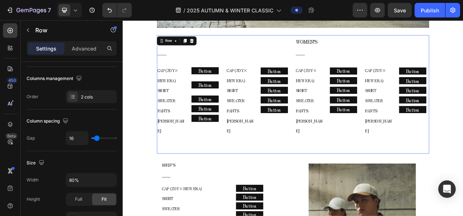
click at [339, 171] on div "MEN’S ―― Text block CAP (ZOY× NEW ERA) SHIRT SWEATER PANTS COLE HAAN Text block…" at bounding box center [341, 115] width 350 height 152
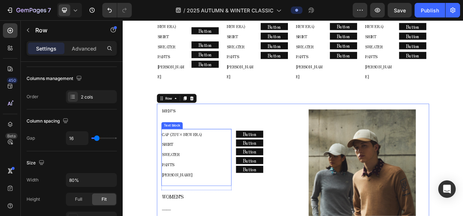
scroll to position [673, 0]
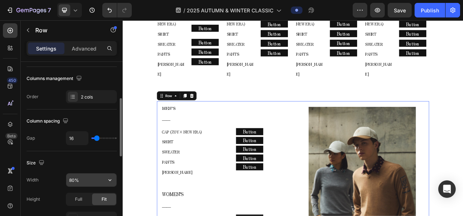
click at [84, 176] on input "80%" at bounding box center [91, 180] width 50 height 13
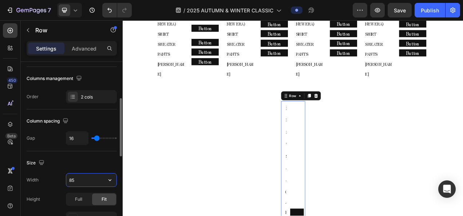
type input "85%"
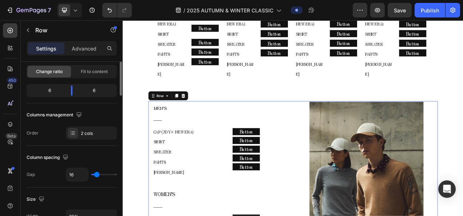
scroll to position [0, 0]
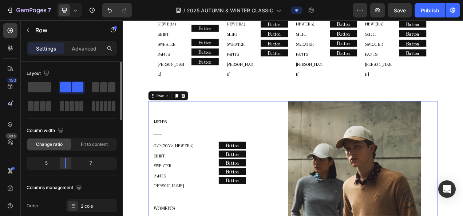
drag, startPoint x: 72, startPoint y: 160, endPoint x: 68, endPoint y: 161, distance: 4.4
click at [68, 161] on div at bounding box center [65, 163] width 13 height 10
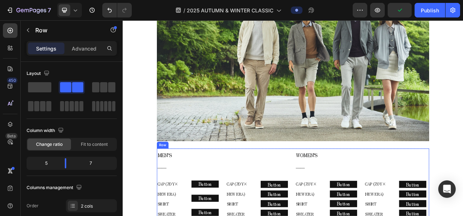
scroll to position [491, 0]
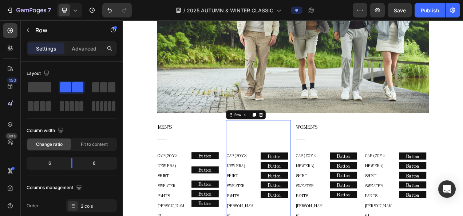
click at [335, 149] on div "CAP (ZOY× NEW ERA) SHIRT SWEATER PANTS COLE HAAN Text block Button Button Butto…" at bounding box center [296, 220] width 83 height 143
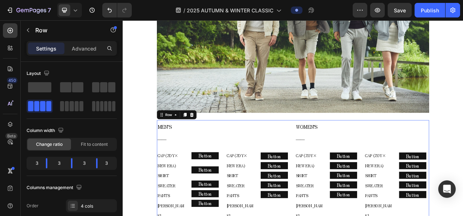
click at [339, 149] on div "MEN’S ―― Text block CAP (ZOY× NEW ERA) SHIRT SWEATER PANTS COLE HAAN Text block…" at bounding box center [341, 220] width 350 height 143
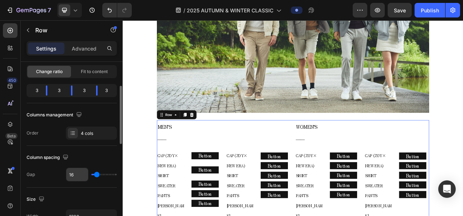
scroll to position [109, 0]
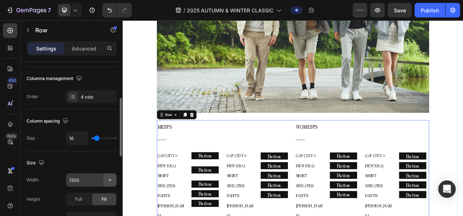
click at [109, 178] on icon "button" at bounding box center [109, 180] width 7 height 7
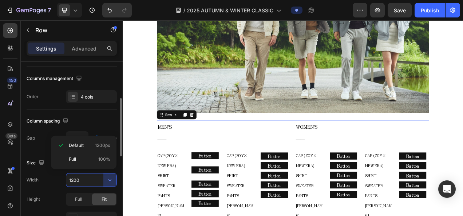
drag, startPoint x: 94, startPoint y: 162, endPoint x: 88, endPoint y: 173, distance: 11.7
click at [94, 162] on p "Full 100%" at bounding box center [90, 159] width 42 height 7
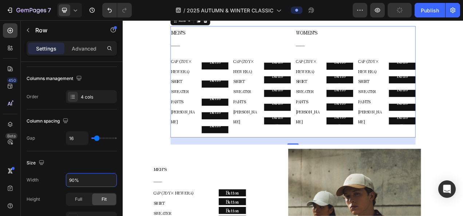
scroll to position [600, 0]
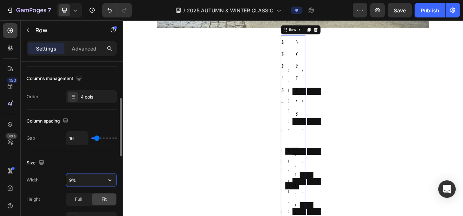
type input "95%"
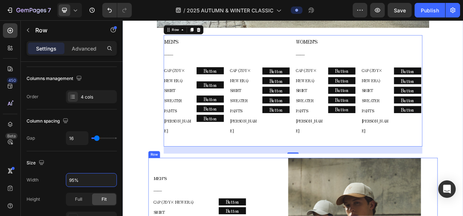
scroll to position [636, 0]
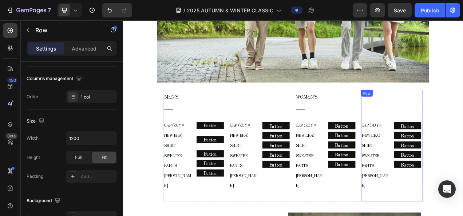
scroll to position [527, 0]
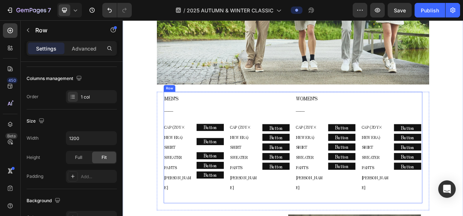
click at [337, 115] on div "MEN’S ―― Text block CAP (ZOY× NEW ERA) SHIRT SWEATER PANTS COLE HAAN Text block…" at bounding box center [341, 183] width 332 height 143
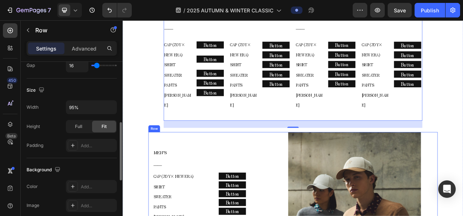
scroll to position [636, 0]
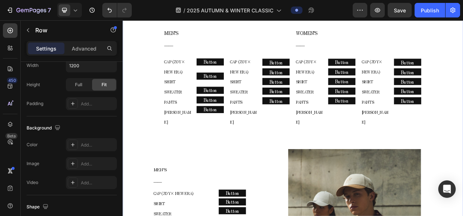
scroll to position [600, 0]
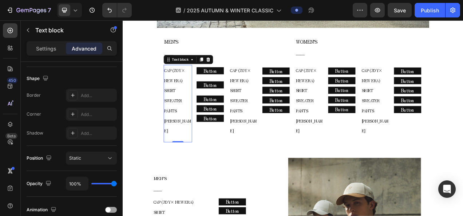
click at [195, 84] on span "CAP (ZOY× NEW ERA)" at bounding box center [189, 91] width 27 height 20
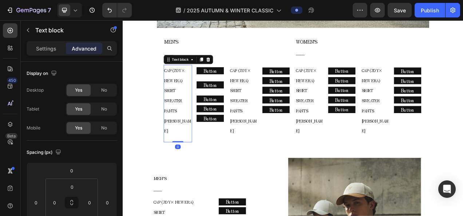
click at [194, 84] on span "CAP (ZOY× NEW ERA)" at bounding box center [189, 91] width 27 height 20
click at [190, 84] on span "CAP (ZOY× NEW ERA)" at bounding box center [189, 91] width 27 height 20
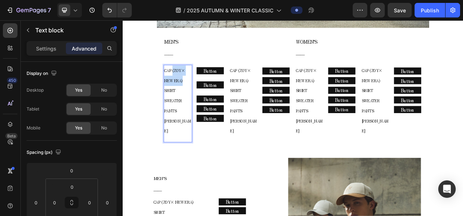
drag, startPoint x: 186, startPoint y: 84, endPoint x: 205, endPoint y: 94, distance: 21.3
click at [205, 94] on p "CAP (ZOY× NEW ERA) SHIRT SWEATER PANTS" at bounding box center [193, 110] width 35 height 65
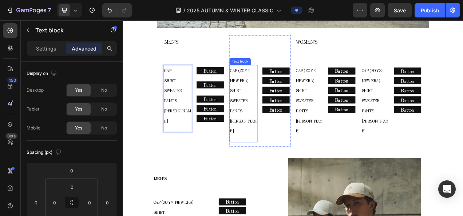
click at [276, 82] on span "CAP (ZOY× NEW ERA)" at bounding box center [273, 91] width 27 height 20
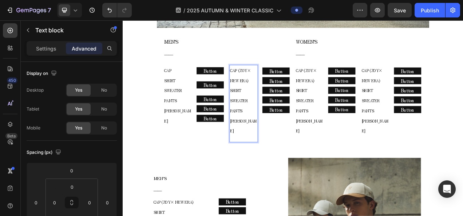
click at [266, 82] on span "CAP (ZOY× NEW ERA)" at bounding box center [273, 91] width 27 height 20
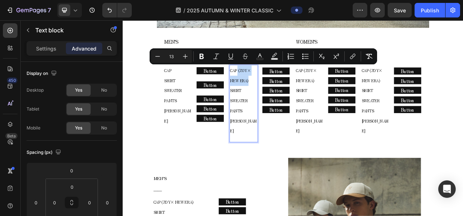
drag, startPoint x: 268, startPoint y: 80, endPoint x: 288, endPoint y: 91, distance: 22.3
click at [288, 91] on p "CAP (ZOY× NEW ERA) SHIRT SWEATER PANTS" at bounding box center [277, 110] width 35 height 65
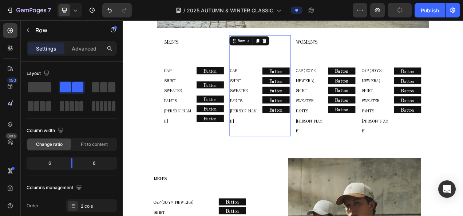
click at [261, 51] on div "CAP SHIRT SWEATER PANTS COLE HAAN Text block Button Button Button Button Button…" at bounding box center [299, 104] width 79 height 130
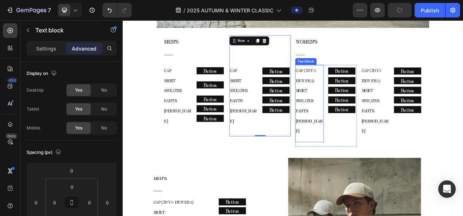
click at [365, 91] on span "CAP (ZOY× NEW ERA)" at bounding box center [358, 91] width 27 height 20
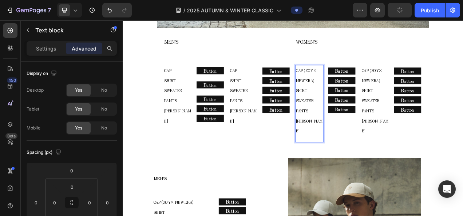
click at [357, 84] on span "CAP (ZOY× NEW ERA)" at bounding box center [358, 91] width 27 height 20
drag, startPoint x: 352, startPoint y: 83, endPoint x: 383, endPoint y: 83, distance: 30.2
click at [374, 97] on p "CAP (ZOY× NEW ERA) SHIRT SWEATER PANTS" at bounding box center [362, 110] width 35 height 65
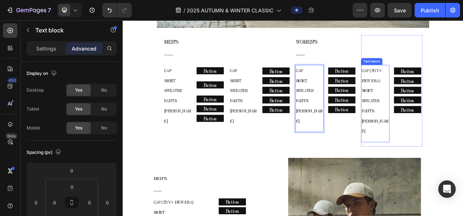
click at [443, 88] on p "CAP (ZOY× NEW ERA) SHIRT SWEATER PANTS" at bounding box center [446, 110] width 35 height 65
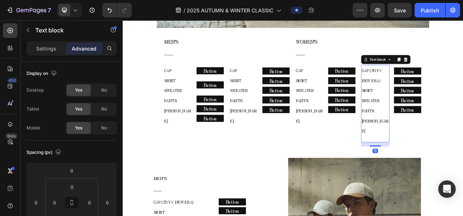
click at [434, 84] on span "CAP (ZOY× NEW ERA)" at bounding box center [442, 91] width 27 height 20
drag, startPoint x: 436, startPoint y: 84, endPoint x: 450, endPoint y: 95, distance: 18.1
click at [455, 96] on p "CAP (ZOY× NEW ERA) SHIRT SWEATER PANTS" at bounding box center [446, 110] width 35 height 65
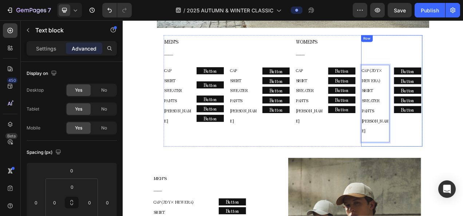
drag, startPoint x: 436, startPoint y: 80, endPoint x: 460, endPoint y: 119, distance: 46.0
click at [462, 110] on div "CAP (ZOY× NEW ERA) SHIRT SWEATER PANTS COLE HAAN Text block 15 Button Button Bu…" at bounding box center [468, 110] width 79 height 143
click at [429, 124] on p "CAP (ZOY× NEW ERA) SHIRT SWEATER PANTS" at bounding box center [446, 110] width 35 height 65
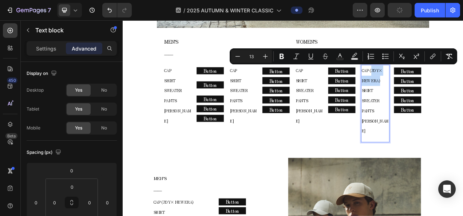
drag, startPoint x: 437, startPoint y: 78, endPoint x: 452, endPoint y: 93, distance: 21.6
click at [452, 93] on p "CAP (ZOY× NEW ERA) SHIRT SWEATER PANTS" at bounding box center [446, 110] width 35 height 65
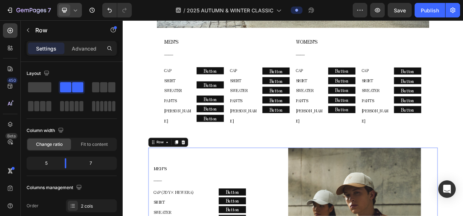
click at [78, 12] on icon at bounding box center [75, 10] width 7 height 7
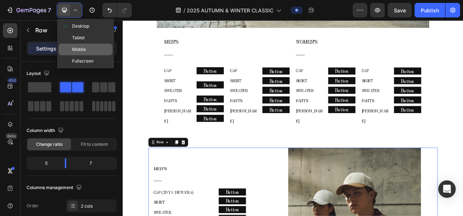
click at [69, 48] on span at bounding box center [67, 50] width 11 height 6
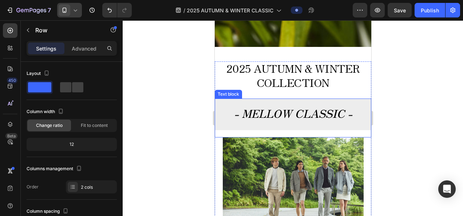
scroll to position [218, 0]
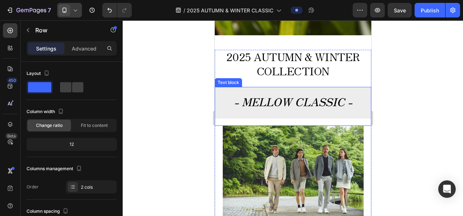
click at [274, 107] on strong "- MELLOW CLASSIC -" at bounding box center [293, 102] width 118 height 16
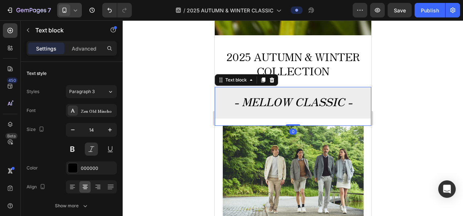
click at [274, 107] on strong "- MELLOW CLASSIC -" at bounding box center [293, 102] width 118 height 16
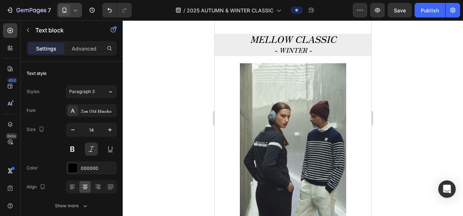
scroll to position [1748, 0]
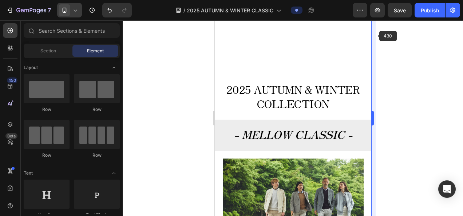
scroll to position [147, 0]
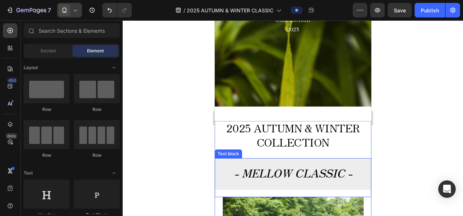
click at [264, 167] on strong "- MELLOW CLASSIC -" at bounding box center [293, 173] width 118 height 16
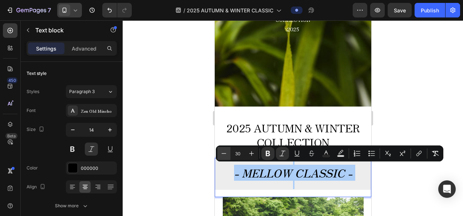
click at [225, 156] on icon "Editor contextual toolbar" at bounding box center [223, 153] width 7 height 7
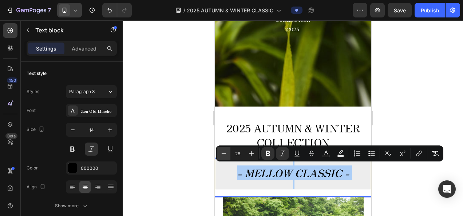
click at [225, 156] on icon "Editor contextual toolbar" at bounding box center [223, 153] width 7 height 7
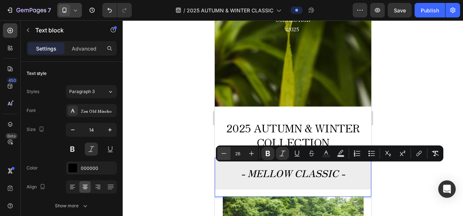
click at [225, 156] on icon "Editor contextual toolbar" at bounding box center [223, 153] width 7 height 7
type input "25"
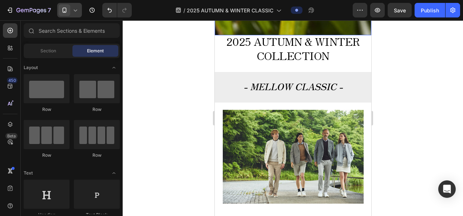
scroll to position [182, 0]
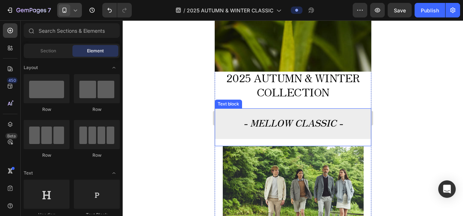
click at [290, 138] on p at bounding box center [292, 133] width 155 height 9
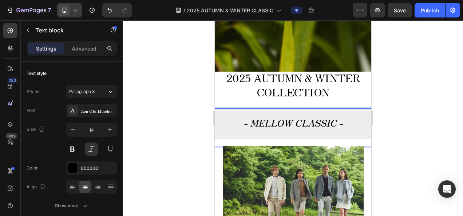
click at [292, 138] on p "Rich Text Editor. Editing area: main" at bounding box center [292, 133] width 155 height 9
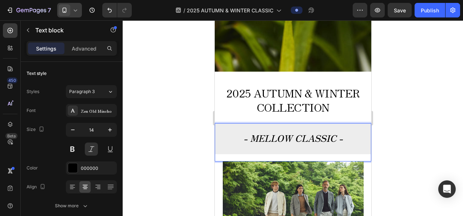
click at [285, 146] on p "Rich Text Editor. Editing area: main" at bounding box center [292, 149] width 155 height 9
click at [283, 146] on p "Rich Text Editor. Editing area: main" at bounding box center [292, 149] width 155 height 9
drag, startPoint x: 283, startPoint y: 146, endPoint x: 291, endPoint y: 146, distance: 7.3
click at [291, 146] on p "Rich Text Editor. Editing area: main" at bounding box center [292, 149] width 155 height 9
drag, startPoint x: 292, startPoint y: 146, endPoint x: 274, endPoint y: 146, distance: 18.6
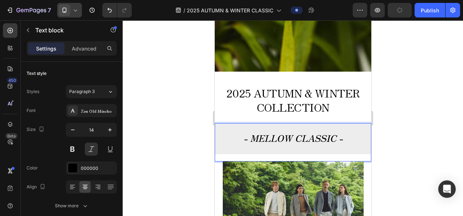
click at [274, 146] on p "Rich Text Editor. Editing area: main" at bounding box center [292, 149] width 155 height 9
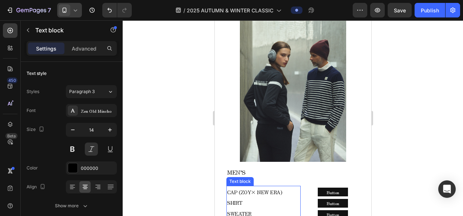
scroll to position [1966, 0]
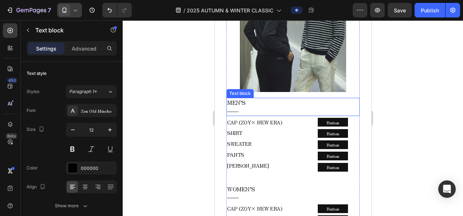
click at [294, 99] on p "MEN’S" at bounding box center [293, 103] width 132 height 8
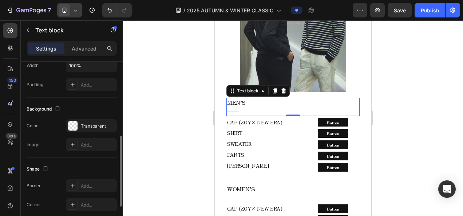
scroll to position [146, 0]
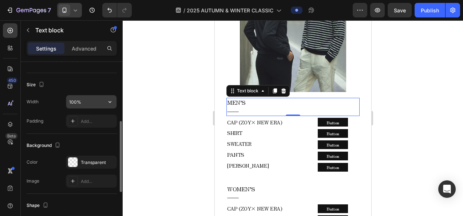
click at [83, 96] on input "100%" at bounding box center [91, 101] width 50 height 13
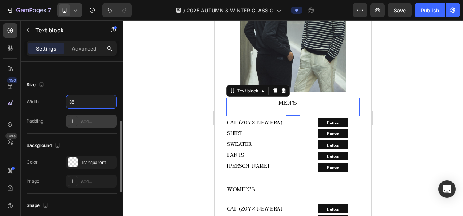
type input "85%"
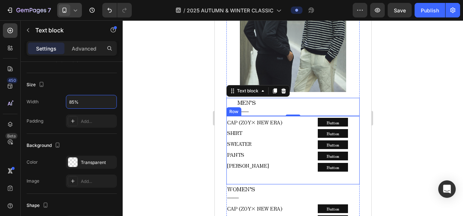
click at [299, 116] on div "CAP (ZOY× NEW ERA) SHIRT SWEATER PANTS COLE HAAN Text block Row Button Button B…" at bounding box center [292, 150] width 133 height 68
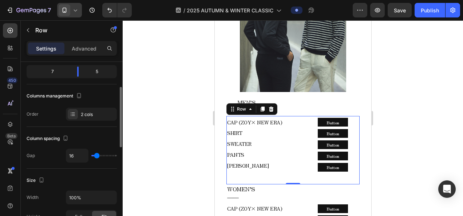
scroll to position [109, 0]
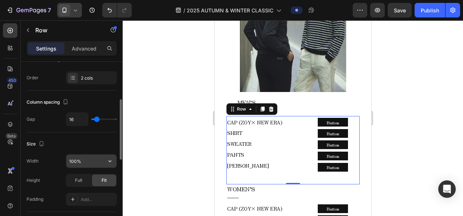
click at [77, 161] on input "100%" at bounding box center [91, 161] width 50 height 13
type input "85%"
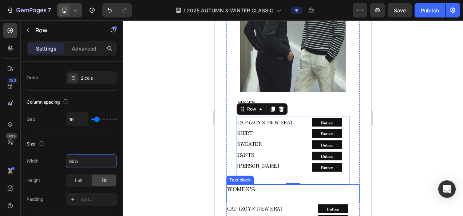
click at [290, 185] on div "WOMEN’S ――" at bounding box center [292, 194] width 133 height 18
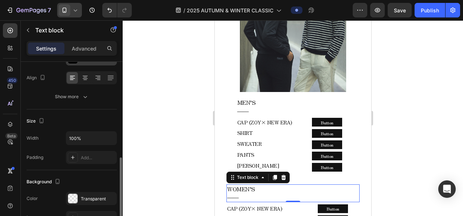
scroll to position [146, 0]
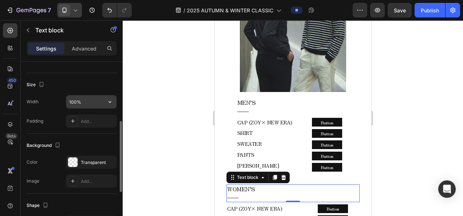
click at [77, 103] on input "100%" at bounding box center [91, 101] width 50 height 13
type input "85%"
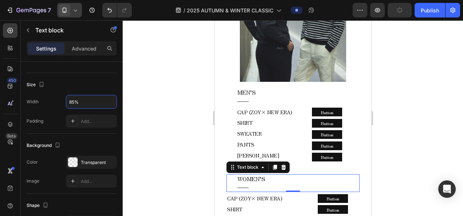
scroll to position [2003, 0]
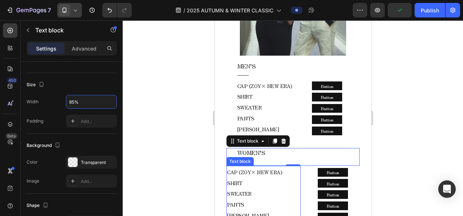
click at [291, 173] on p "CAP (ZOY× NEW ERA) SHIRT SWEATER PANTS" at bounding box center [263, 188] width 73 height 43
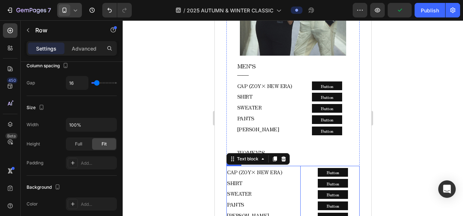
click at [298, 204] on div "CAP (ZOY× NEW ERA) SHIRT SWEATER PANTS COLE HAAN Text block 15 Row Button Butto…" at bounding box center [292, 200] width 133 height 68
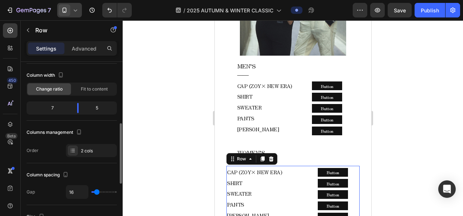
scroll to position [109, 0]
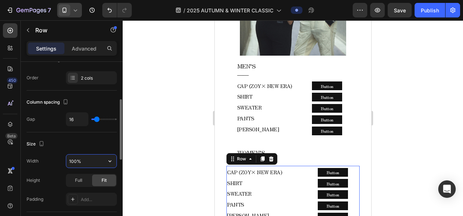
click at [80, 159] on input "100%" at bounding box center [91, 161] width 50 height 13
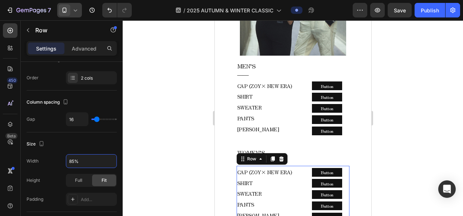
type input "85%"
click at [156, 136] on div at bounding box center [293, 118] width 340 height 196
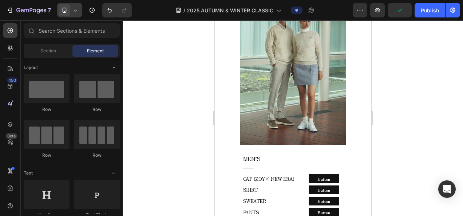
scroll to position [2331, 0]
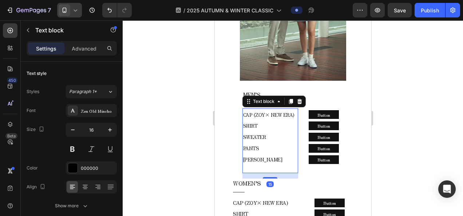
click at [274, 154] on p "[PERSON_NAME]" at bounding box center [270, 159] width 54 height 11
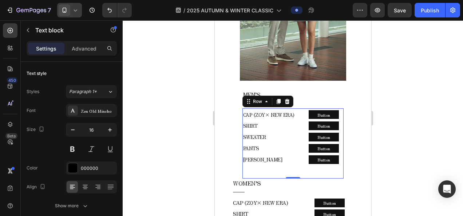
click at [296, 109] on div "CAP (ZOY× NEW ERA) SHIRT SWEATER PANTS COLE HAAN Text block Row Button Button B…" at bounding box center [293, 144] width 102 height 70
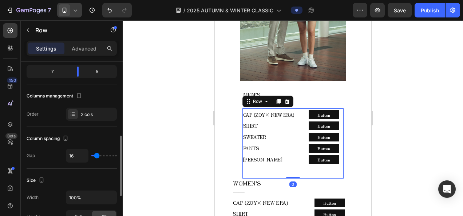
scroll to position [109, 0]
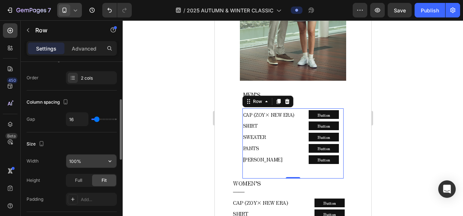
click at [86, 165] on input "100%" at bounding box center [91, 161] width 50 height 13
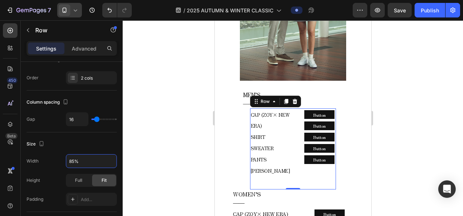
type input "100%"
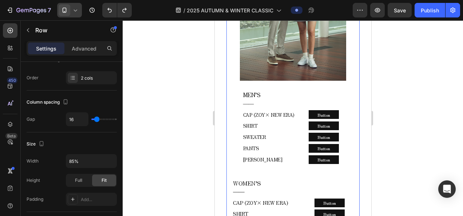
click at [345, 120] on div "MEN’S ―― Text block CAP (ZOY× NEW ERA) SHIRT SWEATER PANTS COLE HAAN Text block…" at bounding box center [292, 180] width 133 height 180
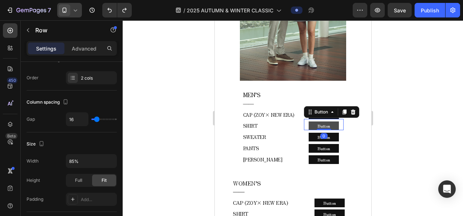
click at [327, 122] on button "Button" at bounding box center [323, 126] width 30 height 9
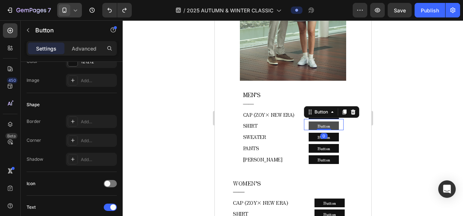
scroll to position [0, 0]
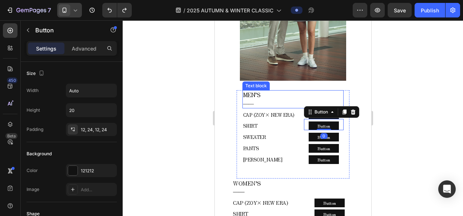
click at [296, 90] on div "MEN’S ―― Text block" at bounding box center [293, 99] width 102 height 18
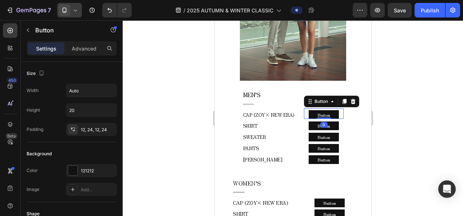
click at [338, 109] on div "Button Button 0" at bounding box center [324, 114] width 40 height 11
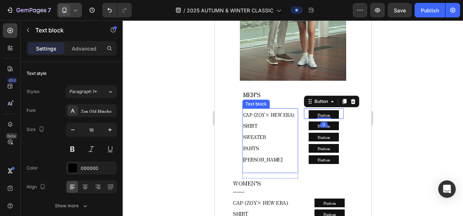
click at [243, 121] on link "SHIRT" at bounding box center [250, 125] width 15 height 9
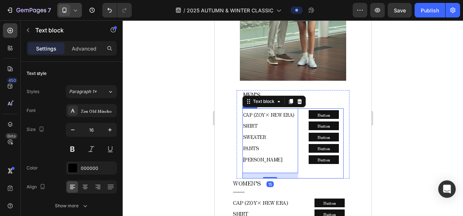
click at [295, 109] on div "CAP (ZOY× NEW ERA) SHIRT SWEATER PANTS COLE HAAN Text block 15 Row Button Butto…" at bounding box center [293, 144] width 102 height 70
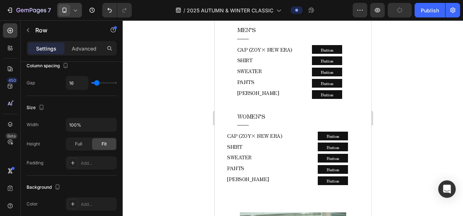
scroll to position [2039, 0]
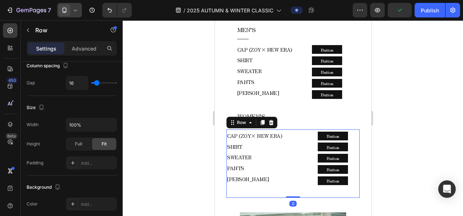
click at [299, 166] on div "CAP (ZOY× NEW ERA) SHIRT SWEATER PANTS COLE HAAN Text block Row Button Button B…" at bounding box center [292, 164] width 133 height 68
click at [72, 10] on icon at bounding box center [75, 10] width 7 height 7
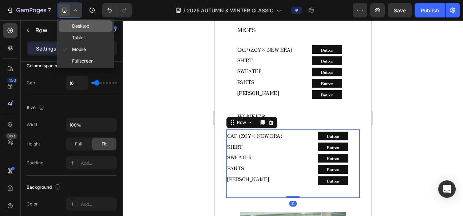
click at [80, 25] on span "Desktop" at bounding box center [80, 26] width 17 height 7
type input "1200"
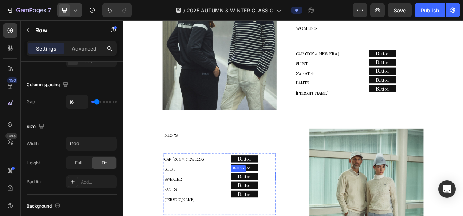
scroll to position [1690, 0]
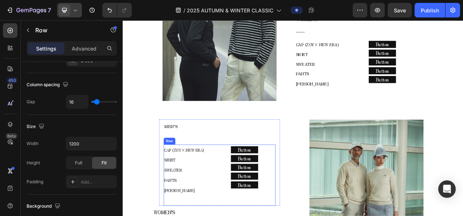
click at [255, 180] on div "CAP (ZOY× NEW ERA) SHIRT SWEATER PANTS COLE HAAN Text block Row Button Button B…" at bounding box center [247, 219] width 144 height 79
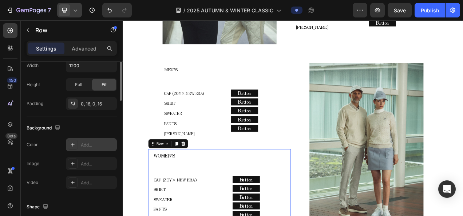
scroll to position [109, 0]
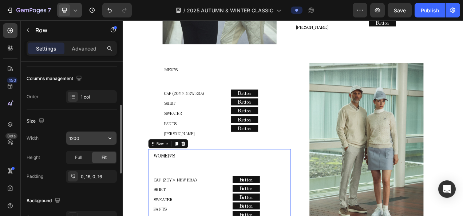
click at [91, 134] on input "1200" at bounding box center [91, 138] width 50 height 13
click at [107, 138] on icon "button" at bounding box center [109, 138] width 7 height 7
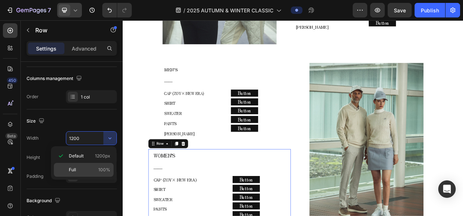
click at [82, 166] on div "Full 100%" at bounding box center [84, 170] width 60 height 14
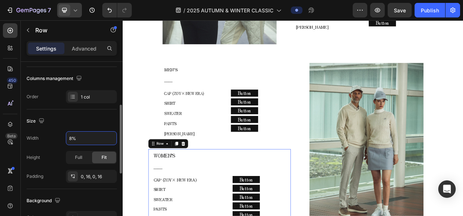
type input "80%"
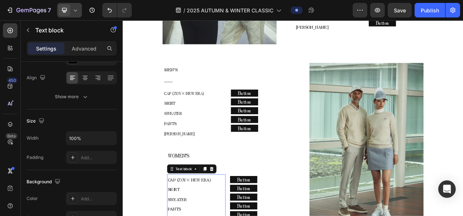
scroll to position [0, 0]
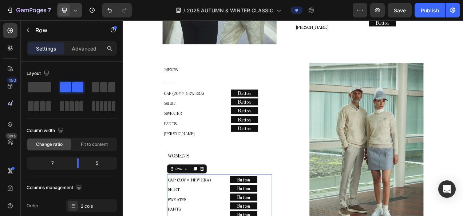
click at [76, 51] on p "Advanced" at bounding box center [84, 49] width 25 height 8
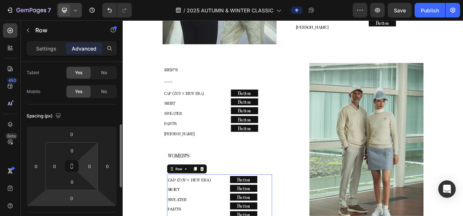
scroll to position [73, 0]
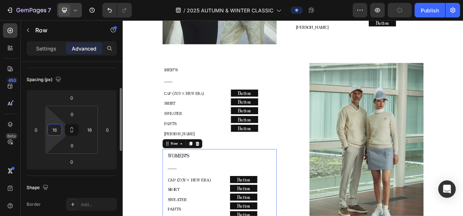
click at [49, 129] on input "16" at bounding box center [54, 130] width 11 height 11
type input "0"
click at [90, 127] on input "16" at bounding box center [89, 130] width 11 height 11
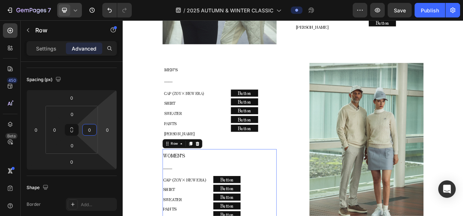
type input "0"
click at [113, 0] on html "7 Version history / 2025 AUTUMN & WINTER CLASSIC Preview Save Publish 450 Beta …" at bounding box center [231, 0] width 463 height 0
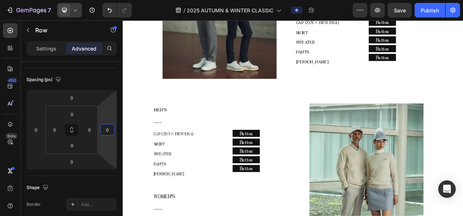
scroll to position [2236, 0]
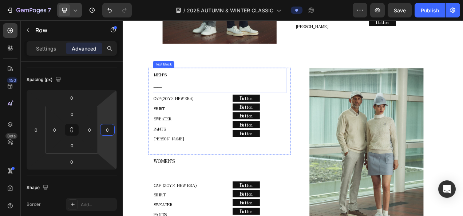
click at [255, 83] on p "MEN’S" at bounding box center [247, 89] width 170 height 15
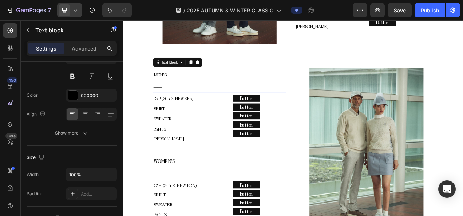
scroll to position [0, 0]
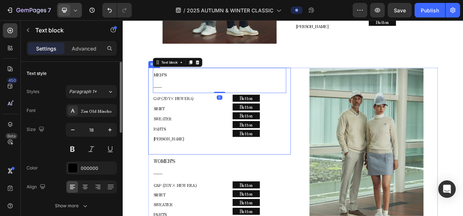
click at [332, 96] on div "MEN’S ―― Text block 0 CAP (ZOY× NEW ERA) SHIRT SWEATER PANTS COLE HAAN Text blo…" at bounding box center [246, 136] width 183 height 111
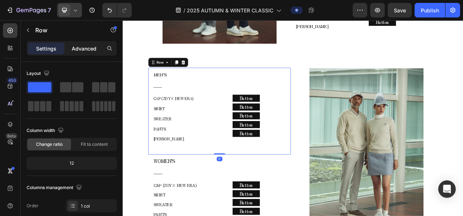
click at [81, 46] on p "Advanced" at bounding box center [84, 49] width 25 height 8
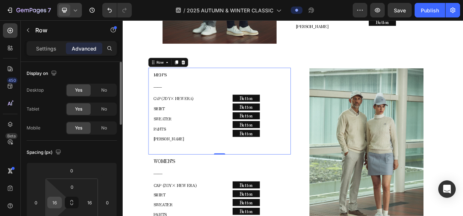
click at [57, 199] on input "16" at bounding box center [54, 202] width 11 height 11
type input "0"
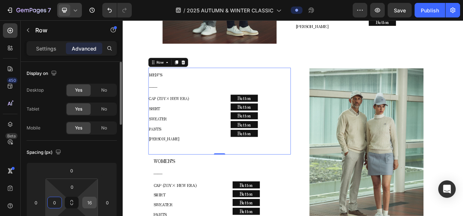
click at [92, 201] on input "16" at bounding box center [89, 202] width 11 height 11
type input "0"
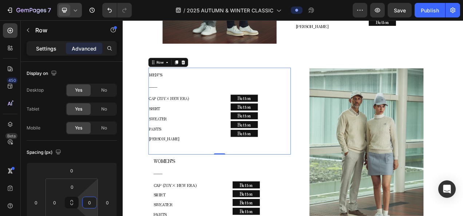
click at [37, 51] on p "Settings" at bounding box center [46, 49] width 20 height 8
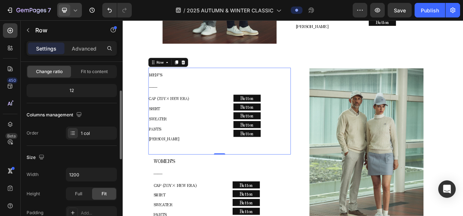
scroll to position [109, 0]
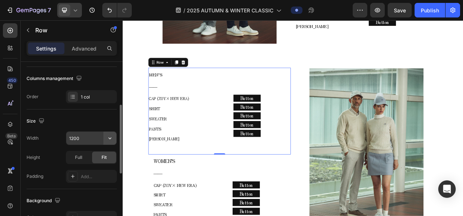
click at [105, 139] on button "button" at bounding box center [109, 138] width 13 height 13
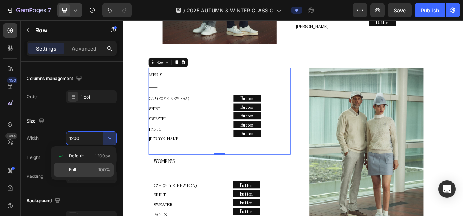
click at [75, 167] on span "Full" at bounding box center [72, 170] width 7 height 7
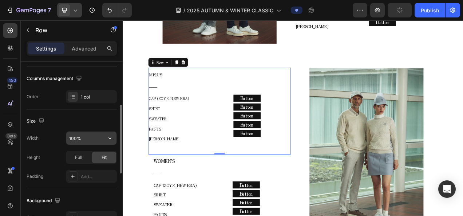
click at [74, 139] on input "100%" at bounding box center [91, 138] width 50 height 13
type input "80%"
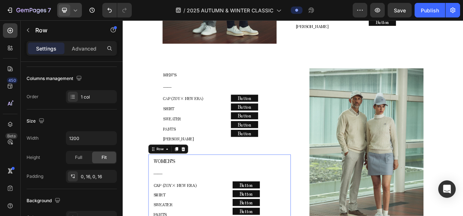
click at [83, 55] on div "Settings Advanced" at bounding box center [72, 51] width 102 height 21
click at [79, 49] on p "Advanced" at bounding box center [84, 49] width 25 height 8
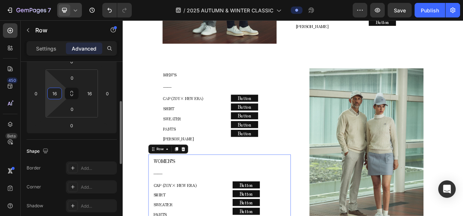
click at [57, 95] on input "16" at bounding box center [54, 93] width 11 height 11
type input "0"
click at [88, 95] on input "16" at bounding box center [89, 93] width 11 height 11
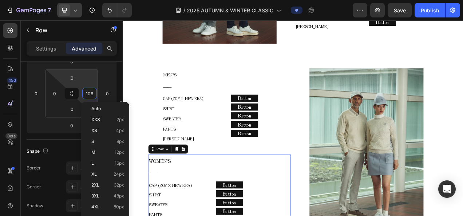
type input "-"
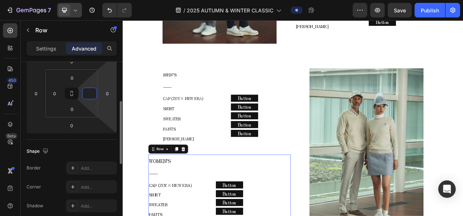
type input "0"
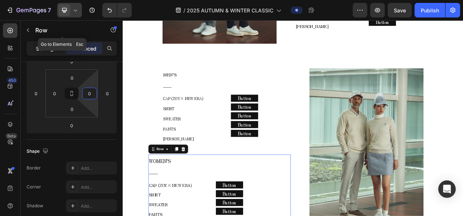
click at [31, 44] on div "Settings" at bounding box center [46, 49] width 36 height 12
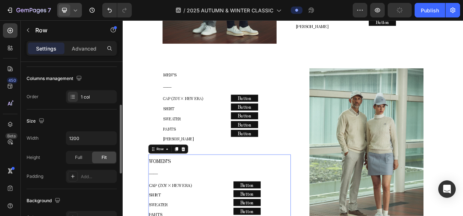
scroll to position [146, 0]
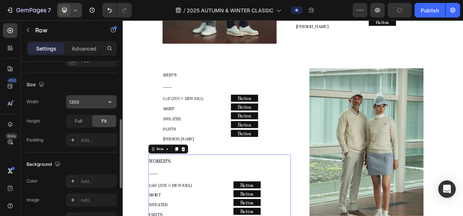
click at [88, 105] on input "1200" at bounding box center [91, 101] width 50 height 13
click at [103, 103] on input "1200" at bounding box center [91, 101] width 50 height 13
click at [106, 103] on button "button" at bounding box center [109, 101] width 13 height 13
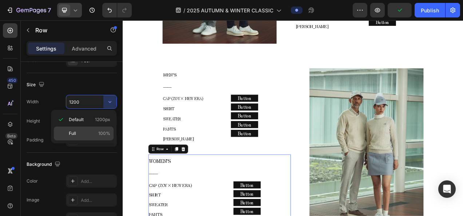
click at [85, 128] on div "Full 100%" at bounding box center [84, 134] width 60 height 14
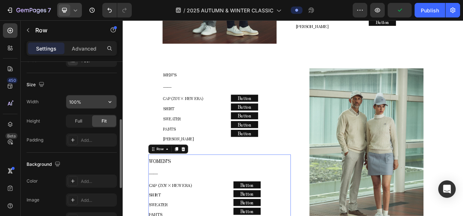
click at [74, 101] on input "100%" at bounding box center [91, 101] width 50 height 13
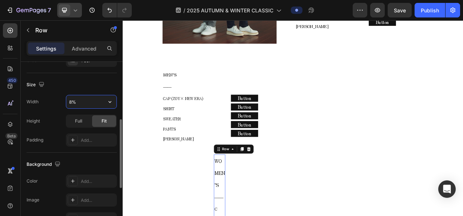
type input "80%"
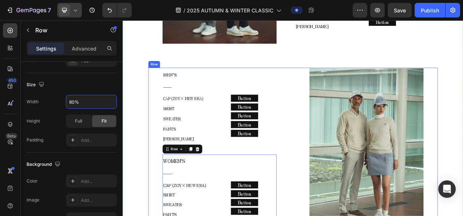
click at [161, 150] on div "MEN’S ―― Text block CAP (ZOY× NEW ERA) SHIRT SWEATER PANTS COLE HAAN Text block…" at bounding box center [246, 191] width 183 height 221
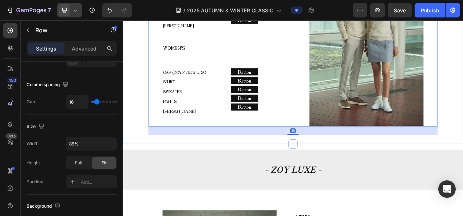
scroll to position [2382, 0]
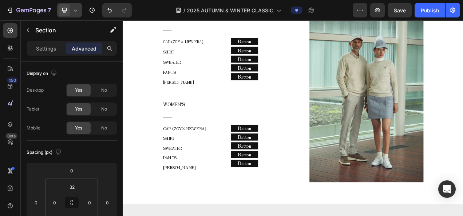
scroll to position [2199, 0]
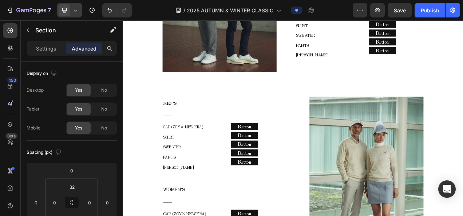
click at [337, 114] on div "Image MEN’S ―― Text block CAP (ZOY× NEW ERA) SHIRT SWEATER PANTS COLE HAAN Text…" at bounding box center [341, 108] width 437 height 482
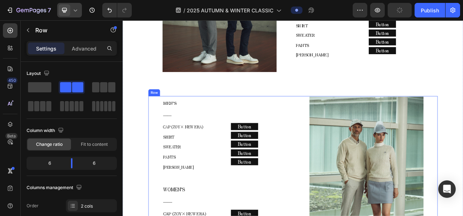
click at [190, 109] on icon at bounding box center [192, 111] width 4 height 5
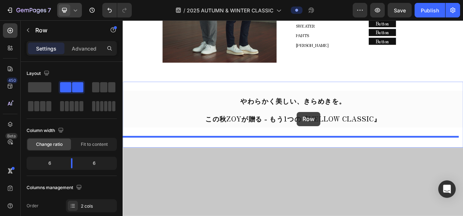
scroll to position [3034, 0]
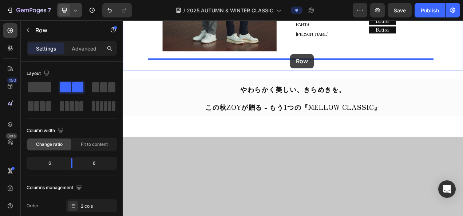
drag, startPoint x: 169, startPoint y: 42, endPoint x: 338, endPoint y: 64, distance: 170.1
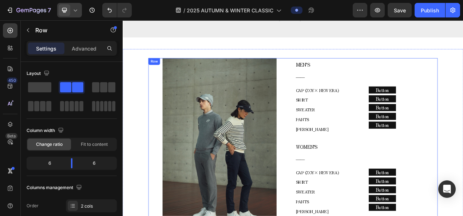
scroll to position [2779, 0]
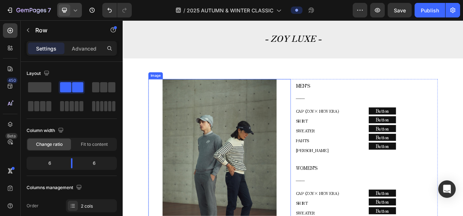
click at [327, 96] on div at bounding box center [246, 205] width 183 height 219
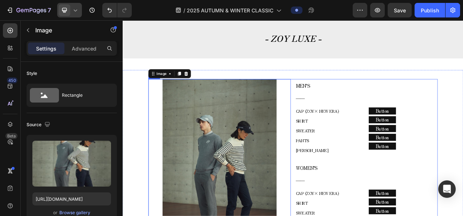
click at [339, 97] on div "Image 5 MEN’S ―― Text block CAP (ZOY× NEW ERA) SHIRT SWEATER PANTS COLE HAAN Te…" at bounding box center [340, 206] width 371 height 221
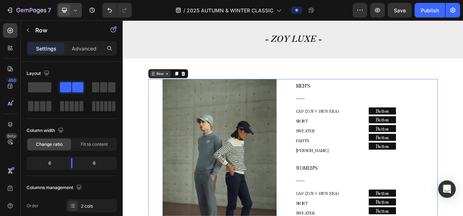
click at [177, 87] on icon at bounding box center [180, 89] width 6 height 6
click at [191, 85] on div at bounding box center [191, 88] width 9 height 9
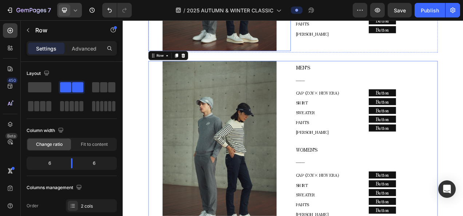
scroll to position [3059, 0]
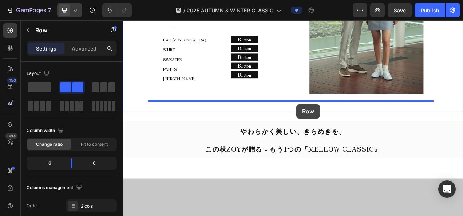
drag, startPoint x: 163, startPoint y: 39, endPoint x: 346, endPoint y: 128, distance: 202.9
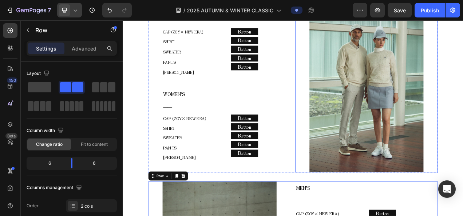
scroll to position [3103, 0]
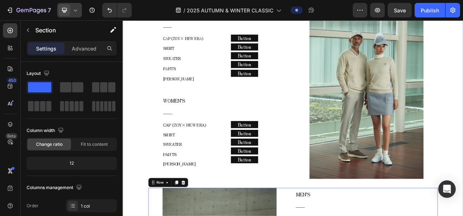
click at [463, 115] on div "Image MEN’S ―― Text block CAP (ZOY× NEW ERA) SHIRT SWEATER PANTS COLE HAAN Text…" at bounding box center [341, 120] width 437 height 696
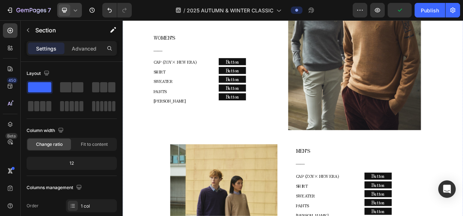
scroll to position [809, 0]
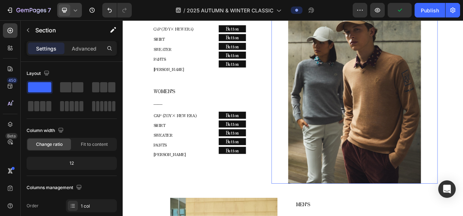
click at [462, 113] on img at bounding box center [420, 102] width 171 height 256
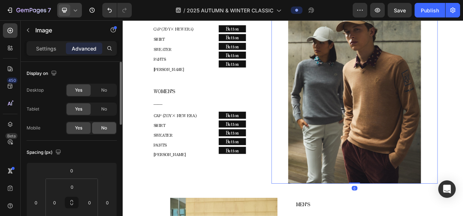
scroll to position [36, 0]
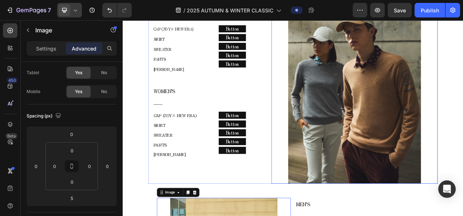
click at [391, 151] on img at bounding box center [420, 102] width 171 height 256
click at [30, 47] on div "Settings" at bounding box center [46, 49] width 36 height 12
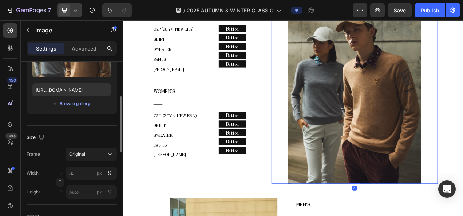
scroll to position [146, 0]
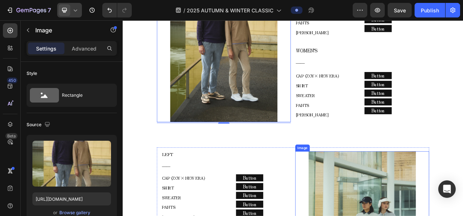
scroll to position [1100, 0]
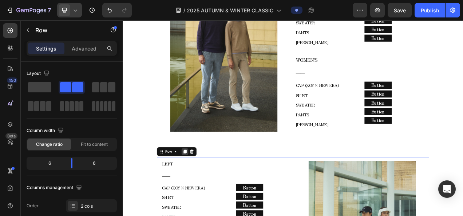
click at [200, 186] on icon at bounding box center [203, 189] width 6 height 6
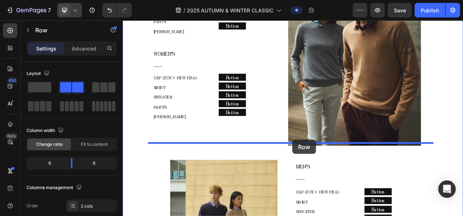
scroll to position [862, 0]
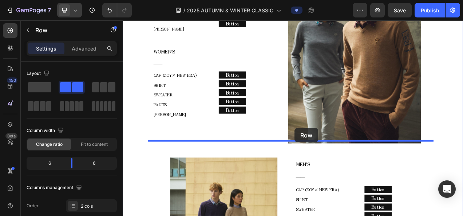
drag, startPoint x: 182, startPoint y: 78, endPoint x: 343, endPoint y: 159, distance: 180.6
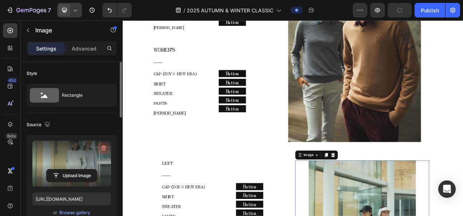
click at [101, 146] on icon "button" at bounding box center [103, 148] width 7 height 7
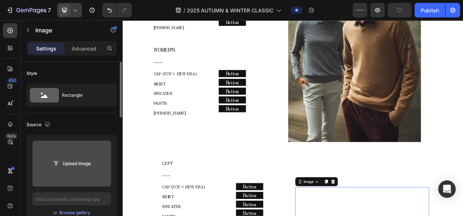
click at [83, 154] on input "file" at bounding box center [71, 164] width 79 height 46
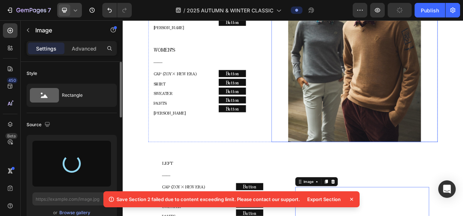
type input "https://cdn.shopify.com/s/files/1/0860/5397/8403/files/gempages_499421484788220…"
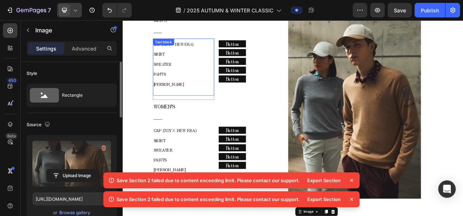
scroll to position [753, 0]
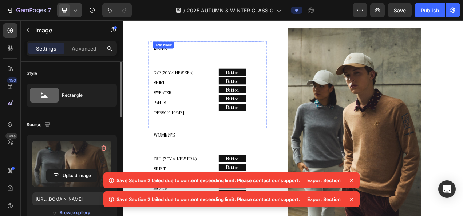
click at [189, 64] on p "――" at bounding box center [231, 71] width 139 height 15
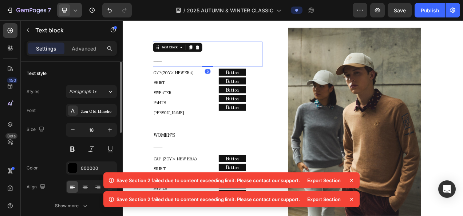
click at [181, 64] on p "――" at bounding box center [231, 71] width 139 height 15
copy span "MEN’S"
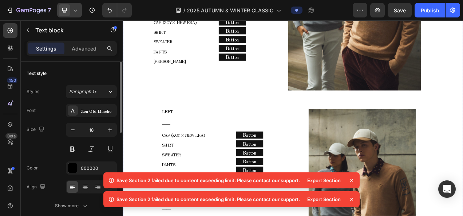
scroll to position [972, 0]
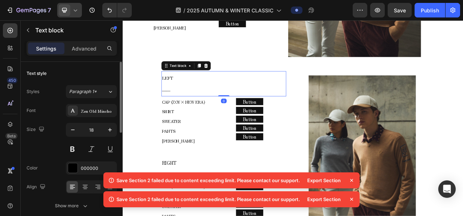
click at [190, 86] on p "LEFT" at bounding box center [252, 93] width 159 height 15
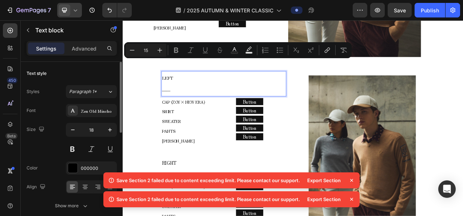
click at [190, 86] on p "LEFT" at bounding box center [252, 93] width 159 height 15
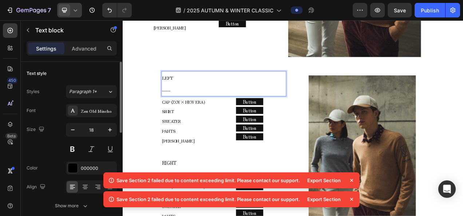
click at [190, 86] on p "LEFT" at bounding box center [252, 93] width 159 height 15
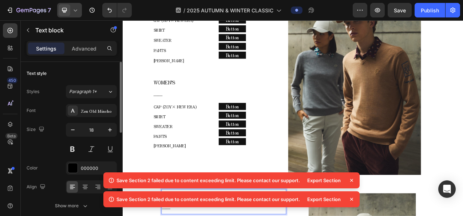
scroll to position [789, 0]
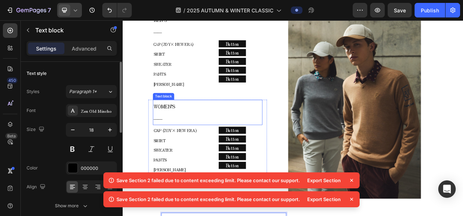
click at [192, 123] on p "WOMEN’S" at bounding box center [231, 130] width 139 height 15
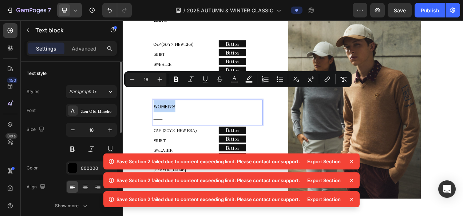
copy span "WOMEN’S"
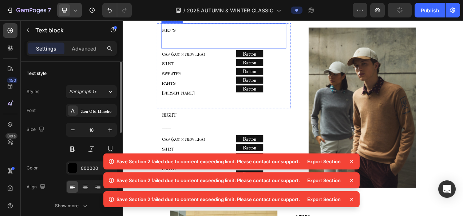
scroll to position [1044, 0]
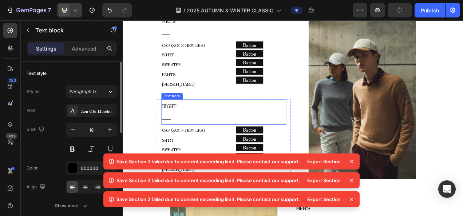
click at [185, 138] on p "――" at bounding box center [252, 145] width 159 height 15
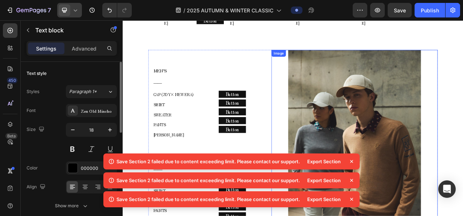
scroll to position [680, 0]
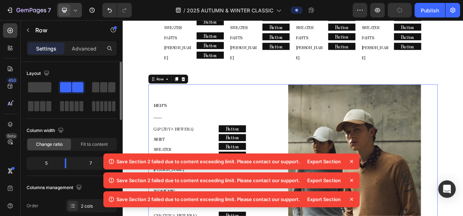
click at [205, 90] on div "Row" at bounding box center [180, 96] width 51 height 12
click at [201, 93] on icon at bounding box center [200, 95] width 5 height 5
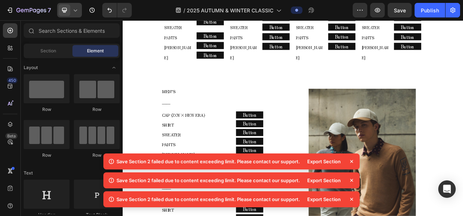
click at [74, 11] on icon at bounding box center [75, 10] width 3 height 2
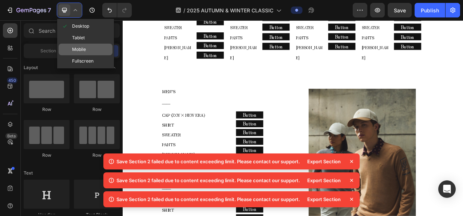
click at [73, 46] on span "Mobile" at bounding box center [79, 49] width 14 height 7
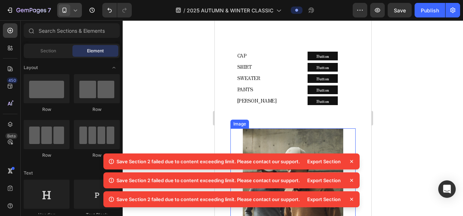
scroll to position [669, 0]
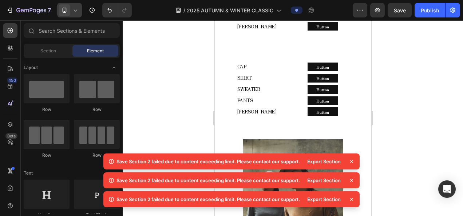
click at [350, 200] on icon at bounding box center [351, 199] width 7 height 7
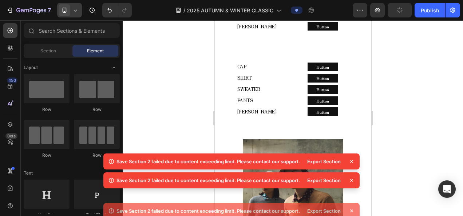
click at [350, 184] on icon at bounding box center [351, 180] width 7 height 7
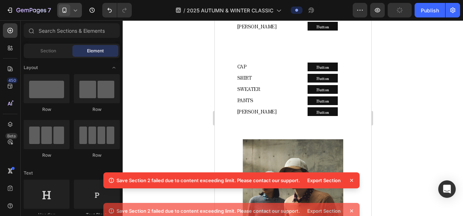
click at [350, 200] on div "Save Section 2 failed due to content exceeding limit. Please contact our suppor…" at bounding box center [231, 192] width 256 height 38
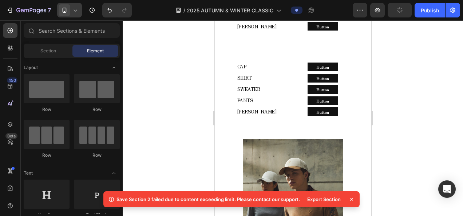
click at [350, 200] on icon at bounding box center [351, 199] width 7 height 7
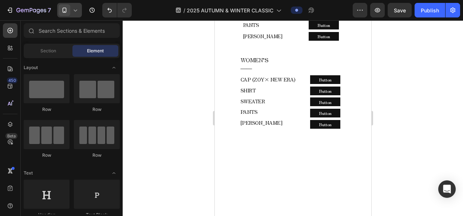
scroll to position [2454, 0]
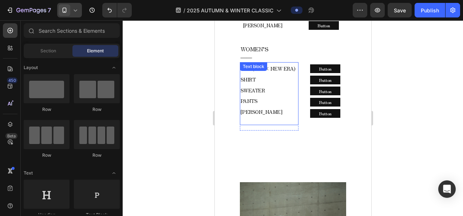
click at [280, 91] on div "CAP (ZOY× NEW ERA) SHIRT SWEATER PANTS COLE HAAN Text block" at bounding box center [269, 93] width 59 height 63
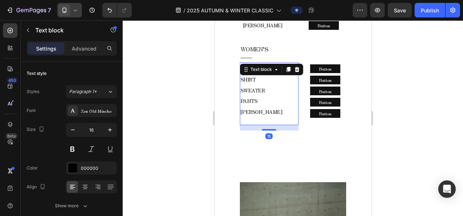
drag, startPoint x: 271, startPoint y: 102, endPoint x: 286, endPoint y: 91, distance: 18.0
click at [272, 92] on div "CAP (ZOY× NEW ERA) SHIRT SWEATER PANTS COLE HAAN Text block 15" at bounding box center [269, 93] width 59 height 63
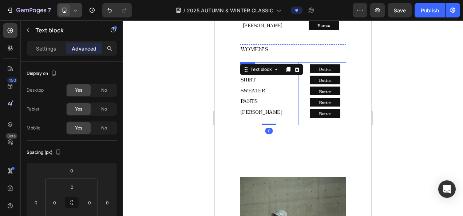
click at [299, 93] on div "CAP (ZOY× NEW ERA) SHIRT SWEATER PANTS COLE HAAN Text block 0 Row Button Button…" at bounding box center [293, 93] width 106 height 63
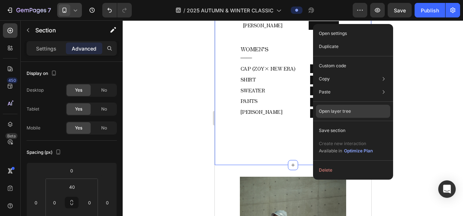
click at [338, 115] on div "Open layer tree" at bounding box center [353, 111] width 74 height 13
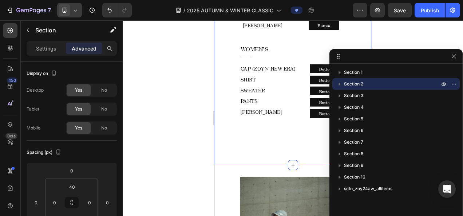
click at [354, 83] on span "Section 2" at bounding box center [353, 83] width 19 height 7
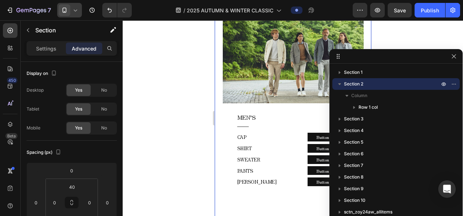
scroll to position [208, 0]
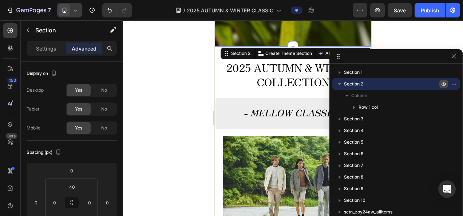
click at [445, 84] on icon "button" at bounding box center [444, 84] width 6 height 6
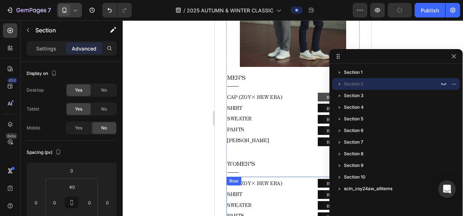
scroll to position [353, 0]
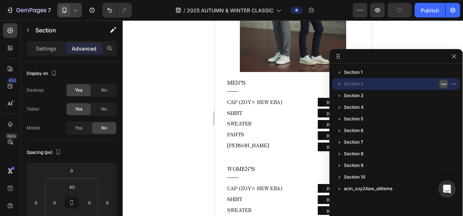
click at [442, 87] on icon "button" at bounding box center [444, 84] width 6 height 6
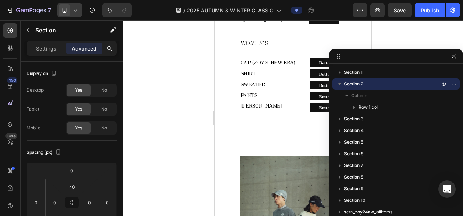
scroll to position [2399, 0]
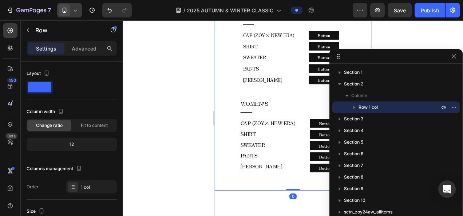
click at [82, 55] on div "Settings Advanced" at bounding box center [72, 48] width 90 height 15
click at [81, 52] on p "Advanced" at bounding box center [84, 49] width 25 height 8
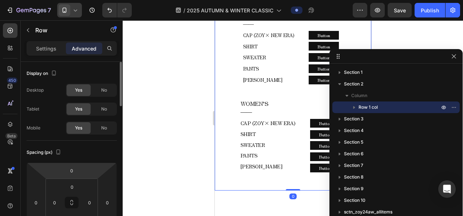
scroll to position [73, 0]
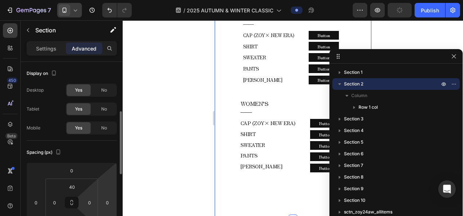
scroll to position [36, 0]
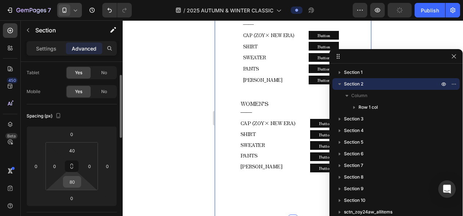
click at [75, 177] on input "80" at bounding box center [72, 182] width 15 height 11
type input "0"
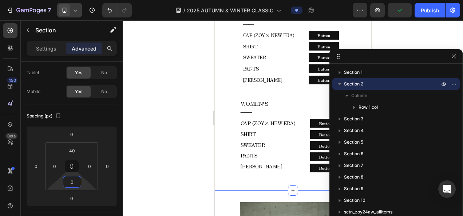
click at [183, 108] on div at bounding box center [293, 118] width 340 height 196
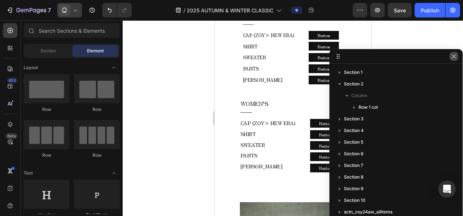
click at [452, 55] on icon "button" at bounding box center [454, 57] width 6 height 6
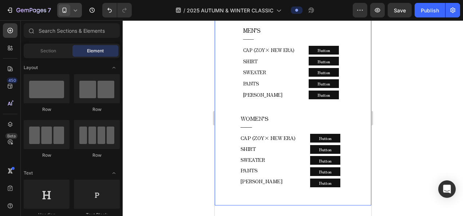
scroll to position [2399, 0]
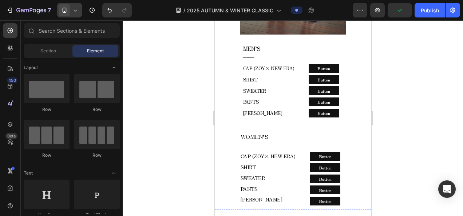
scroll to position [2388, 0]
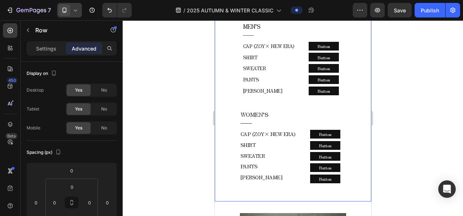
click at [52, 155] on div "Spacing (px)" at bounding box center [45, 153] width 36 height 10
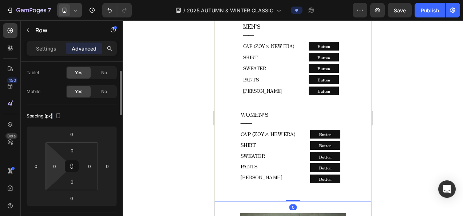
scroll to position [73, 0]
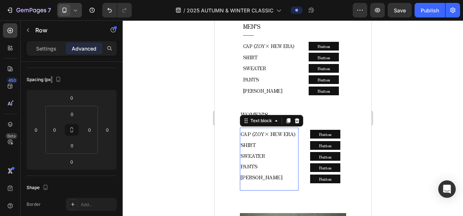
click at [241, 159] on div "CAP (ZOY× NEW ERA) SHIRT SWEATER PANTS COLE HAAN Text block 0" at bounding box center [269, 159] width 59 height 63
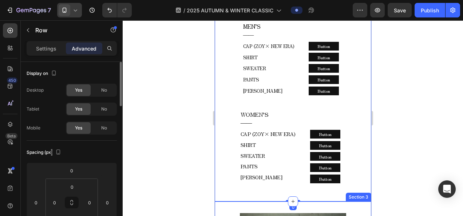
scroll to position [73, 0]
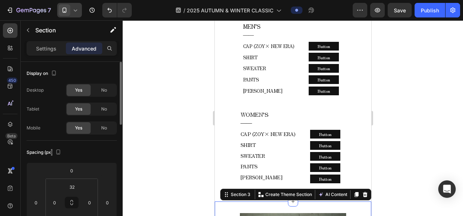
scroll to position [36, 0]
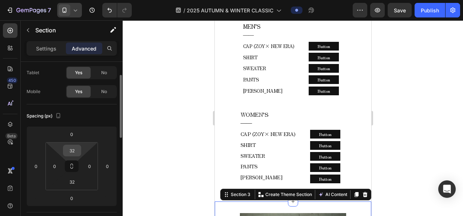
click at [79, 149] on input "32" at bounding box center [72, 150] width 15 height 11
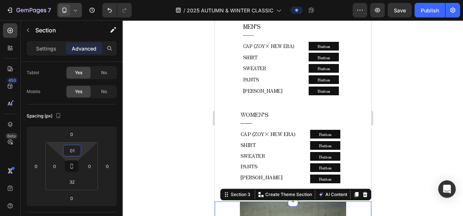
type input "010"
click at [147, 129] on div at bounding box center [293, 118] width 340 height 196
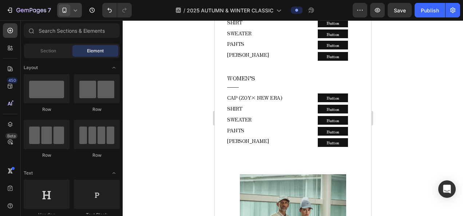
scroll to position [2838, 0]
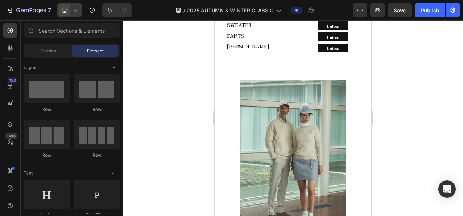
click at [73, 13] on icon at bounding box center [75, 10] width 7 height 7
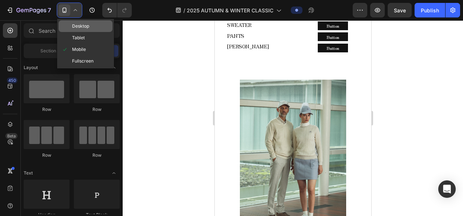
click at [79, 28] on span "Desktop" at bounding box center [80, 26] width 17 height 7
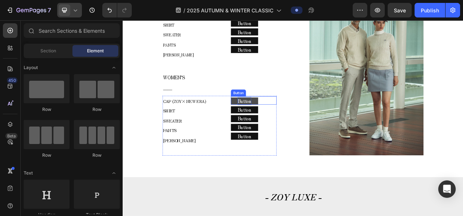
scroll to position [3064, 0]
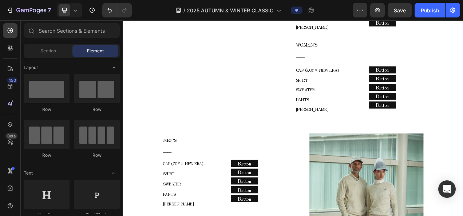
scroll to position [3210, 0]
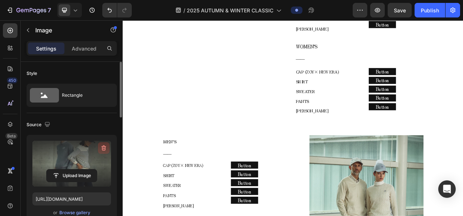
click at [104, 146] on icon "button" at bounding box center [104, 148] width 5 height 5
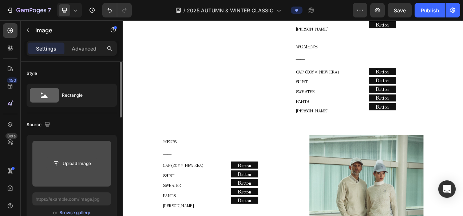
click at [83, 162] on input "file" at bounding box center [72, 164] width 50 height 12
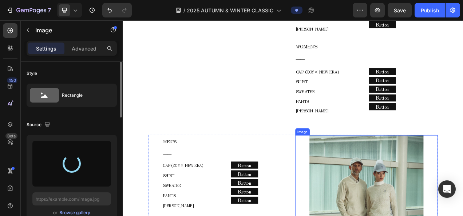
type input "[URL][DOMAIN_NAME]"
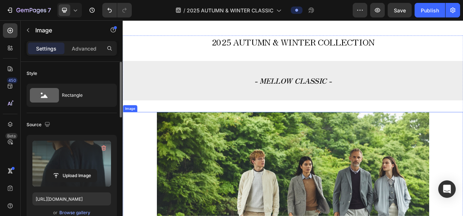
scroll to position [297, 0]
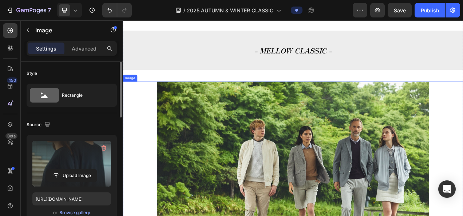
click at [346, 176] on img at bounding box center [341, 215] width 350 height 233
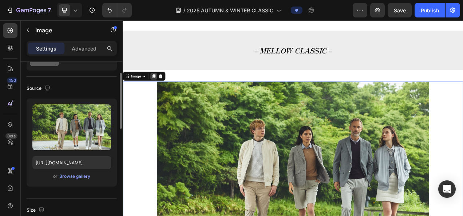
click at [160, 91] on icon at bounding box center [162, 92] width 6 height 6
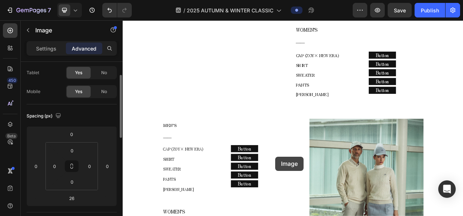
scroll to position [2945, 0]
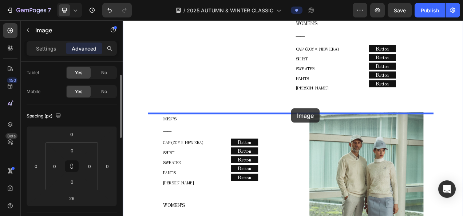
drag, startPoint x: 143, startPoint y: 39, endPoint x: 339, endPoint y: 134, distance: 217.1
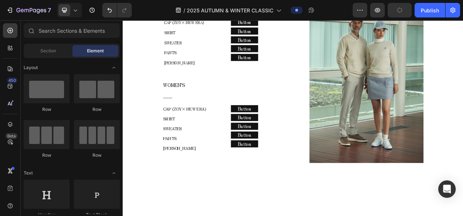
scroll to position [0, 0]
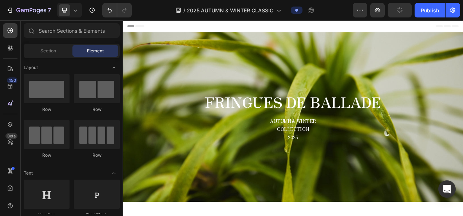
drag, startPoint x: 558, startPoint y: 106, endPoint x: 581, endPoint y: 41, distance: 69.2
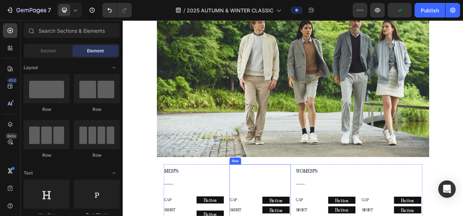
scroll to position [473, 0]
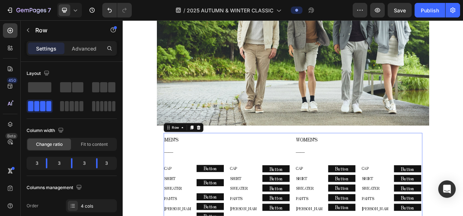
click at [210, 156] on icon at bounding box center [211, 158] width 4 height 5
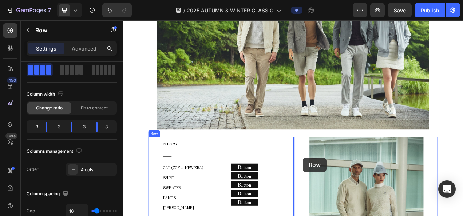
scroll to position [3060, 0]
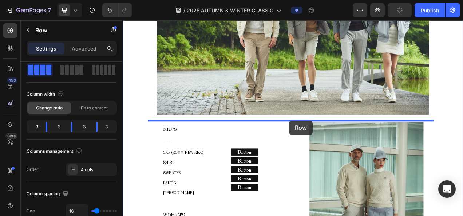
drag, startPoint x: 183, startPoint y: 38, endPoint x: 336, endPoint y: 149, distance: 189.3
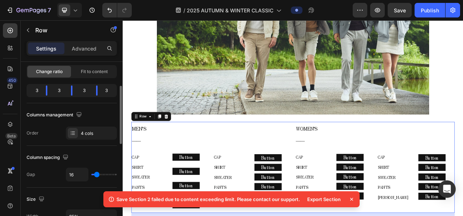
scroll to position [109, 0]
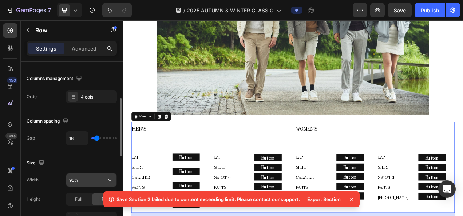
click at [71, 177] on input "95%" at bounding box center [91, 180] width 50 height 13
type input "80%"
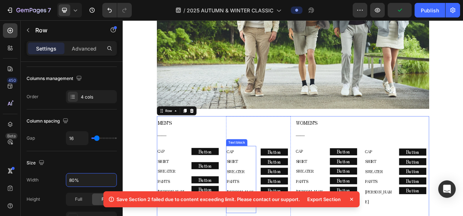
scroll to position [3060, 0]
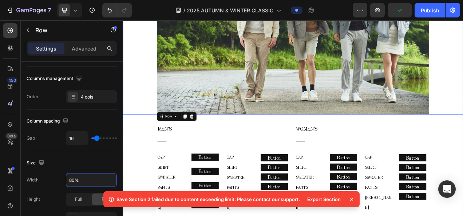
click at [269, 101] on img at bounding box center [341, 24] width 350 height 233
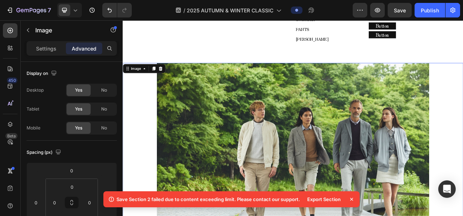
scroll to position [2878, 0]
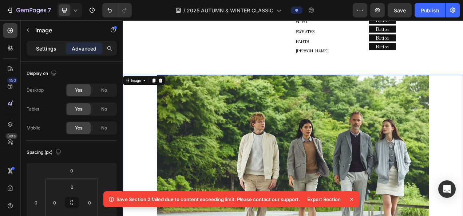
click at [34, 50] on div "Settings" at bounding box center [46, 49] width 36 height 12
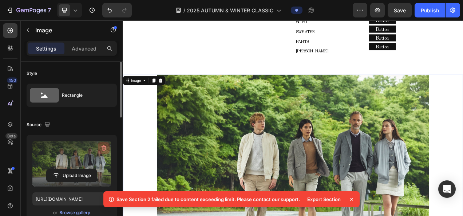
click at [104, 148] on icon "button" at bounding box center [104, 148] width 1 height 2
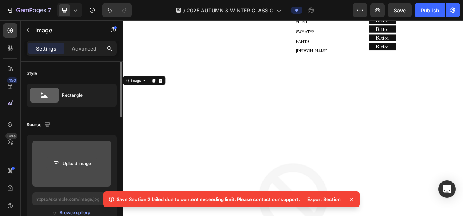
click at [87, 161] on input "file" at bounding box center [72, 164] width 50 height 12
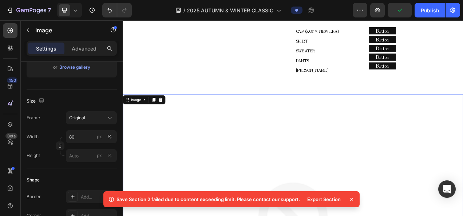
scroll to position [2842, 0]
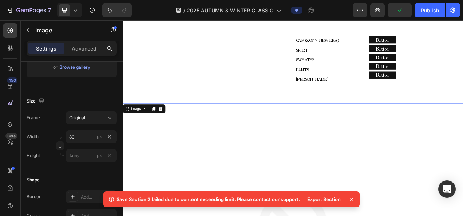
type input "[URL][DOMAIN_NAME]"
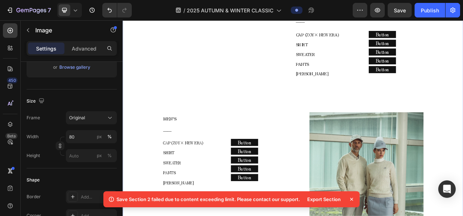
scroll to position [2296, 0]
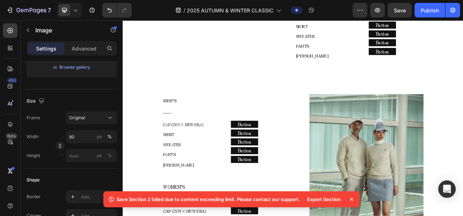
click at [324, 89] on div "Image 5 MEN’S ―― Text block CAP (ZOY× NEW ERA) SHIRT SWEATER PANTS COLE HAAN Te…" at bounding box center [341, 107] width 437 height 477
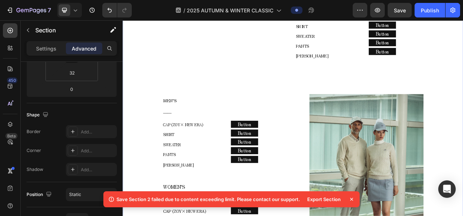
scroll to position [0, 0]
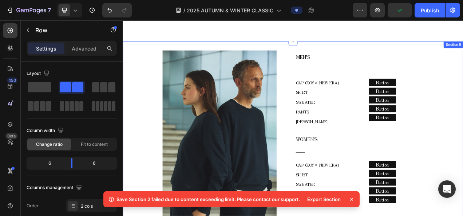
scroll to position [2805, 0]
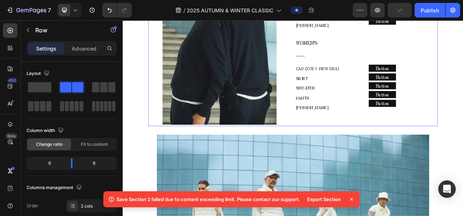
click at [330, 152] on div "Image" at bounding box center [246, 45] width 183 height 221
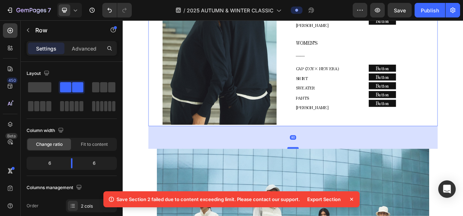
drag, startPoint x: 335, startPoint y: 164, endPoint x: 334, endPoint y: 182, distance: 18.2
click at [334, 183] on div at bounding box center [341, 184] width 15 height 2
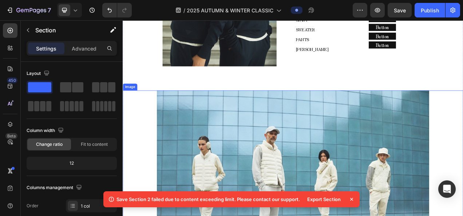
scroll to position [2915, 0]
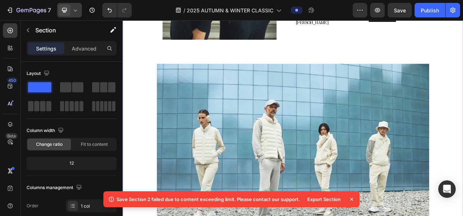
click at [78, 15] on div at bounding box center [69, 10] width 25 height 15
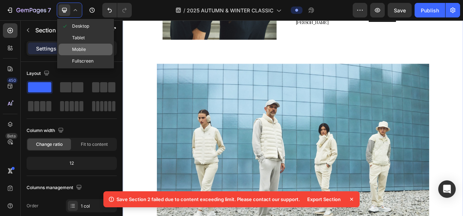
click at [78, 45] on div "Mobile" at bounding box center [86, 50] width 54 height 12
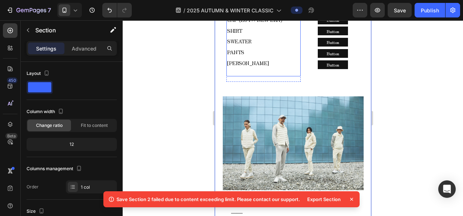
scroll to position [3010, 0]
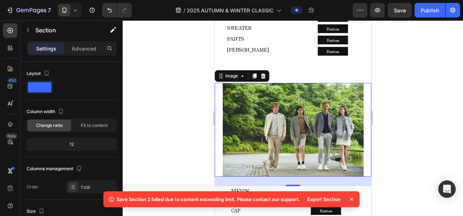
click at [279, 125] on img at bounding box center [292, 130] width 141 height 94
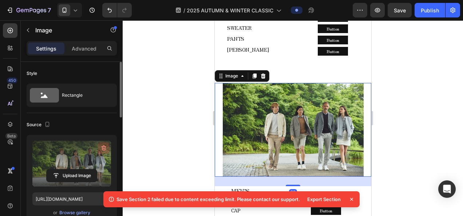
click at [104, 150] on icon "button" at bounding box center [103, 148] width 7 height 7
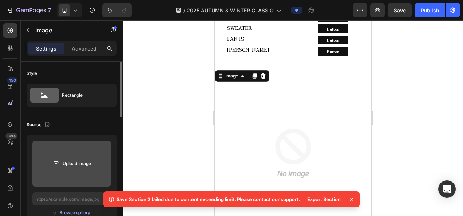
click at [92, 158] on input "file" at bounding box center [72, 164] width 50 height 12
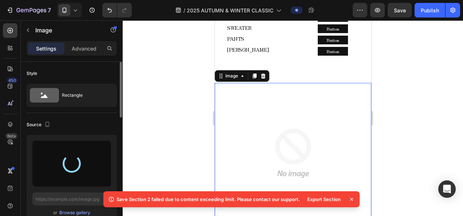
type input "[URL][DOMAIN_NAME]"
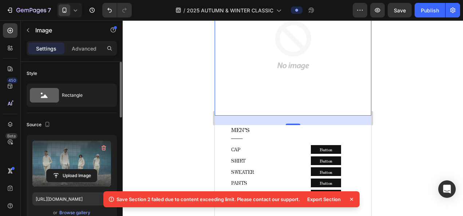
scroll to position [3120, 0]
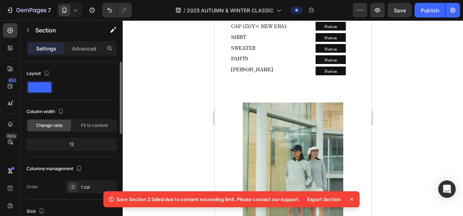
scroll to position [1008, 0]
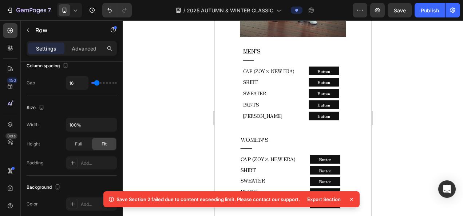
scroll to position [1954, 0]
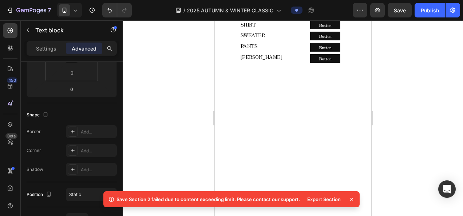
scroll to position [0, 0]
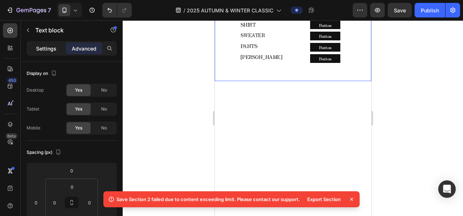
click at [52, 50] on p "Settings" at bounding box center [46, 49] width 20 height 8
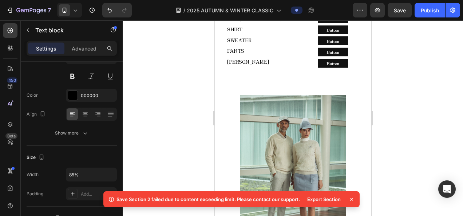
scroll to position [1590, 0]
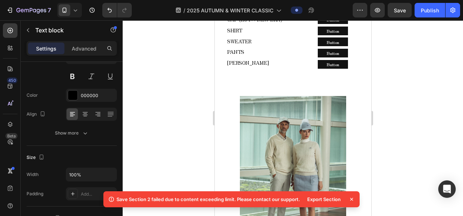
click at [76, 171] on input "100%" at bounding box center [91, 174] width 50 height 13
type input "85%"
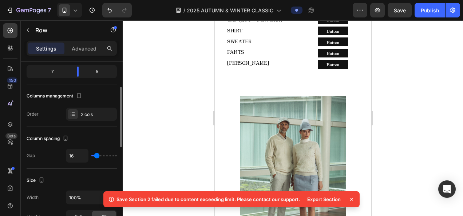
scroll to position [109, 0]
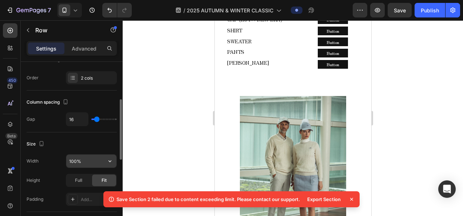
click at [76, 158] on input "100%" at bounding box center [91, 161] width 50 height 13
type input "85%"
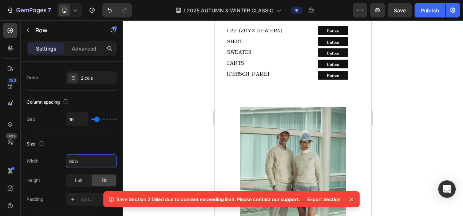
scroll to position [1627, 0]
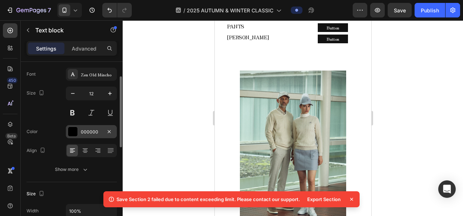
scroll to position [109, 0]
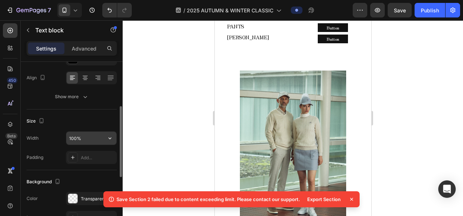
click at [79, 140] on input "100%" at bounding box center [91, 138] width 50 height 13
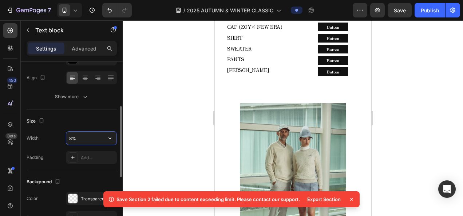
type input "85%"
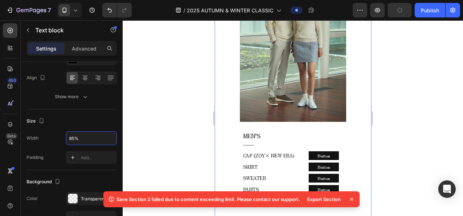
scroll to position [1736, 0]
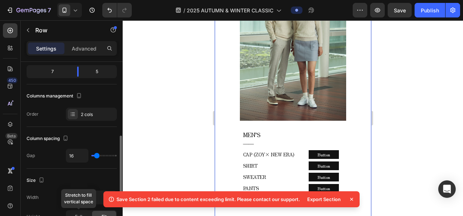
scroll to position [146, 0]
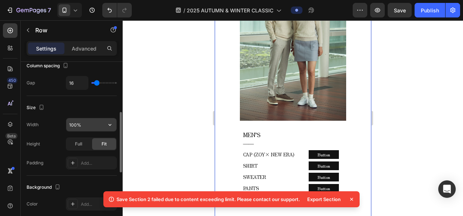
click at [80, 122] on input "100%" at bounding box center [91, 124] width 50 height 13
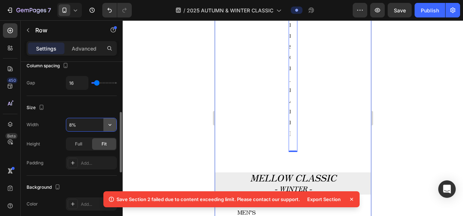
type input "85%"
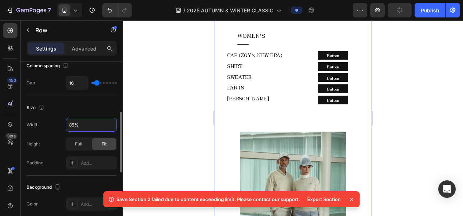
click at [197, 107] on div at bounding box center [293, 118] width 340 height 196
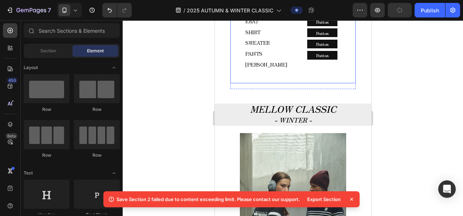
scroll to position [1372, 0]
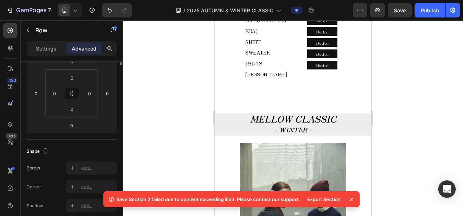
scroll to position [36, 0]
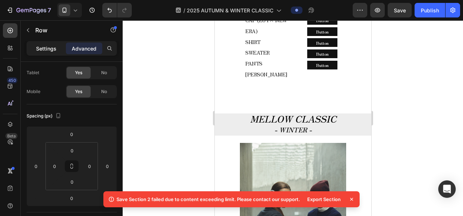
click at [56, 46] on p "Settings" at bounding box center [46, 49] width 20 height 8
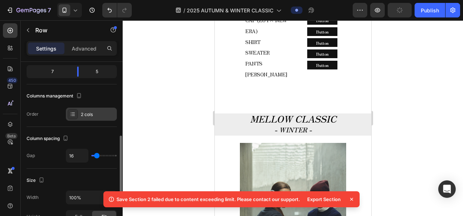
scroll to position [109, 0]
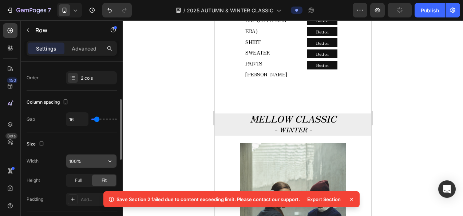
click at [76, 159] on input "100%" at bounding box center [91, 161] width 50 height 13
type input "80%"
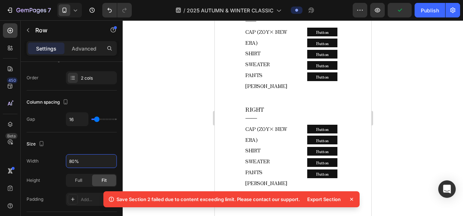
scroll to position [1263, 0]
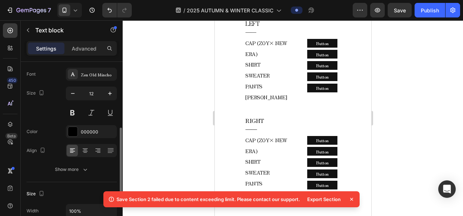
scroll to position [73, 0]
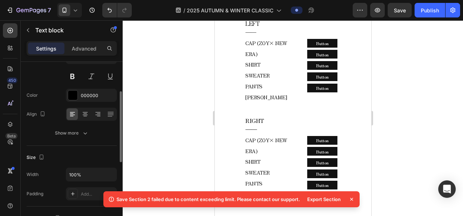
click at [77, 181] on div "Width 100% Padding Add..." at bounding box center [72, 184] width 90 height 33
click at [77, 178] on input "100%" at bounding box center [91, 174] width 50 height 13
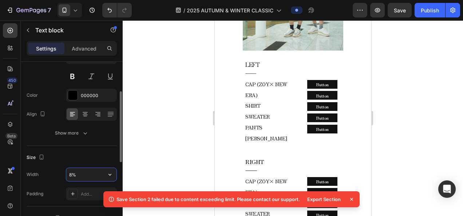
type input "80%"
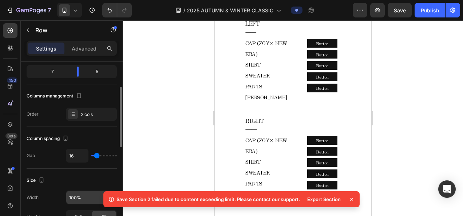
click at [82, 192] on input "100%" at bounding box center [91, 197] width 50 height 13
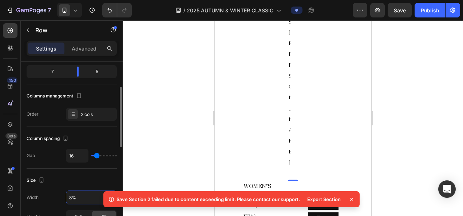
type input "80%"
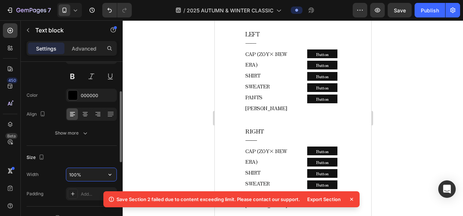
click at [81, 177] on input "100%" at bounding box center [91, 174] width 50 height 13
type input "80%"
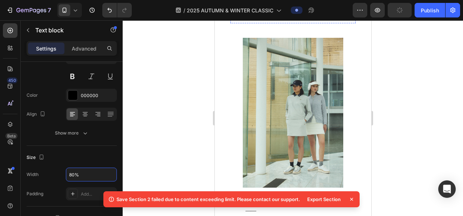
scroll to position [1008, 0]
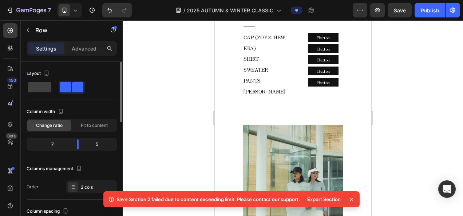
scroll to position [109, 0]
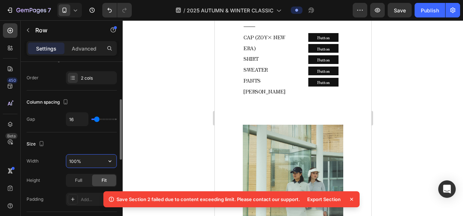
click at [79, 162] on input "100%" at bounding box center [91, 161] width 50 height 13
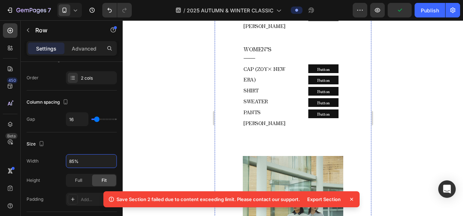
scroll to position [971, 0]
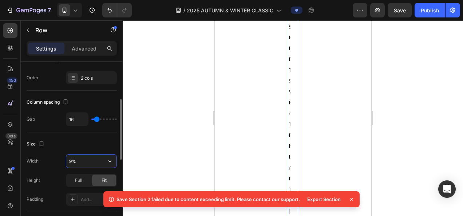
type input "90%"
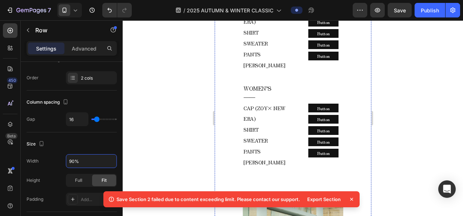
scroll to position [935, 0]
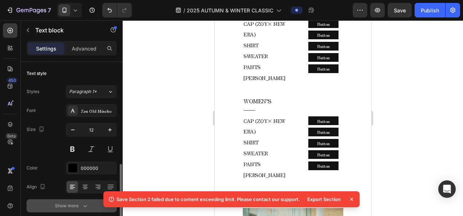
scroll to position [73, 0]
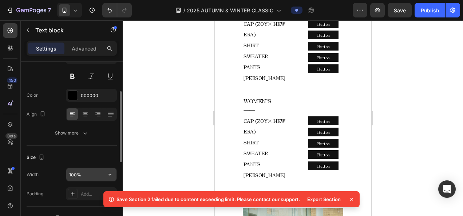
click at [84, 173] on input "100%" at bounding box center [91, 174] width 50 height 13
type input "90%"
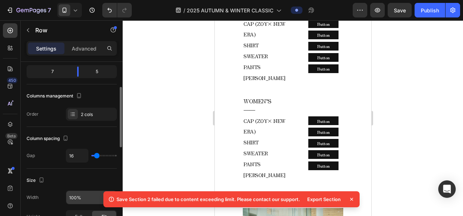
click at [74, 192] on input "100%" at bounding box center [91, 197] width 50 height 13
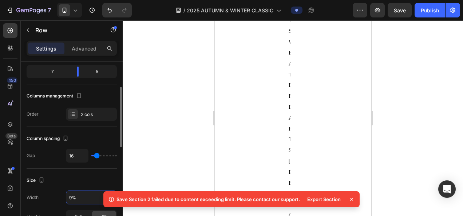
type input "90%"
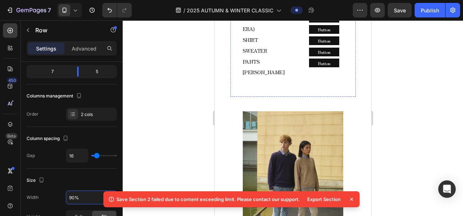
scroll to position [826, 0]
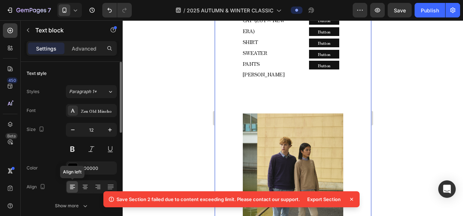
scroll to position [73, 0]
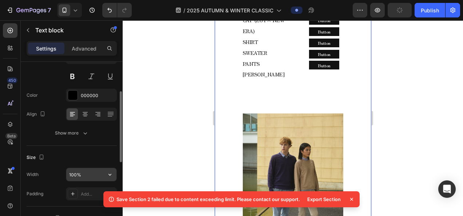
click at [78, 173] on input "100%" at bounding box center [91, 174] width 50 height 13
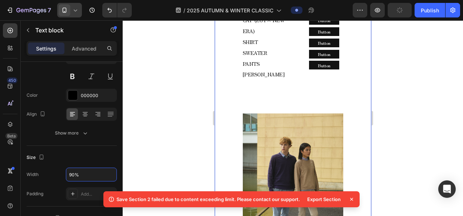
type input "90%"
click at [80, 13] on div at bounding box center [69, 10] width 25 height 15
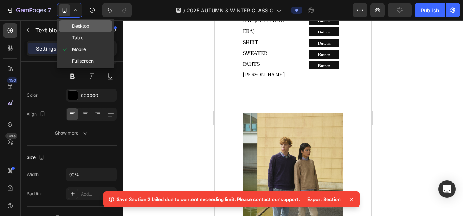
click at [79, 24] on span "Desktop" at bounding box center [80, 26] width 17 height 7
type input "18"
type input "100%"
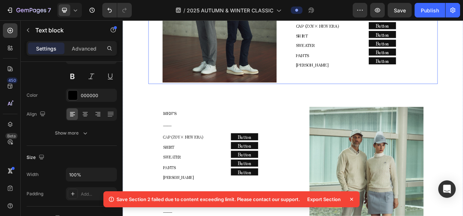
scroll to position [2214, 0]
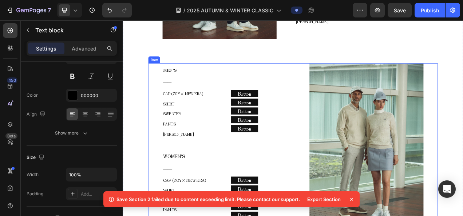
click at [338, 75] on div "MEN’S ―― Text block CAP (ZOY× NEW ERA) SHIRT SWEATER PANTS COLE HAAN Text block…" at bounding box center [340, 185] width 371 height 221
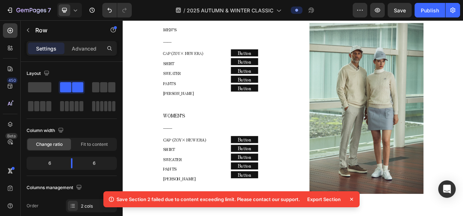
scroll to position [2141, 0]
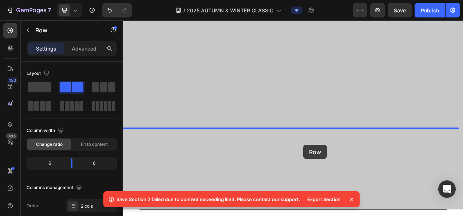
scroll to position [3565, 0]
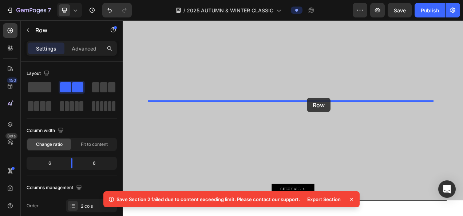
drag, startPoint x: 173, startPoint y: 137, endPoint x: 359, endPoint y: 120, distance: 187.2
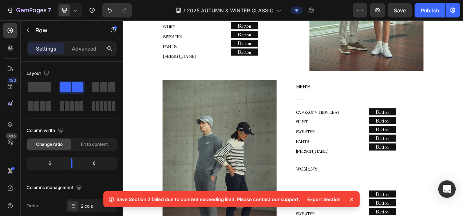
scroll to position [3164, 0]
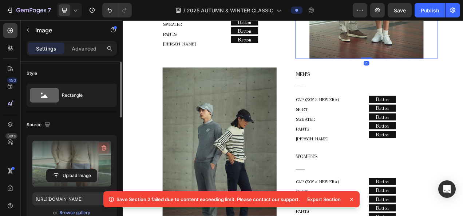
click at [106, 148] on icon "button" at bounding box center [103, 148] width 7 height 7
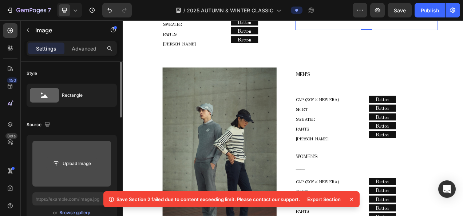
click at [87, 160] on input "file" at bounding box center [72, 164] width 50 height 12
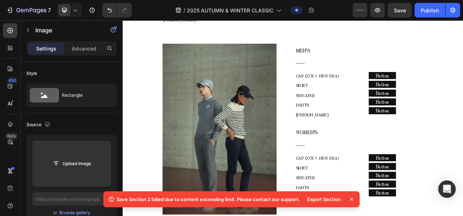
scroll to position [3201, 0]
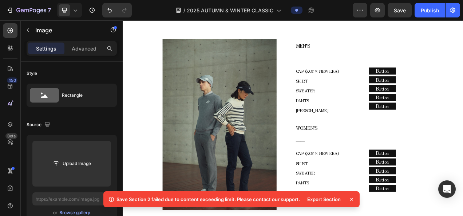
click at [350, 196] on icon at bounding box center [351, 199] width 7 height 7
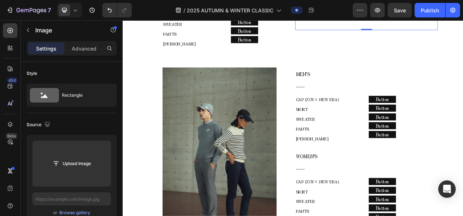
scroll to position [3164, 0]
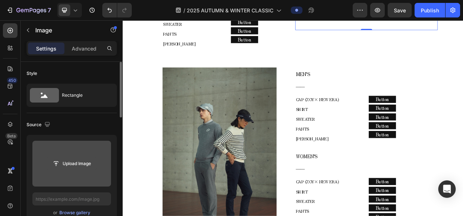
click at [66, 166] on input "file" at bounding box center [72, 164] width 50 height 12
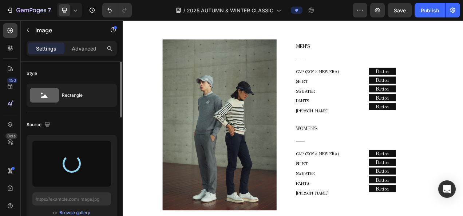
scroll to position [3201, 0]
type input "[URL][DOMAIN_NAME]"
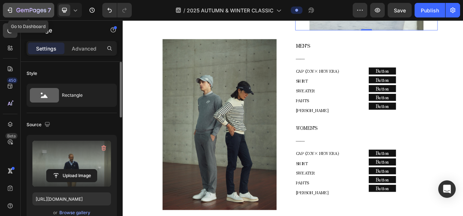
click at [27, 11] on icon "button" at bounding box center [31, 11] width 30 height 6
